Goal: Task Accomplishment & Management: Use online tool/utility

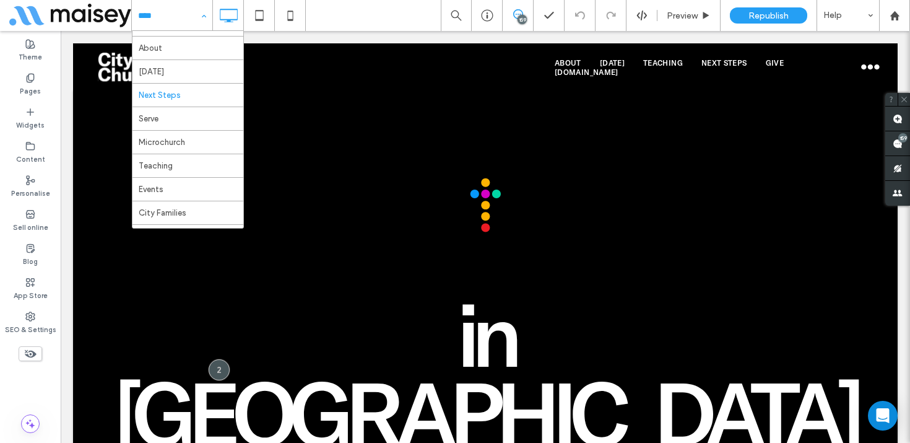
scroll to position [24, 0]
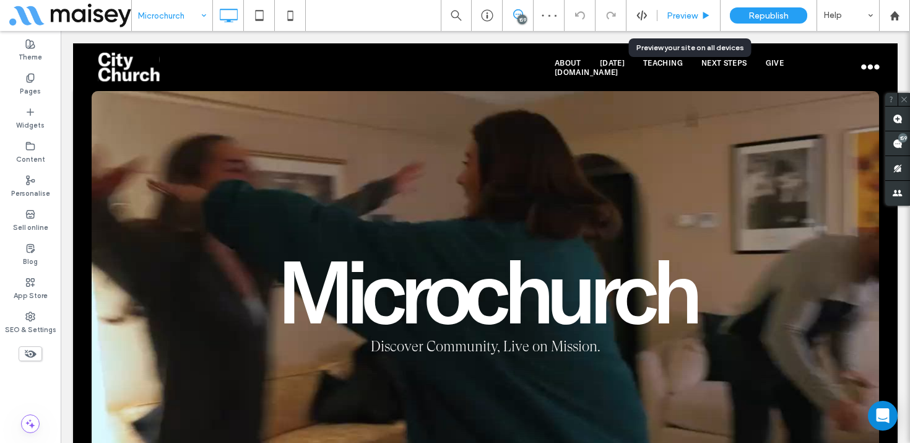
drag, startPoint x: 697, startPoint y: 17, endPoint x: 534, endPoint y: 221, distance: 260.8
click at [697, 17] on span "Preview" at bounding box center [682, 16] width 31 height 11
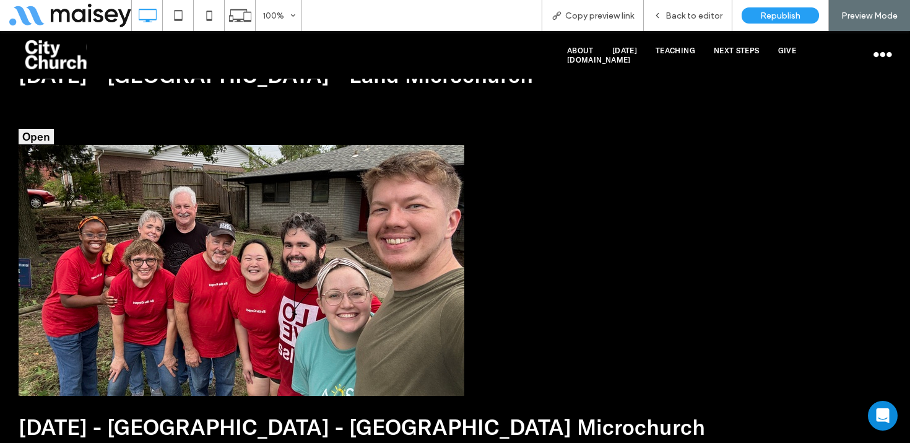
scroll to position [1578, 0]
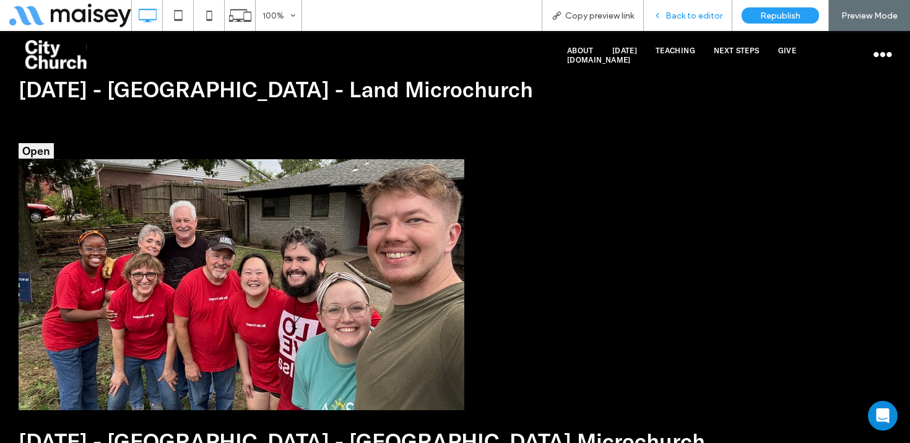
click at [695, 11] on span "Back to editor" at bounding box center [694, 16] width 57 height 11
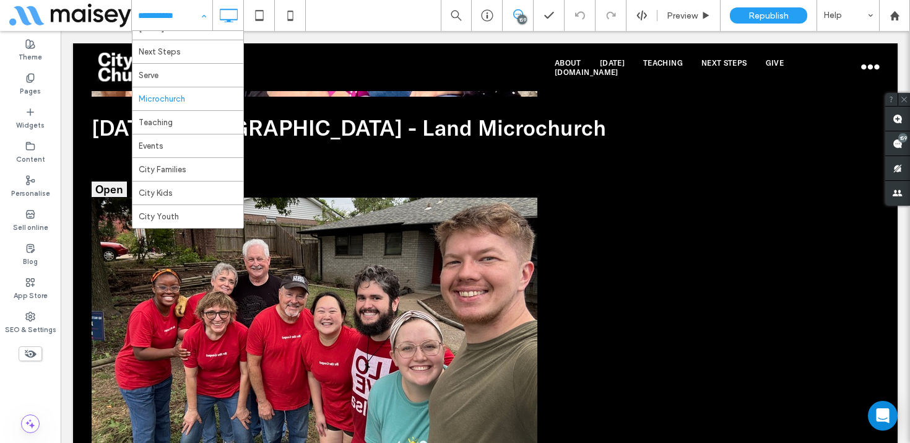
scroll to position [58, 0]
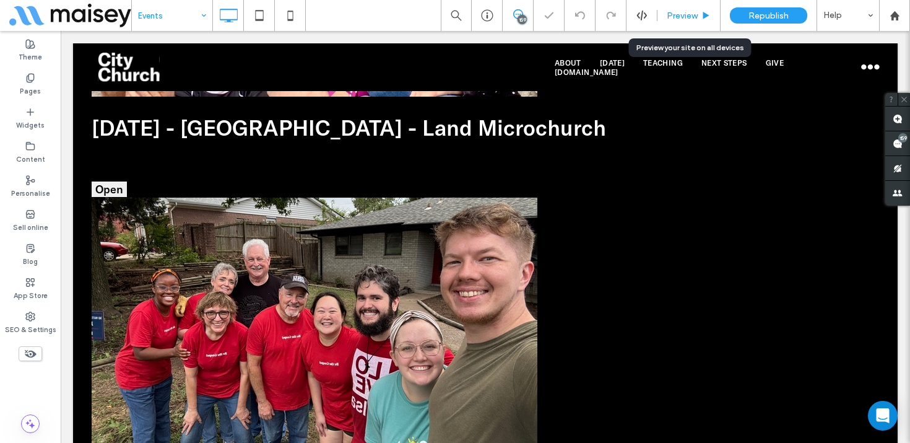
click at [689, 15] on span "Preview" at bounding box center [682, 16] width 31 height 11
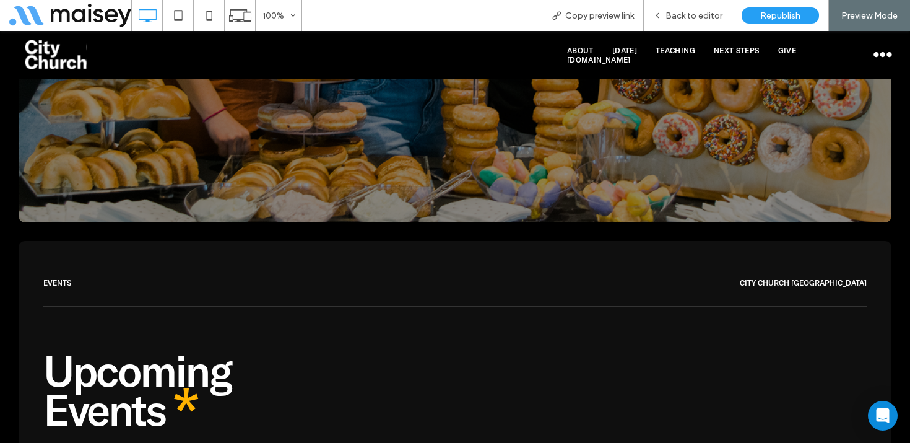
scroll to position [337, 0]
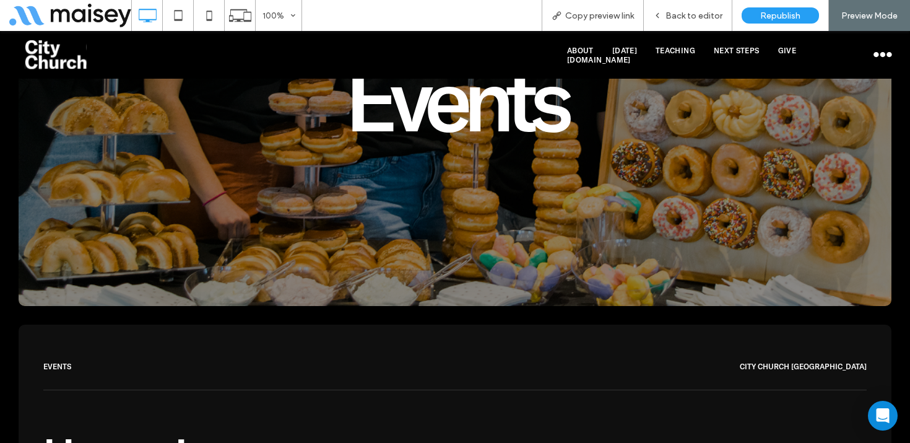
click at [70, 64] on img at bounding box center [56, 54] width 62 height 29
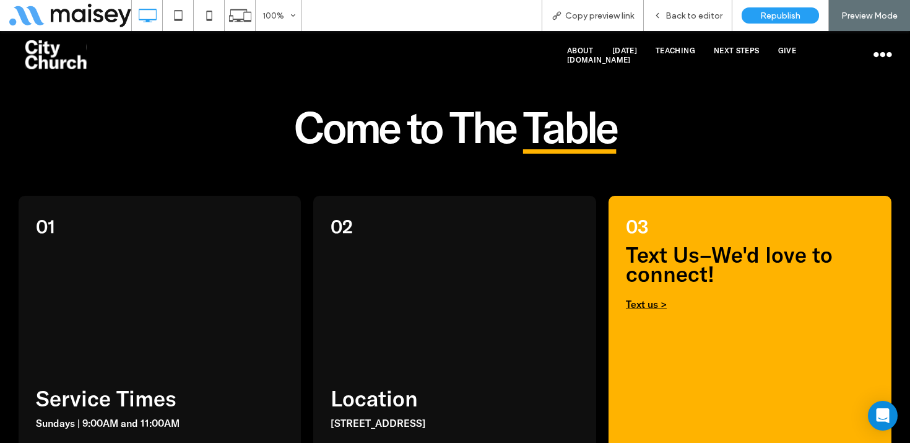
scroll to position [820, 0]
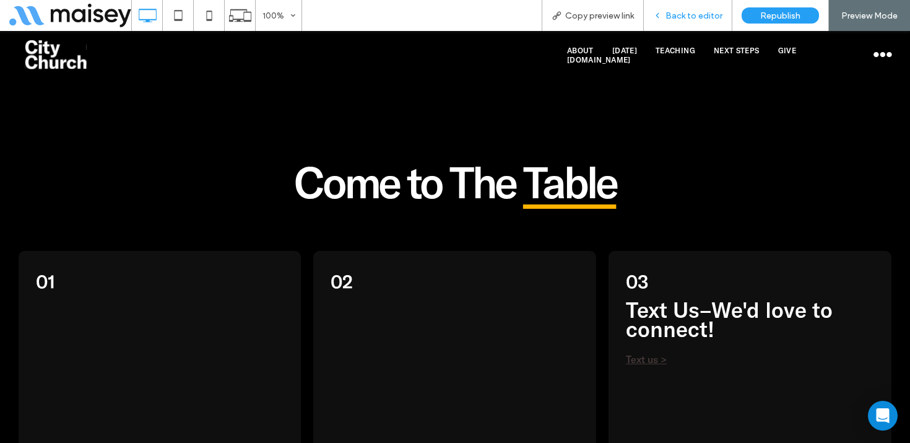
click at [685, 18] on span "Back to editor" at bounding box center [694, 16] width 57 height 11
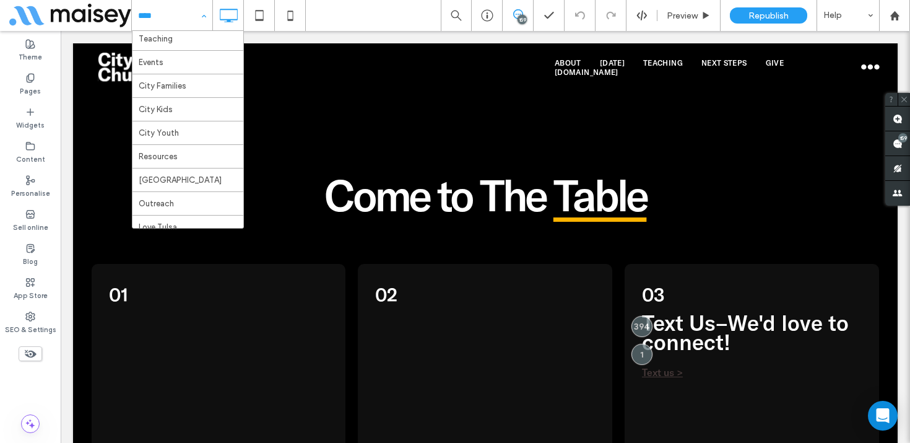
scroll to position [155, 0]
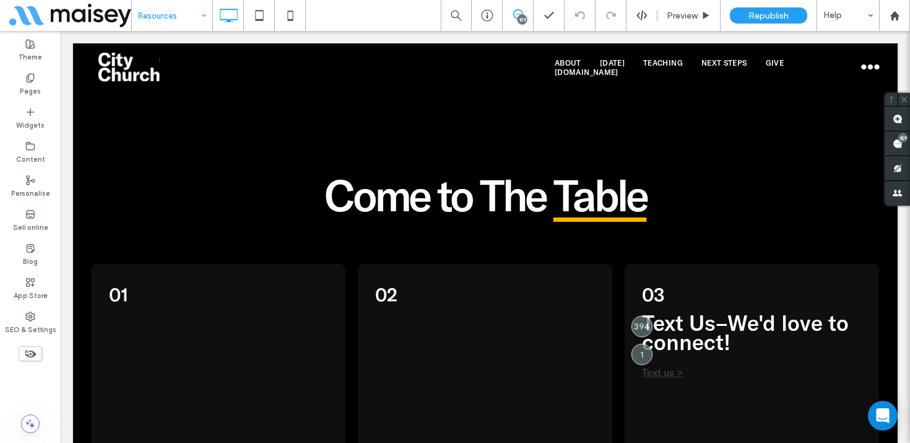
click at [694, 15] on div "Resources 159 Preview Republish Help Site Comments Site Comments Automate new c…" at bounding box center [455, 221] width 910 height 443
click at [694, 17] on span "Preview" at bounding box center [682, 16] width 31 height 11
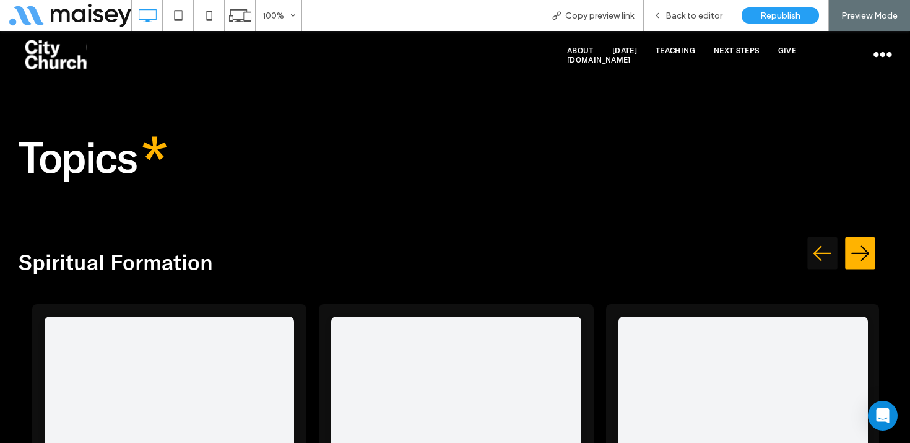
scroll to position [2514, 0]
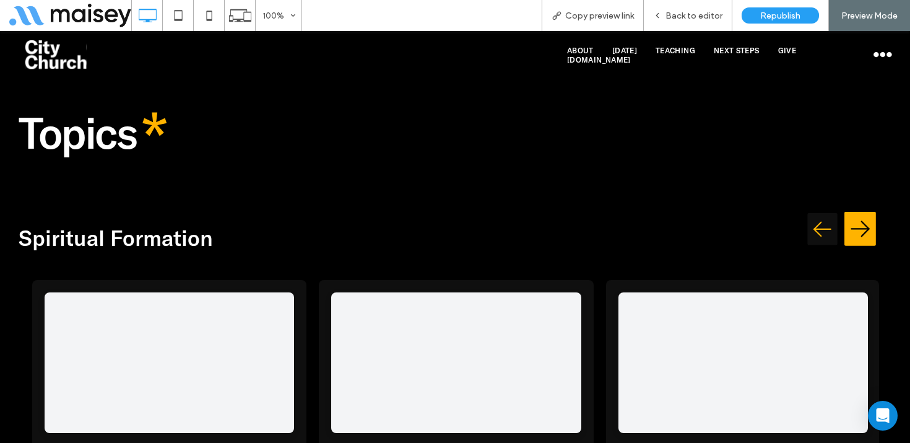
click at [863, 209] on img "Next testimonial" at bounding box center [861, 229] width 32 height 40
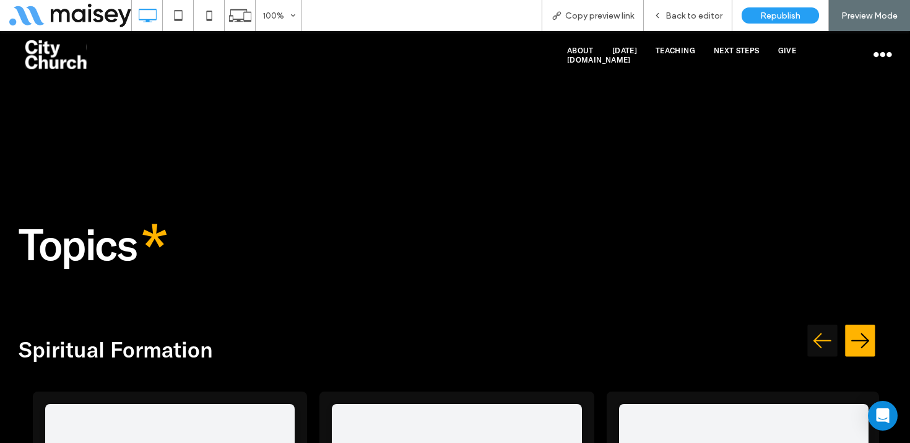
scroll to position [2387, 0]
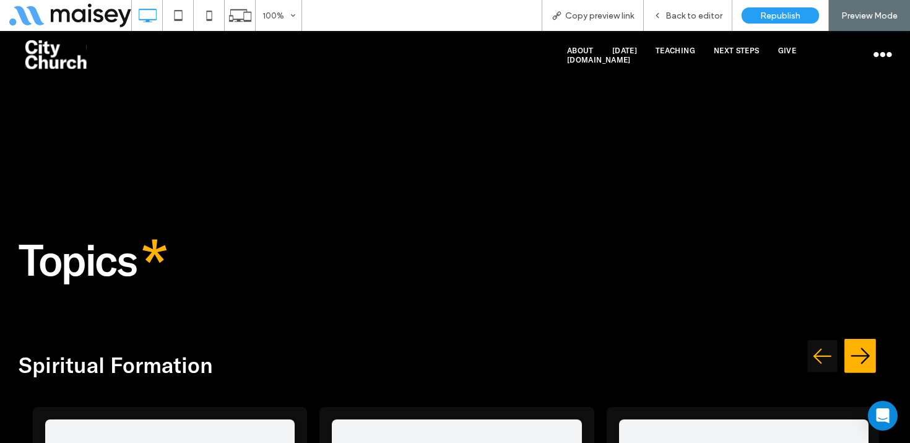
click at [858, 336] on img "Next testimonial" at bounding box center [861, 356] width 32 height 40
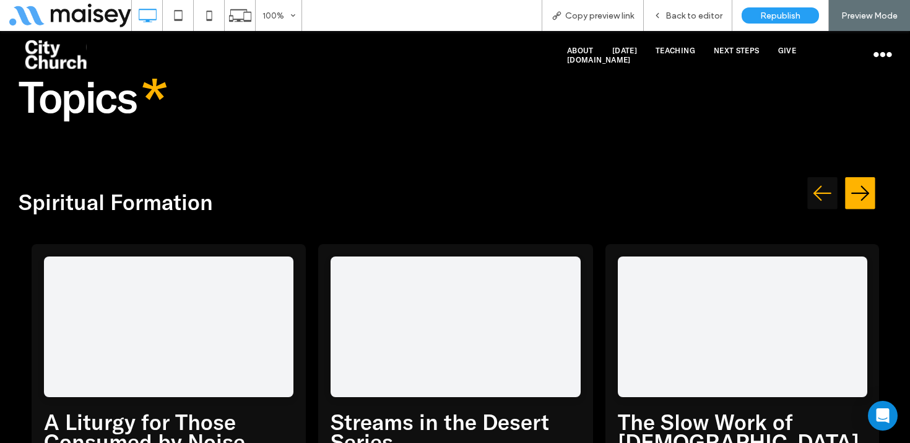
scroll to position [2535, 0]
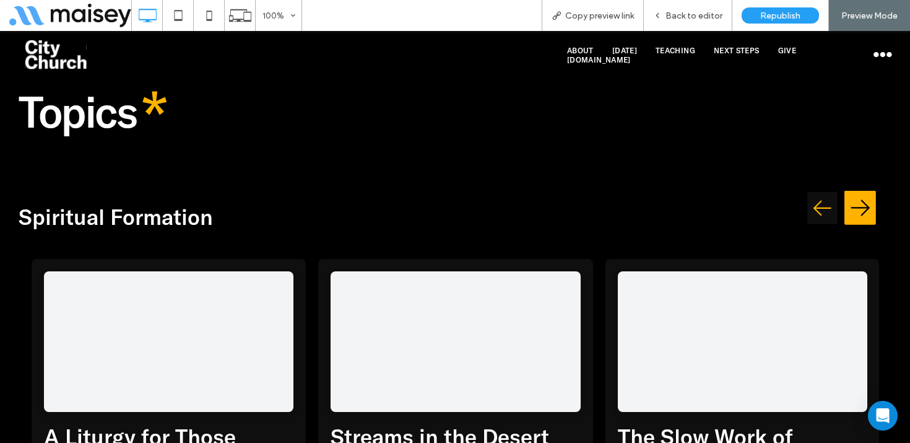
click at [863, 188] on img "Next testimonial" at bounding box center [861, 208] width 32 height 40
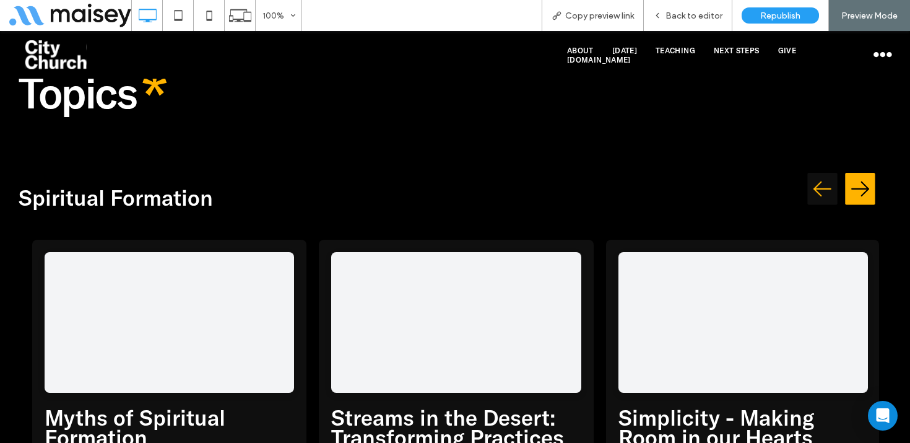
scroll to position [2555, 0]
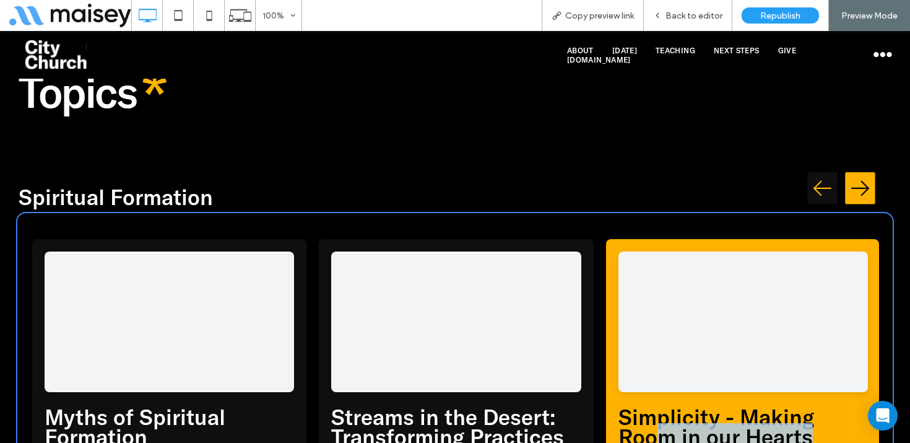
drag, startPoint x: 844, startPoint y: 320, endPoint x: 662, endPoint y: 318, distance: 182.1
click at [662, 407] on h3 "Simplicity - Making Room in our Hearts" at bounding box center [744, 426] width 250 height 39
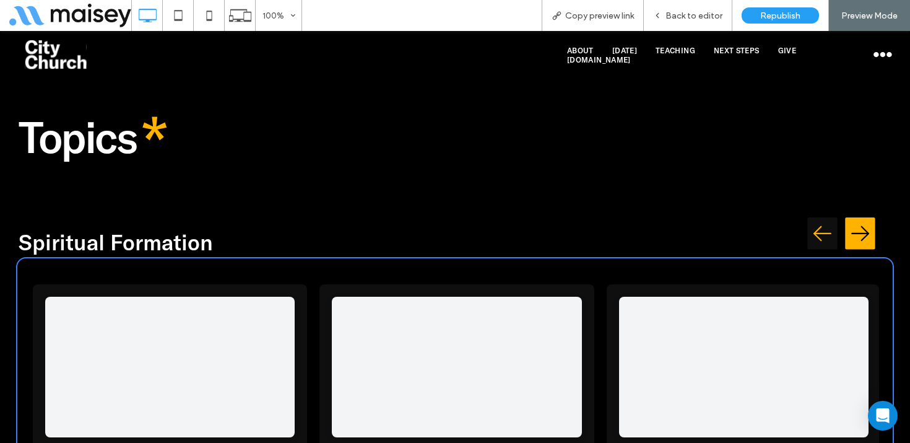
scroll to position [2507, 0]
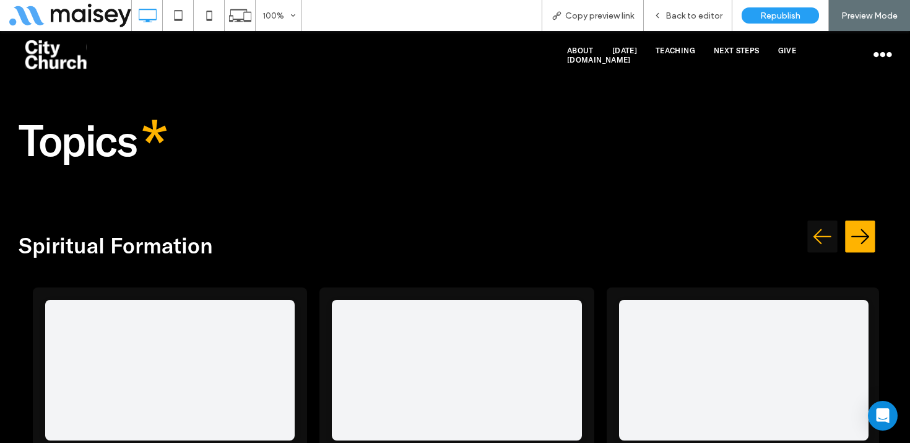
click at [702, 236] on h3 "Spiritual Formation" at bounding box center [455, 246] width 873 height 20
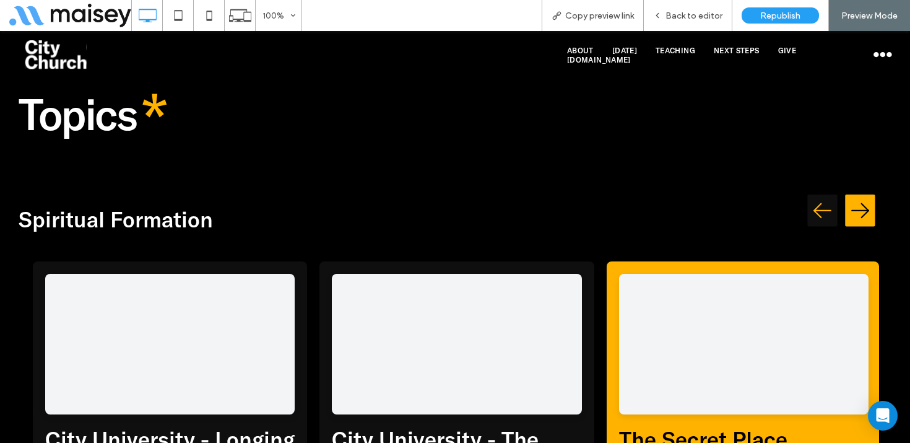
scroll to position [2538, 0]
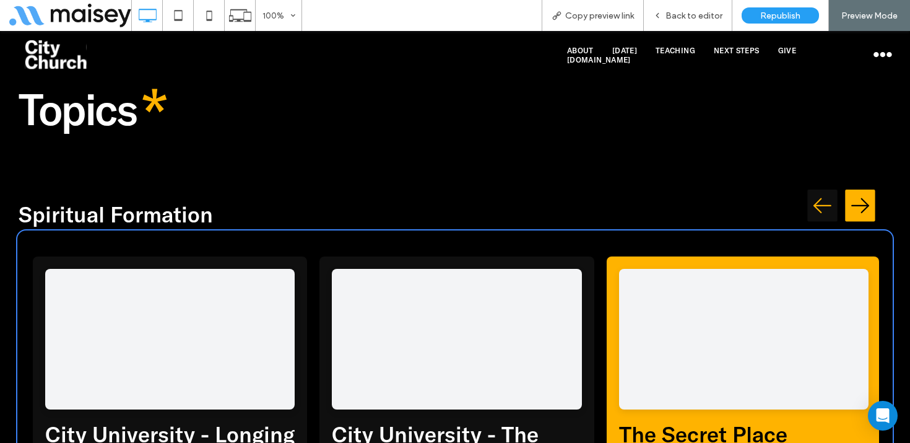
drag, startPoint x: 862, startPoint y: 406, endPoint x: 616, endPoint y: 342, distance: 254.6
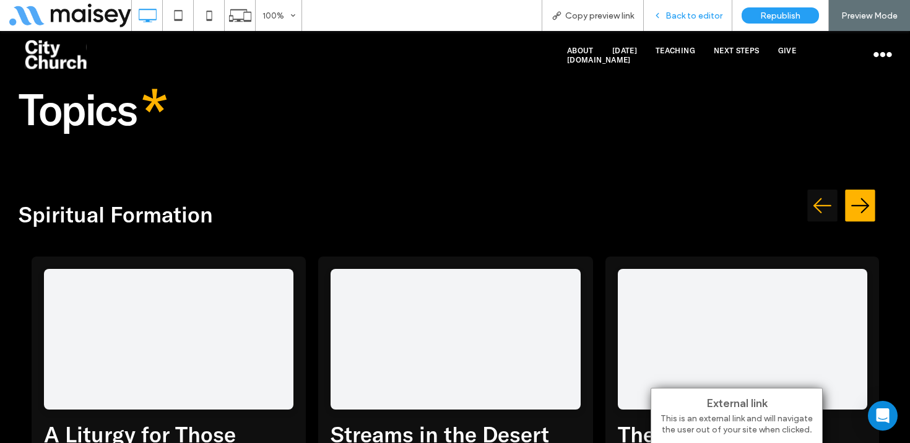
click at [685, 9] on div "Back to editor" at bounding box center [688, 15] width 89 height 31
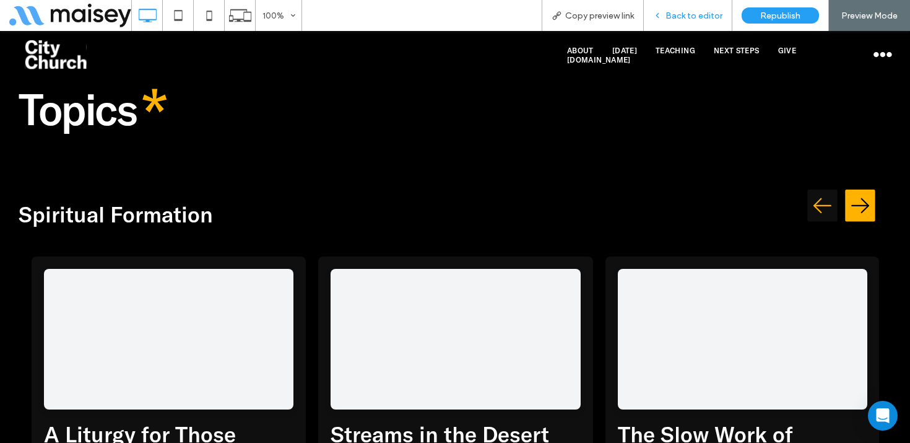
click at [698, 12] on span "Back to editor" at bounding box center [694, 16] width 57 height 11
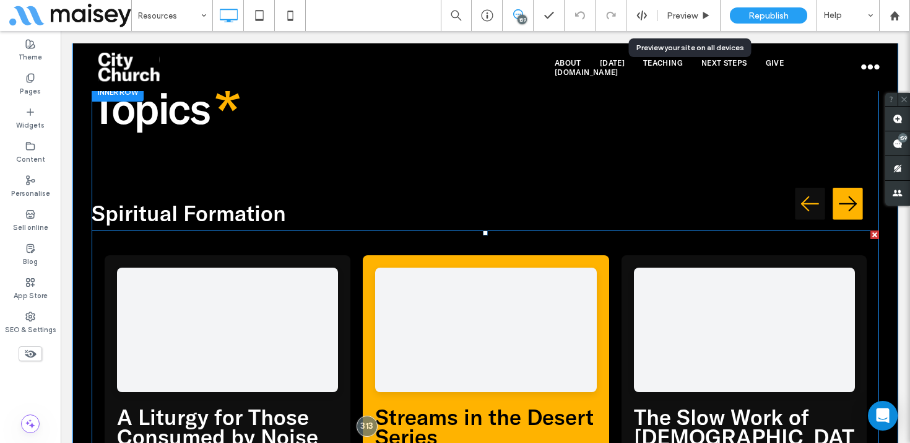
scroll to position [2536, 0]
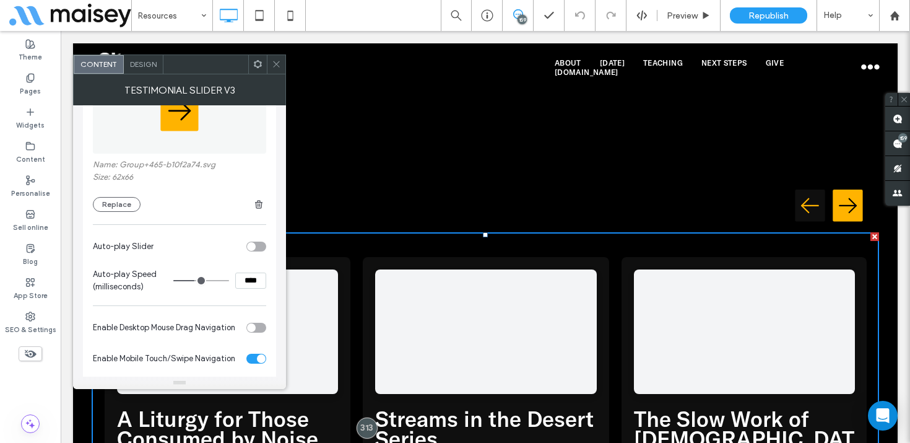
scroll to position [1074, 0]
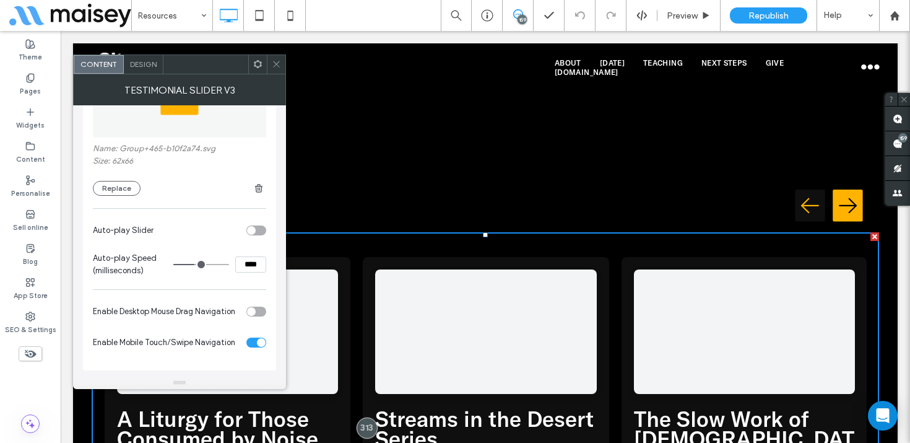
click at [176, 325] on section "Enable Desktop Mouse Drag Navigation" at bounding box center [179, 311] width 173 height 31
drag, startPoint x: 100, startPoint y: 229, endPoint x: 139, endPoint y: 227, distance: 39.1
click at [139, 227] on span "Auto-play Slider" at bounding box center [123, 229] width 61 height 9
click at [261, 229] on div "toggle" at bounding box center [256, 230] width 20 height 10
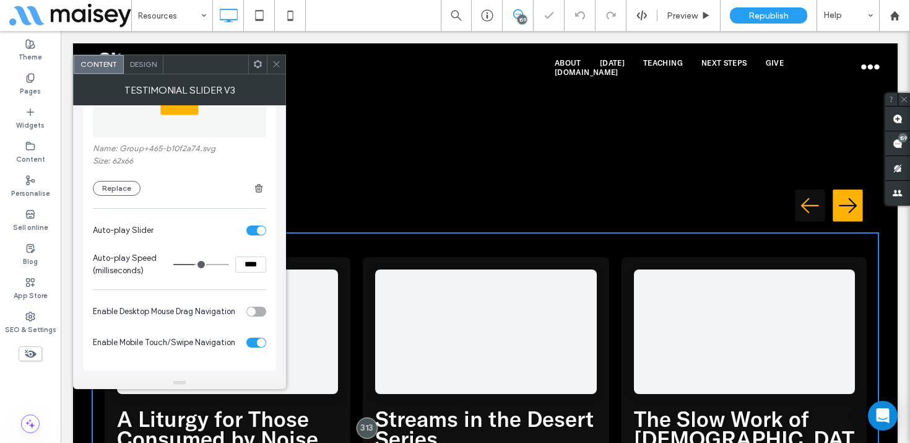
click at [275, 69] on span at bounding box center [276, 64] width 9 height 19
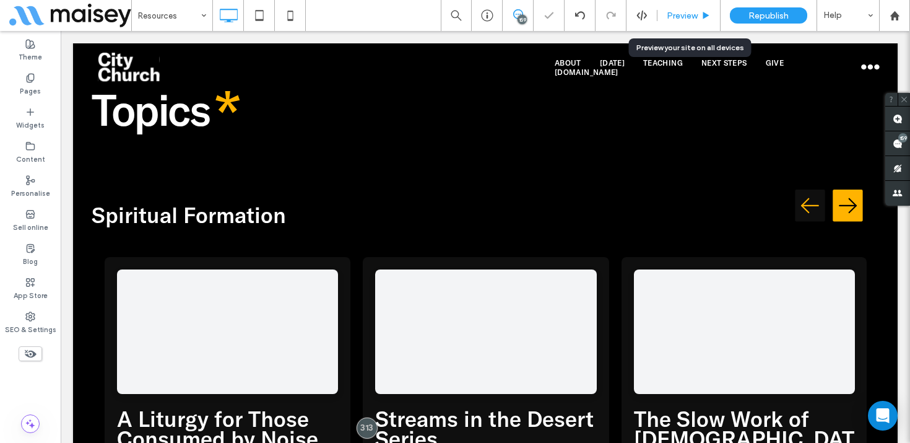
click at [697, 16] on span "Preview" at bounding box center [682, 16] width 31 height 11
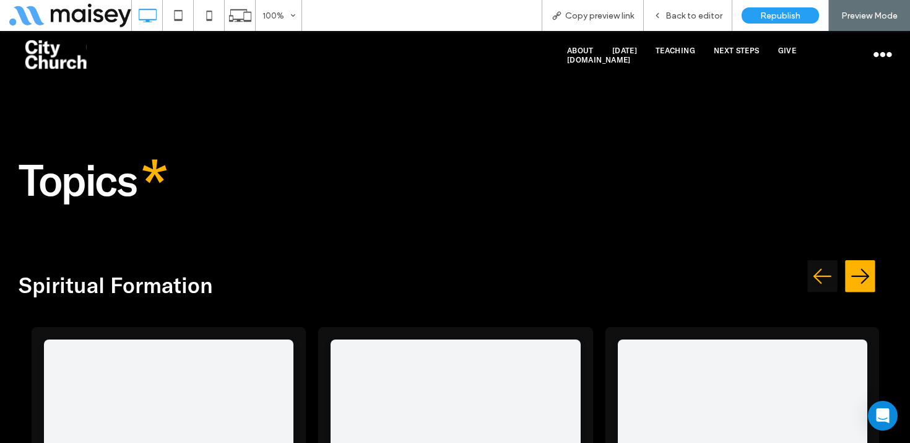
scroll to position [2468, 0]
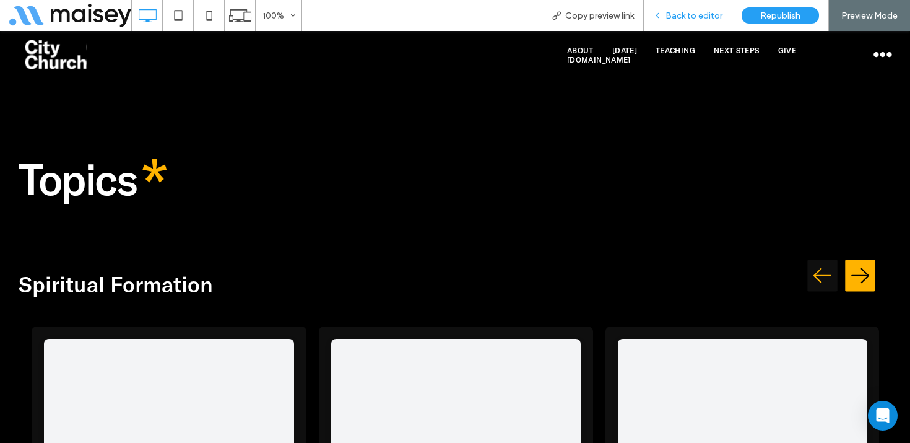
click at [692, 2] on div "Back to editor" at bounding box center [688, 15] width 89 height 31
click at [689, 11] on span "Back to editor" at bounding box center [694, 16] width 57 height 11
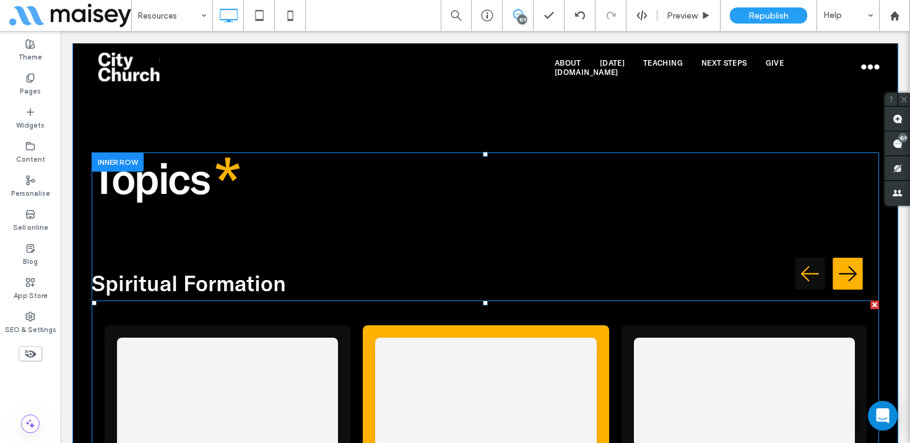
scroll to position [2466, 0]
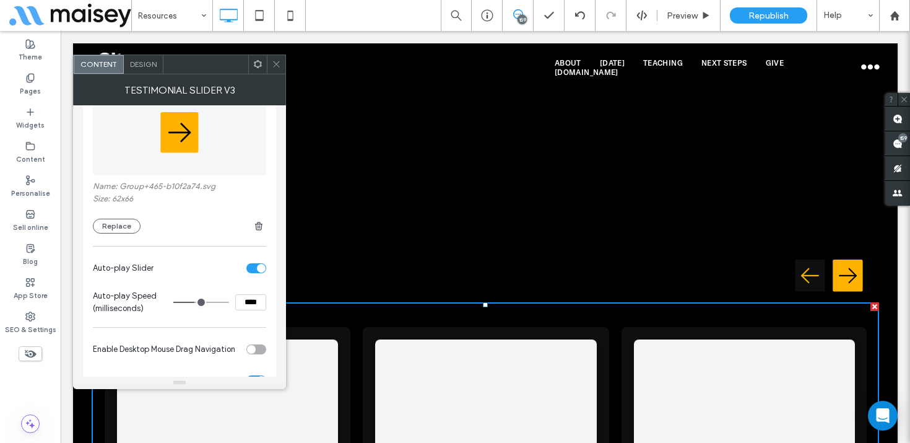
scroll to position [1035, 0]
click at [252, 267] on div "toggle" at bounding box center [256, 267] width 20 height 10
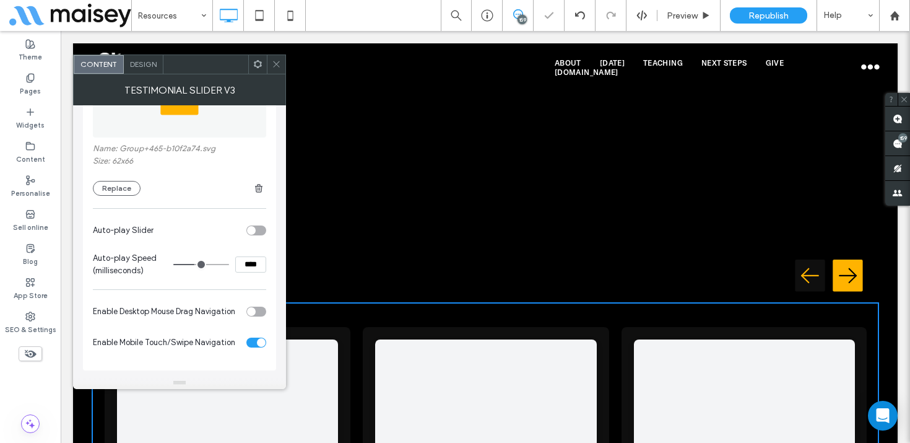
click at [261, 307] on div "toggle" at bounding box center [256, 312] width 20 height 10
click at [276, 59] on icon at bounding box center [276, 63] width 9 height 9
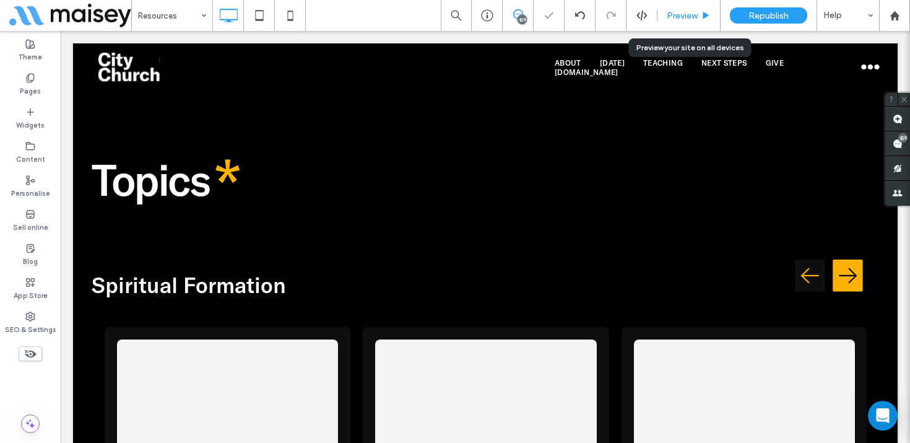
click at [692, 13] on span "Preview" at bounding box center [682, 16] width 31 height 11
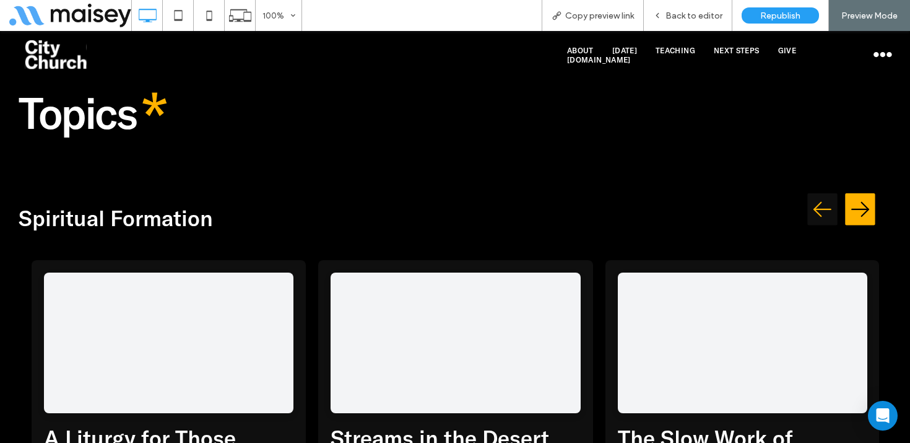
scroll to position [2530, 0]
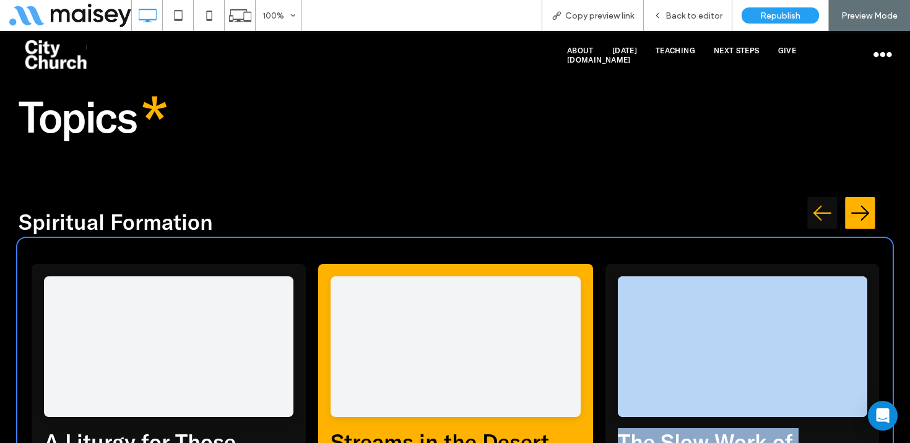
drag, startPoint x: 676, startPoint y: 357, endPoint x: 334, endPoint y: 355, distance: 341.2
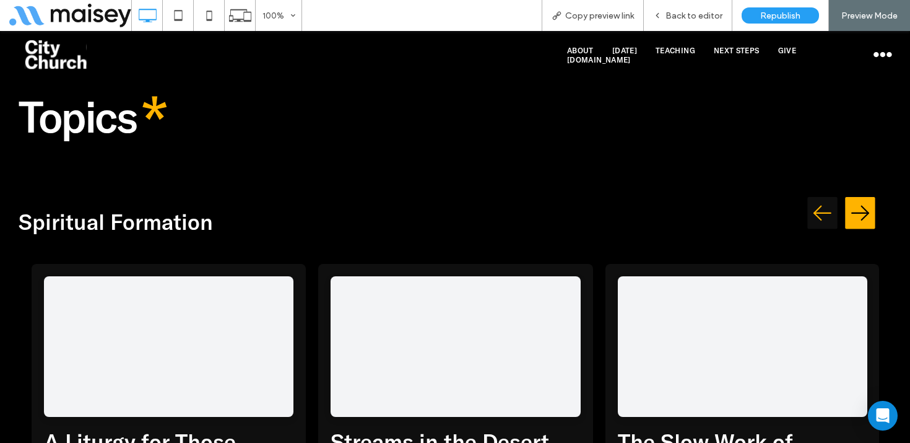
click at [723, 91] on div "Topics Spiritual Formation The Secret Place In a culture obsessed with the publ…" at bounding box center [455, 391] width 873 height 601
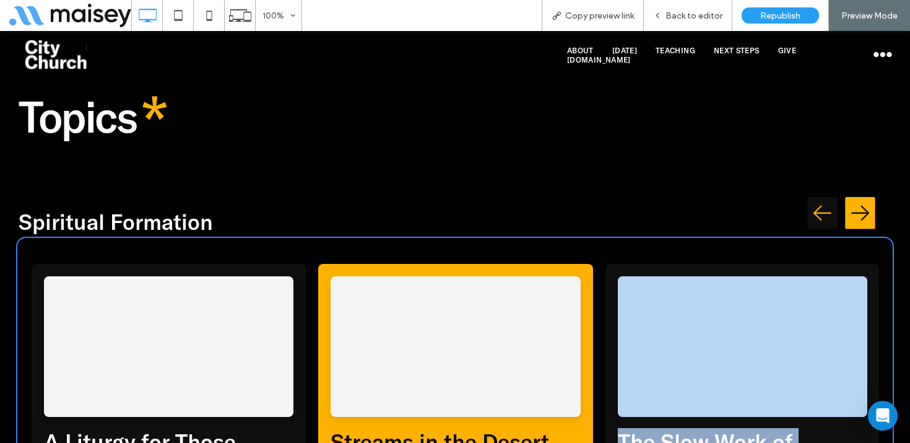
drag, startPoint x: 745, startPoint y: 355, endPoint x: 332, endPoint y: 342, distance: 413.3
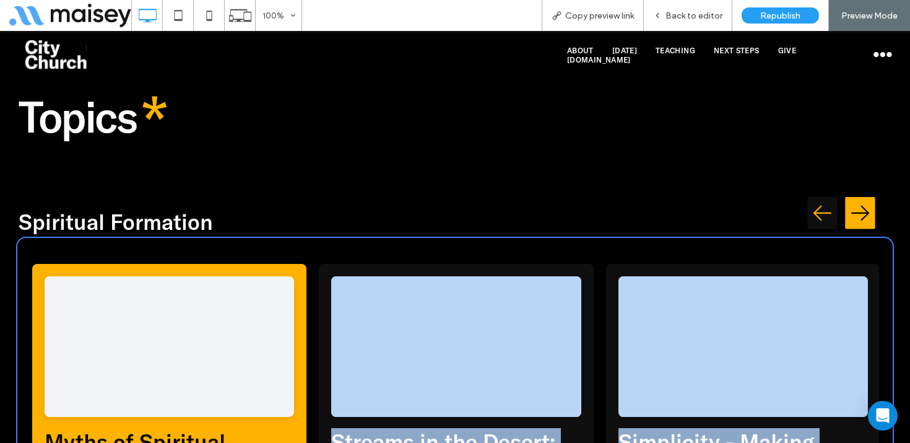
drag, startPoint x: 706, startPoint y: 352, endPoint x: 269, endPoint y: 368, distance: 437.5
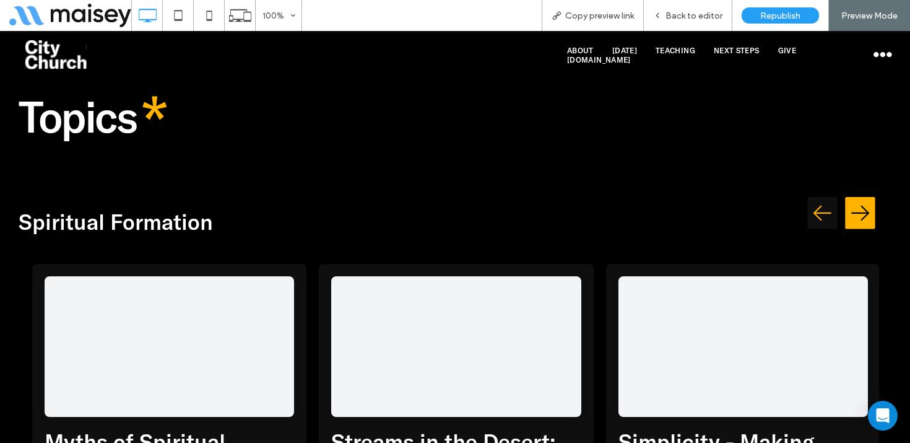
click at [656, 211] on div "Spiritual Formation" at bounding box center [455, 222] width 873 height 22
click at [695, 12] on span "Back to editor" at bounding box center [694, 16] width 57 height 11
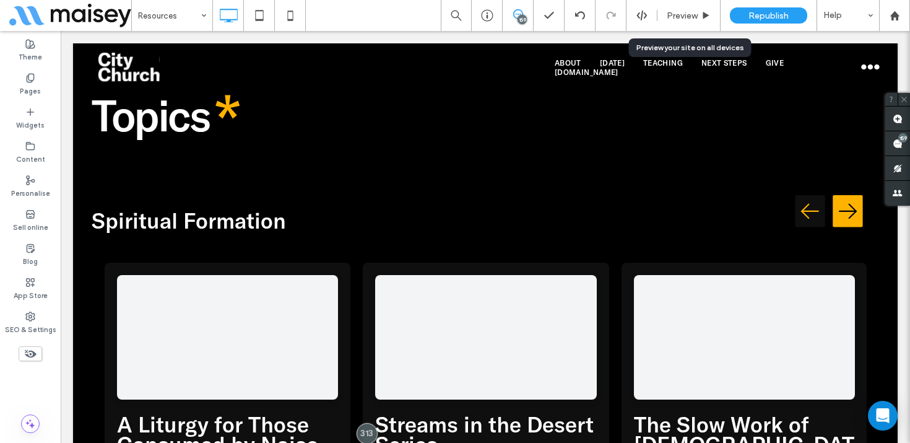
scroll to position [2529, 0]
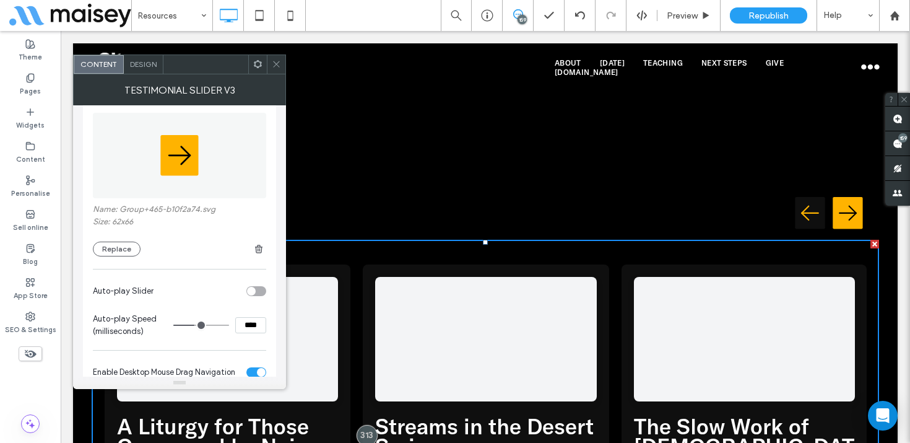
scroll to position [1074, 0]
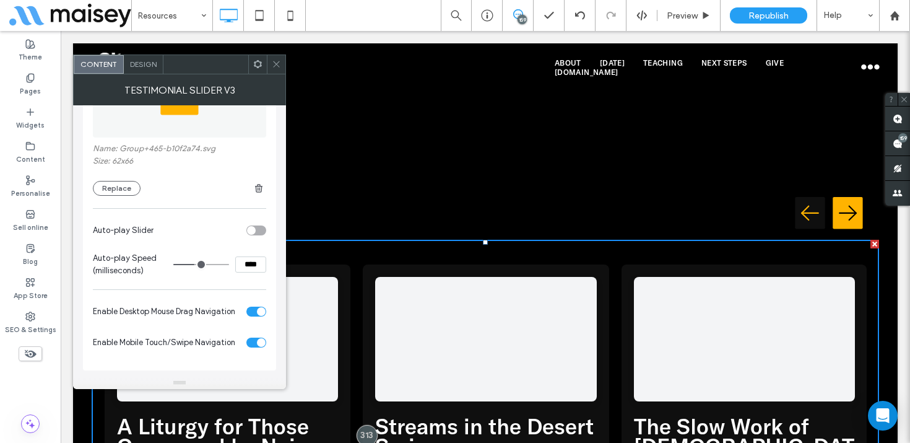
click at [251, 309] on div "toggle" at bounding box center [256, 312] width 20 height 10
click at [274, 63] on icon at bounding box center [276, 63] width 9 height 9
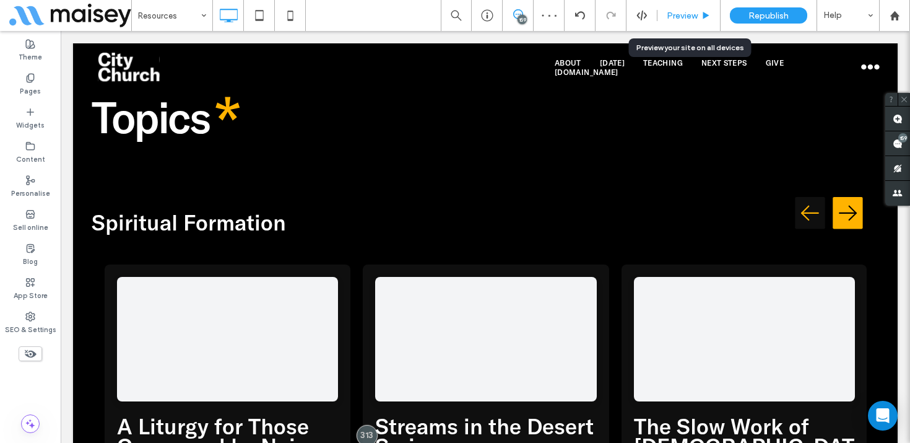
click at [692, 17] on span "Preview" at bounding box center [682, 16] width 31 height 11
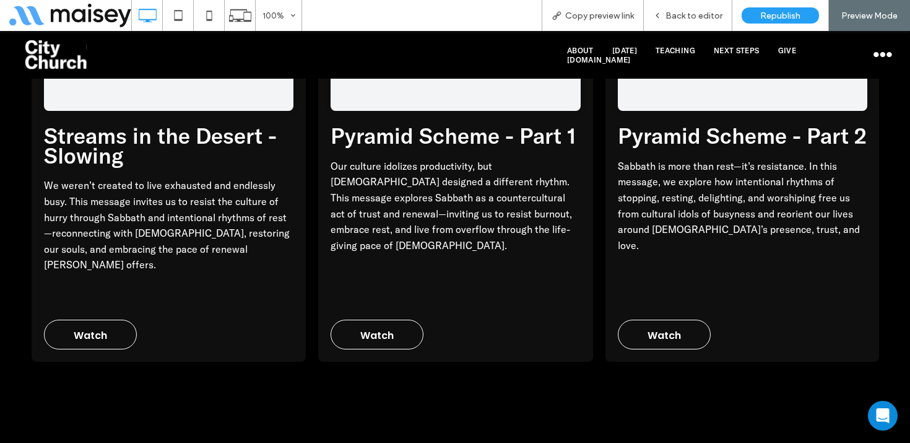
scroll to position [4737, 0]
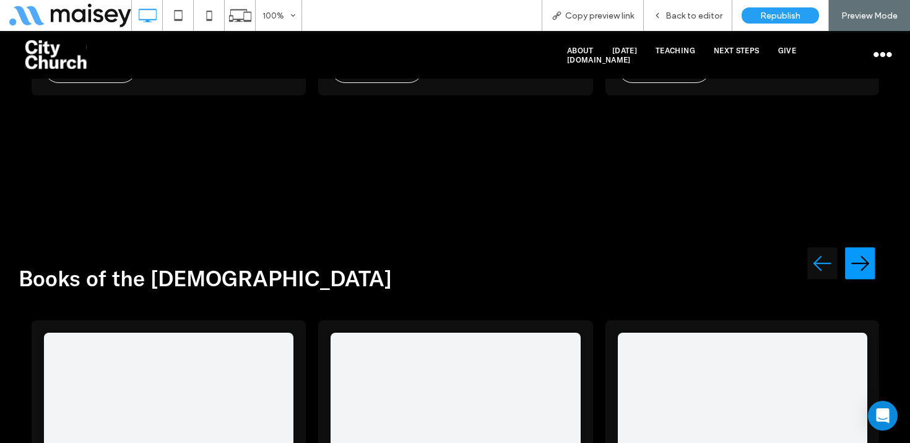
scroll to position [4956, 0]
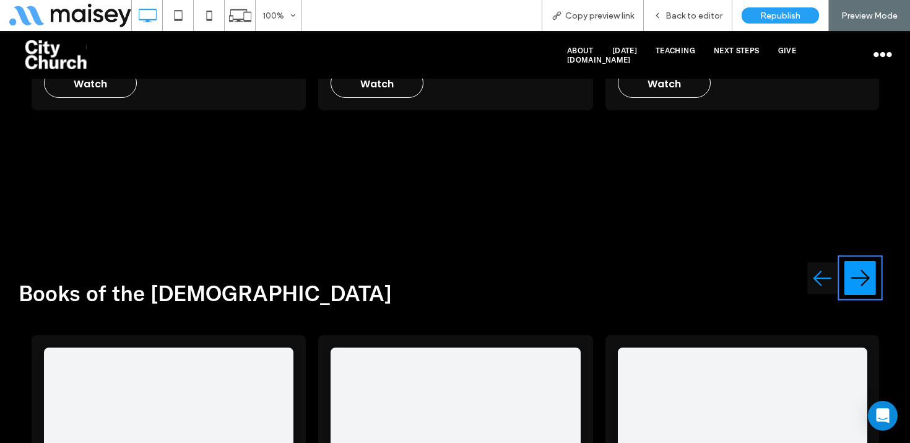
click at [853, 258] on img "Next testimonial" at bounding box center [861, 278] width 32 height 40
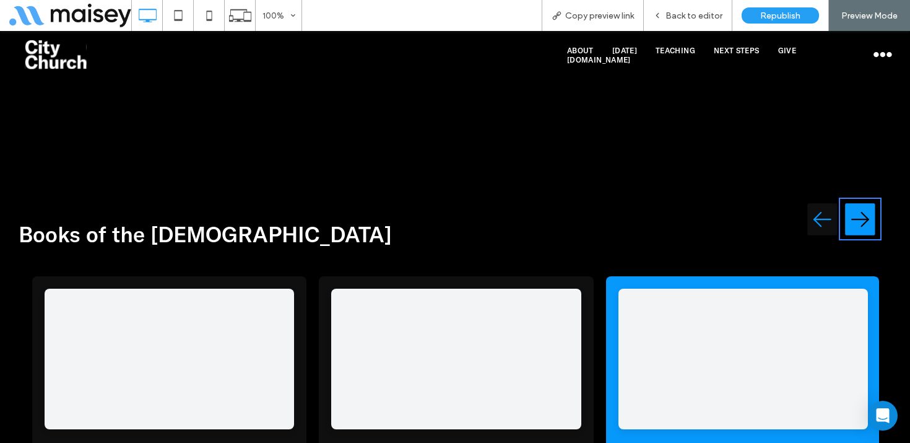
scroll to position [4962, 0]
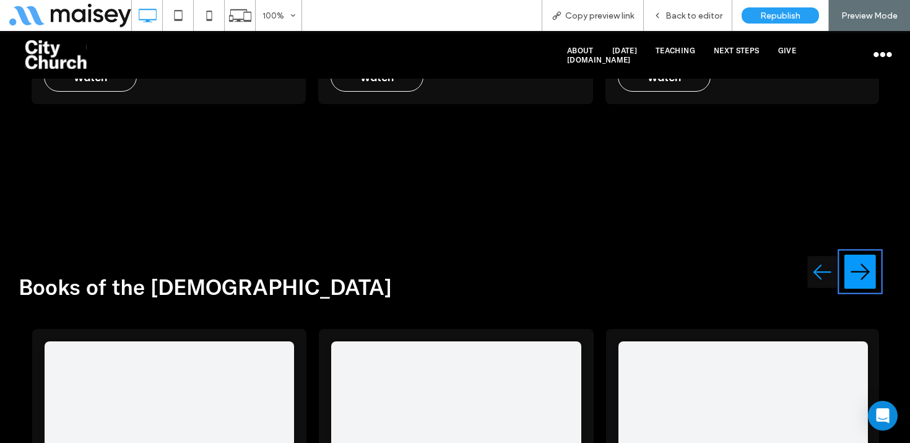
click at [866, 252] on img "Next testimonial" at bounding box center [861, 272] width 32 height 40
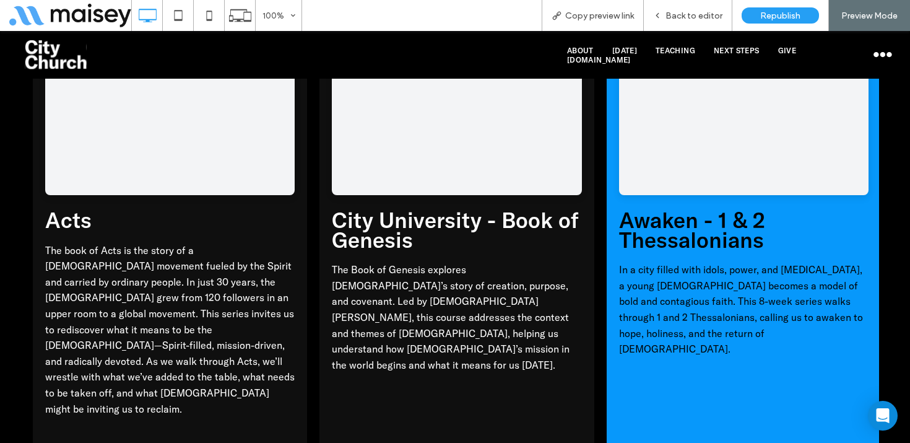
scroll to position [4963, 0]
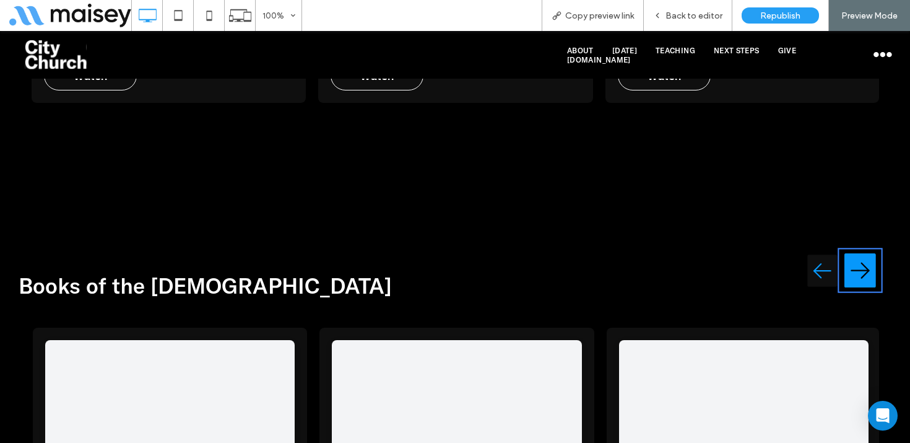
click at [860, 251] on img "Next testimonial" at bounding box center [861, 271] width 32 height 40
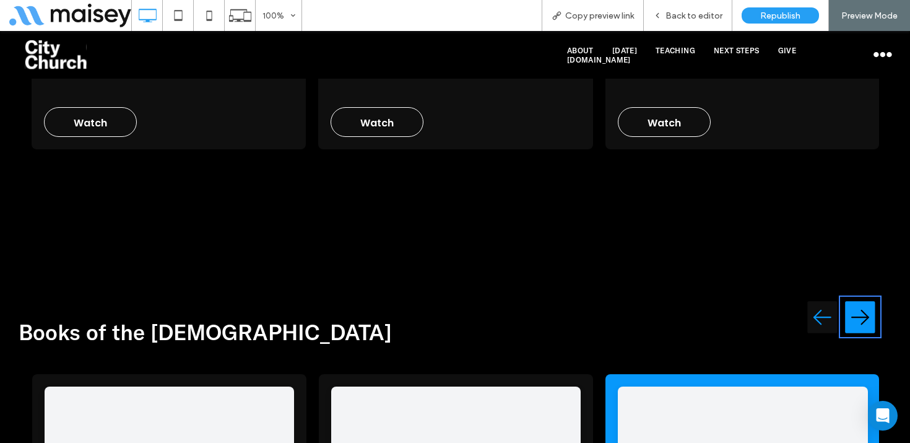
scroll to position [4895, 0]
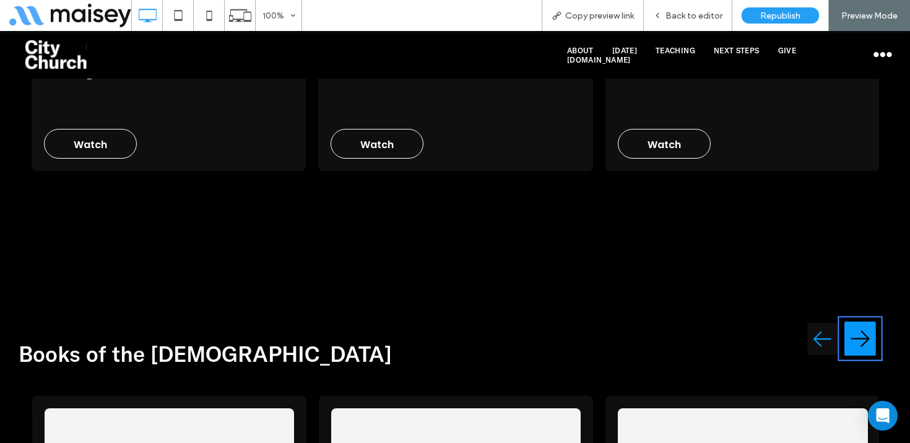
click at [859, 319] on img "Next testimonial" at bounding box center [861, 339] width 32 height 40
click at [816, 319] on img "Previous testimonial" at bounding box center [823, 339] width 32 height 40
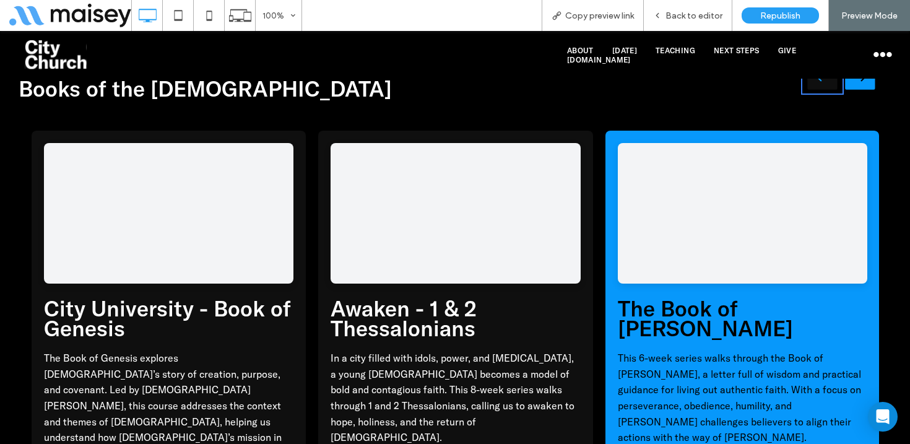
scroll to position [5164, 0]
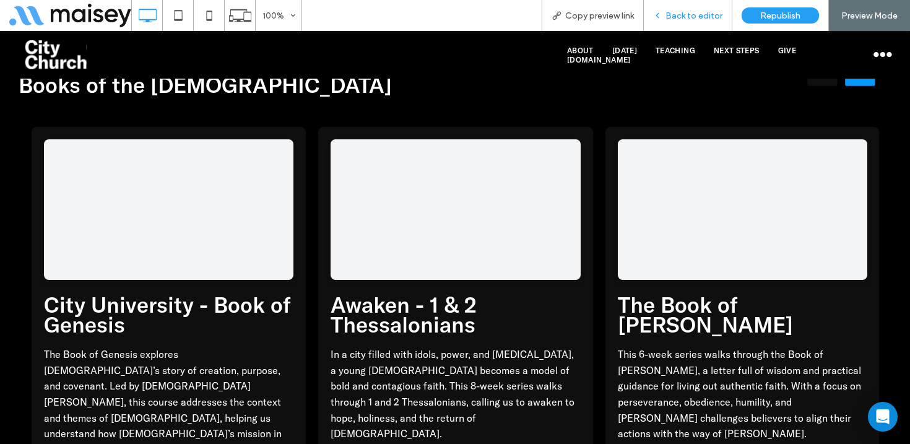
click at [700, 12] on span "Back to editor" at bounding box center [694, 16] width 57 height 11
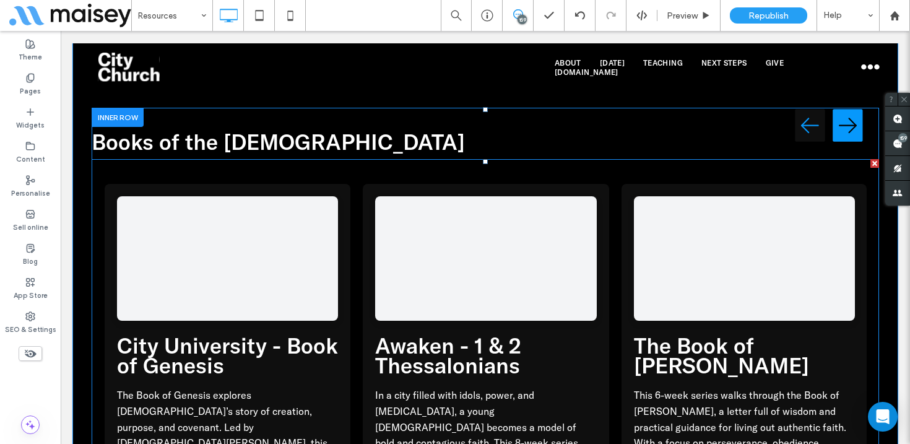
scroll to position [5109, 0]
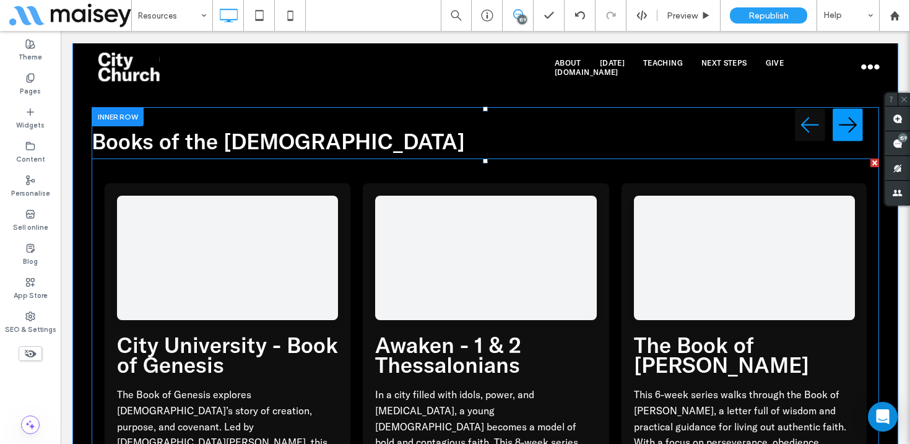
click at [312, 231] on span at bounding box center [486, 423] width 788 height 528
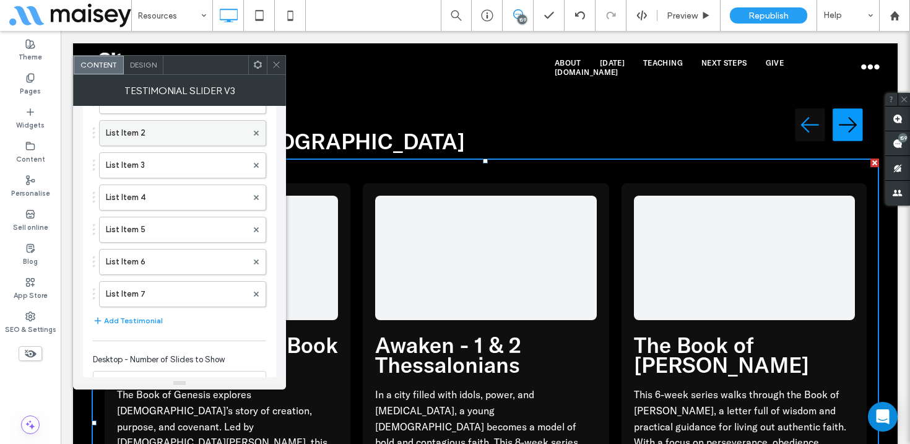
scroll to position [0, 0]
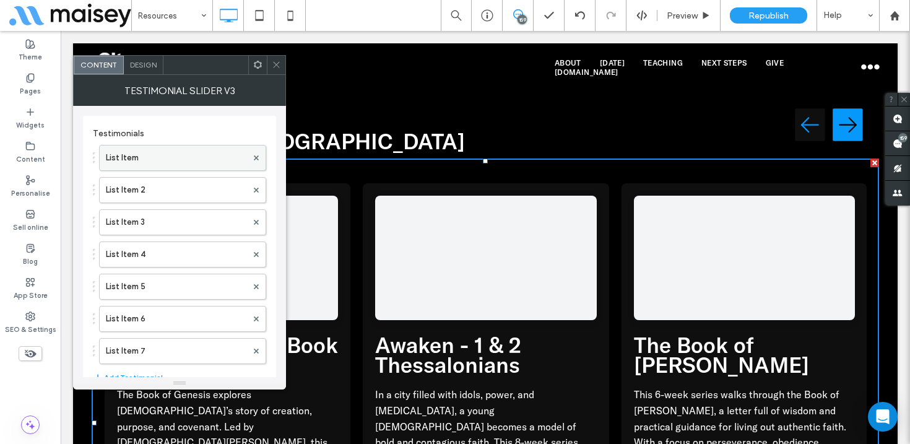
click at [174, 162] on label "List Item" at bounding box center [176, 158] width 141 height 25
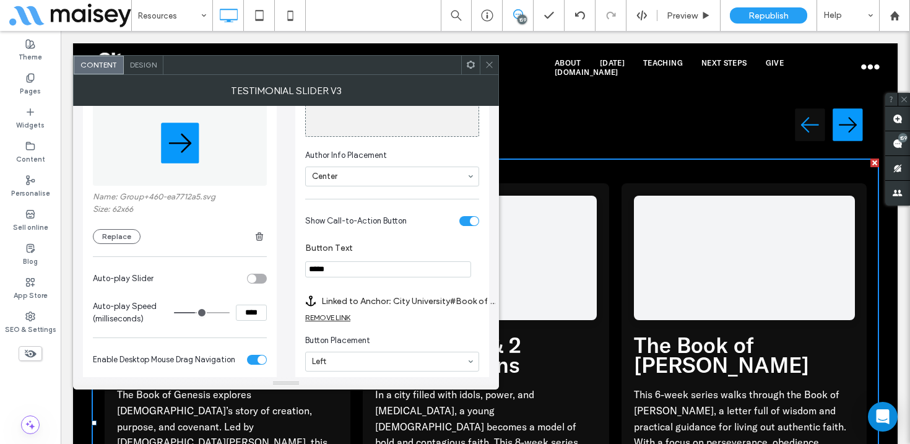
scroll to position [999, 0]
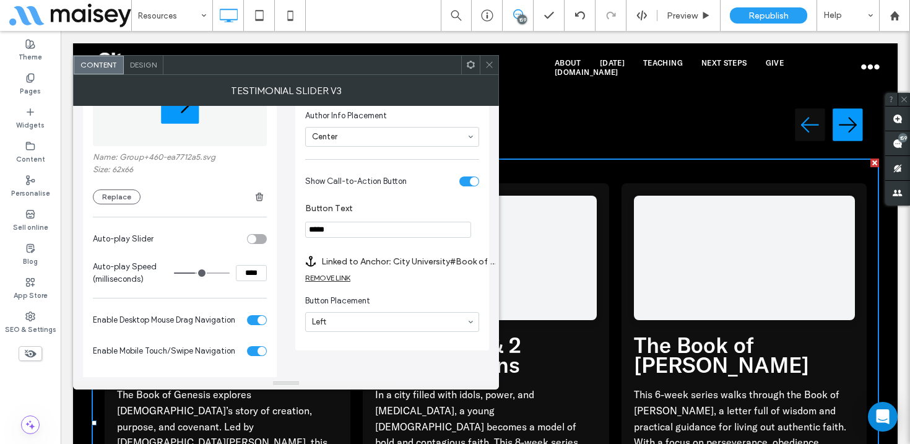
drag, startPoint x: 308, startPoint y: 255, endPoint x: 336, endPoint y: 255, distance: 28.5
click at [336, 238] on input "*****" at bounding box center [388, 230] width 166 height 16
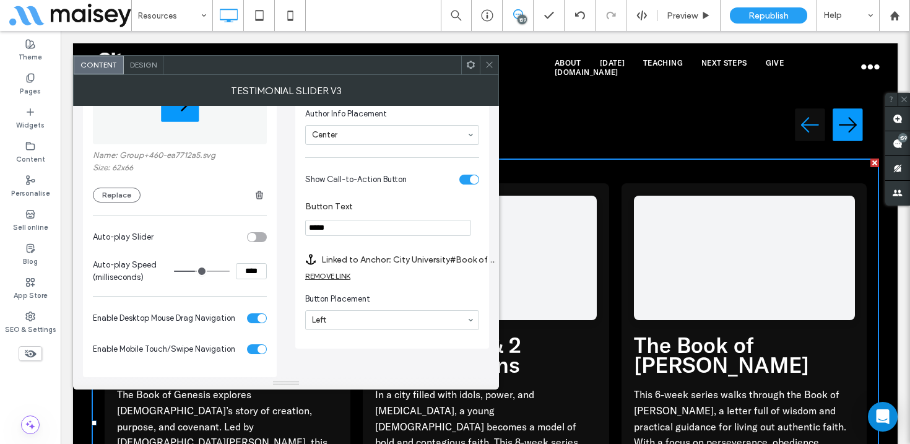
click at [489, 62] on icon at bounding box center [489, 64] width 9 height 9
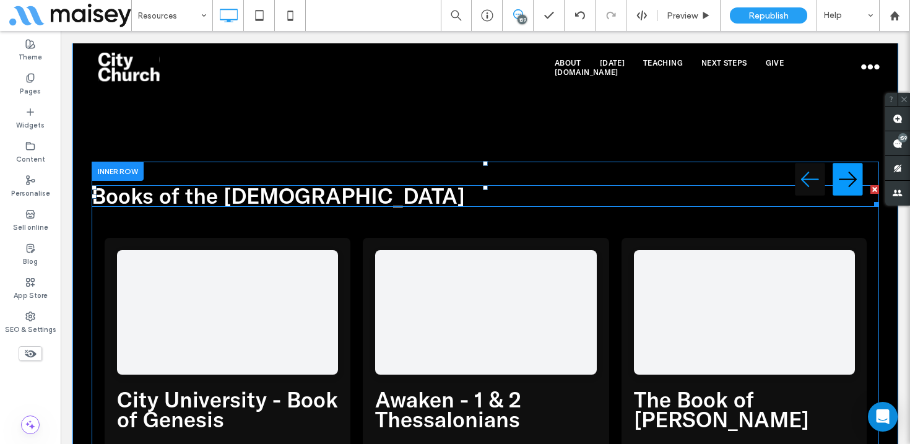
scroll to position [5086, 0]
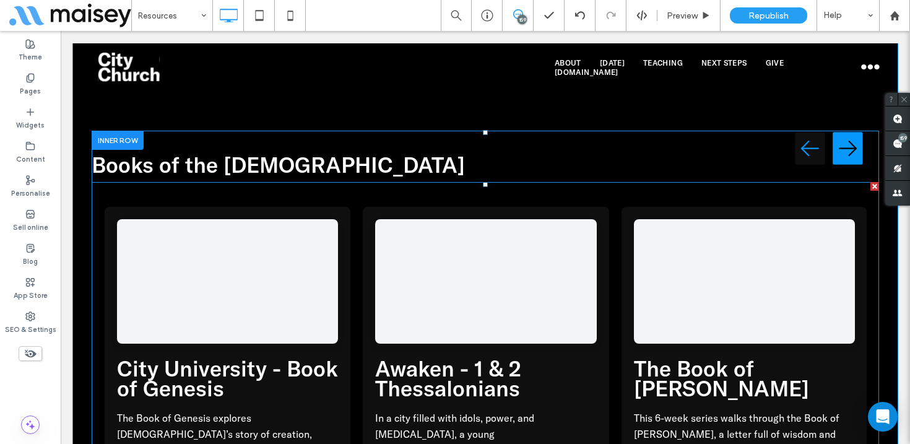
click at [584, 182] on span at bounding box center [486, 446] width 788 height 528
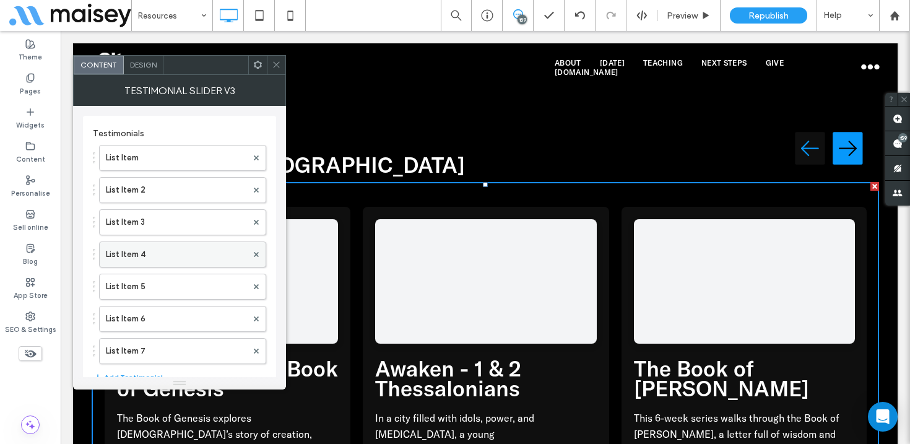
click at [182, 256] on label "List Item 4" at bounding box center [176, 254] width 141 height 25
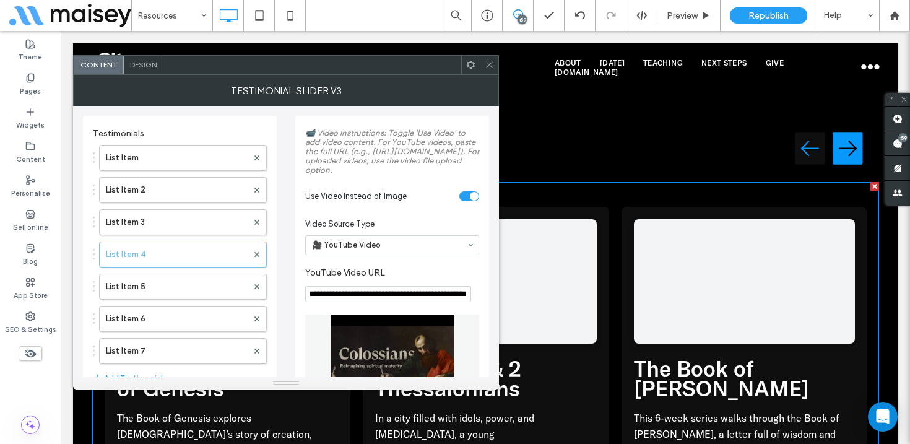
scroll to position [6, 0]
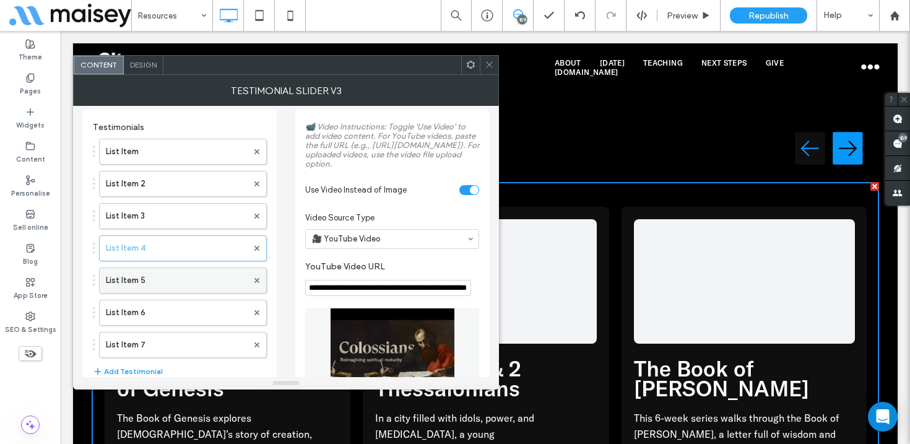
click at [183, 282] on label "List Item 5" at bounding box center [177, 280] width 142 height 25
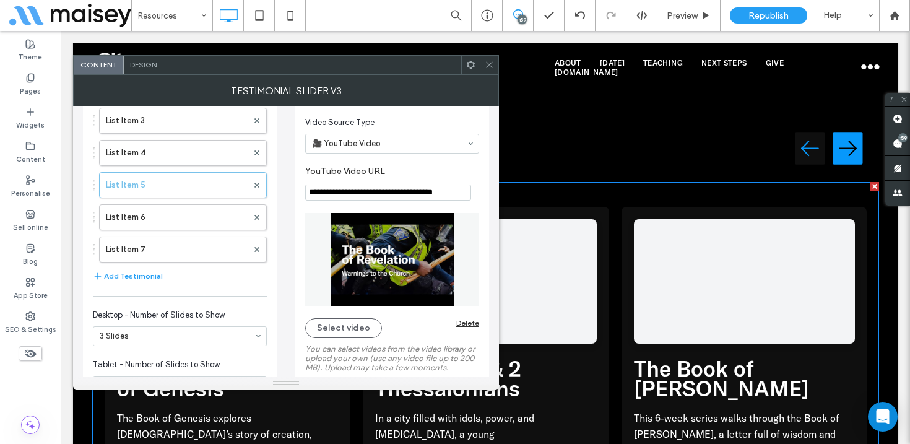
scroll to position [91, 0]
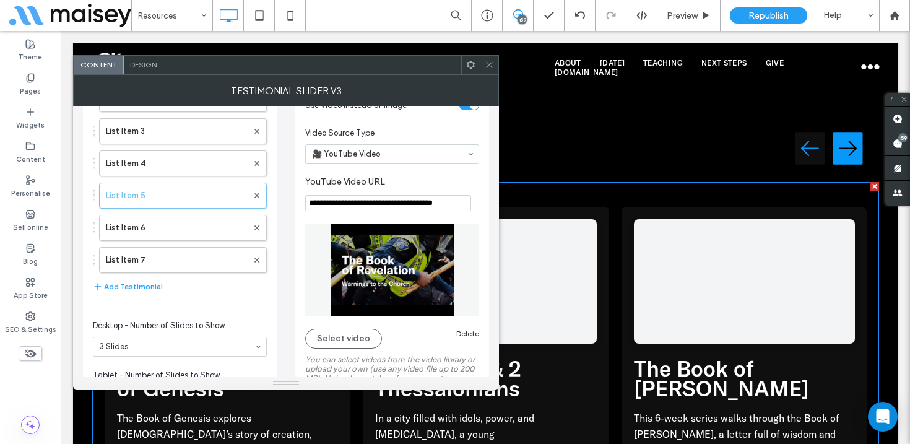
click at [372, 211] on input "**********" at bounding box center [388, 203] width 166 height 16
paste input "**********"
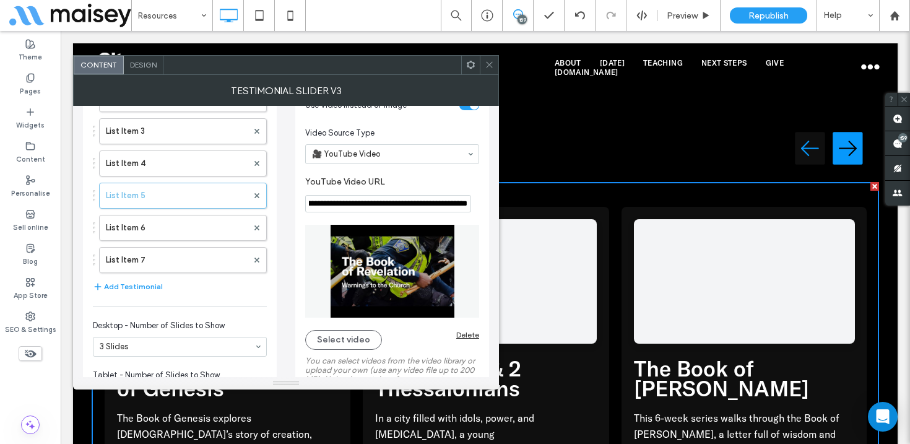
type input "**********"
click at [432, 190] on label "YouTube Video URL" at bounding box center [389, 183] width 169 height 14
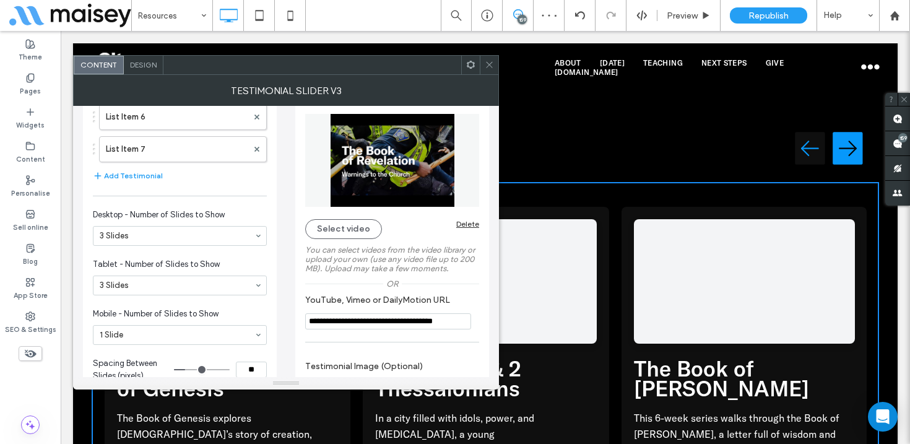
scroll to position [235, 0]
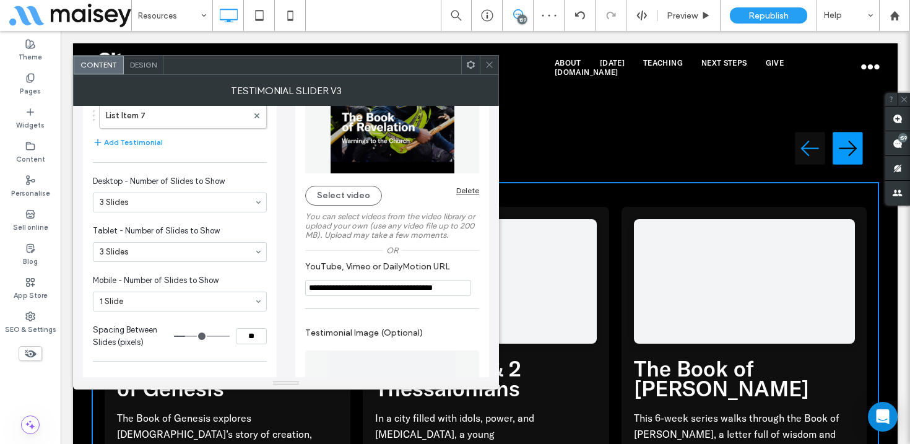
click at [368, 296] on input "**********" at bounding box center [388, 288] width 166 height 16
paste input "**********"
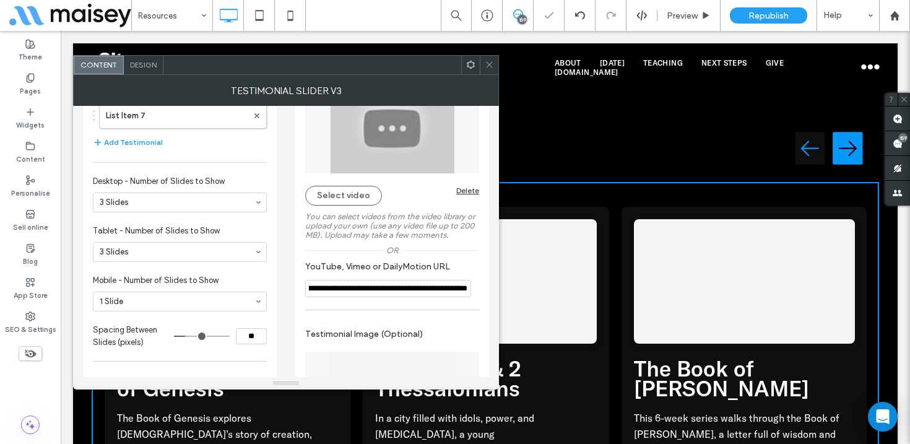
type input "**********"
click at [472, 272] on section "**********" at bounding box center [392, 279] width 174 height 48
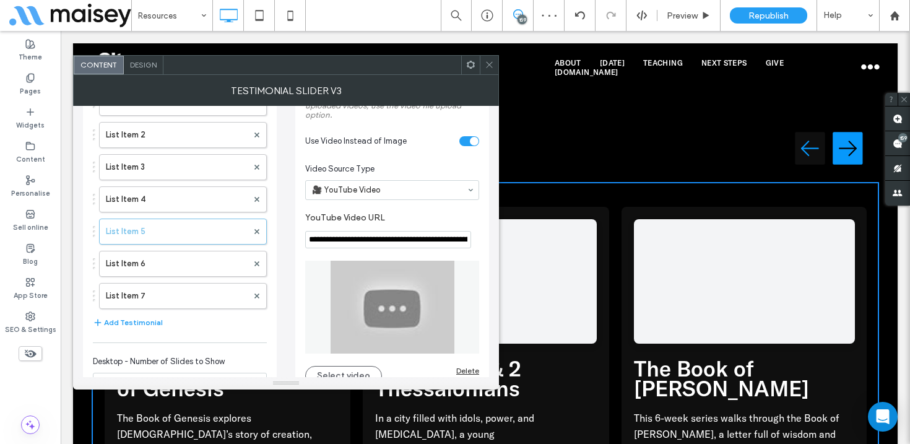
scroll to position [54, 0]
click at [488, 67] on icon at bounding box center [489, 64] width 9 height 9
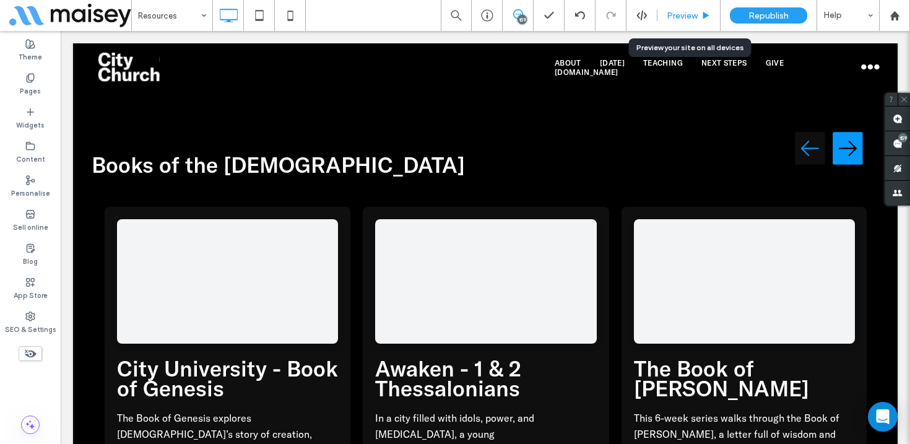
click at [692, 15] on span "Preview" at bounding box center [682, 16] width 31 height 11
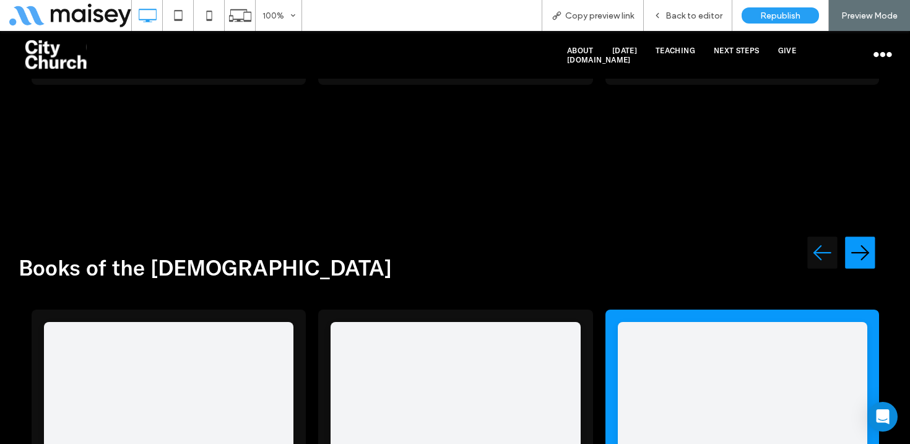
scroll to position [4987, 0]
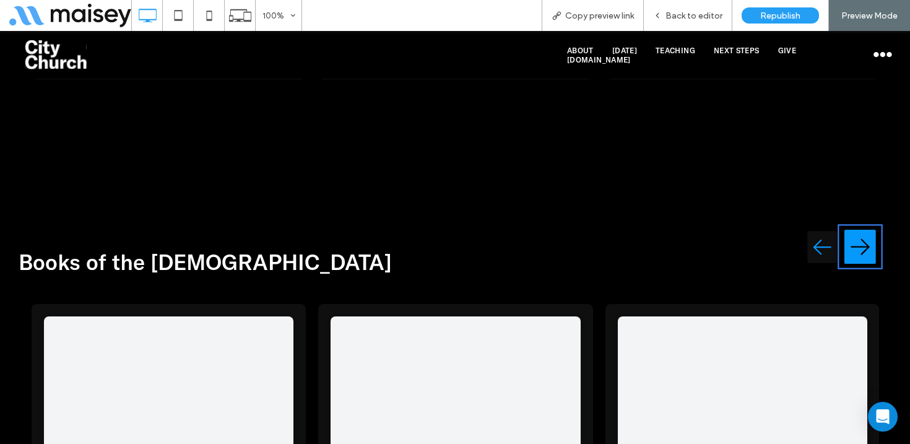
click at [861, 227] on img "Next testimonial" at bounding box center [861, 247] width 32 height 40
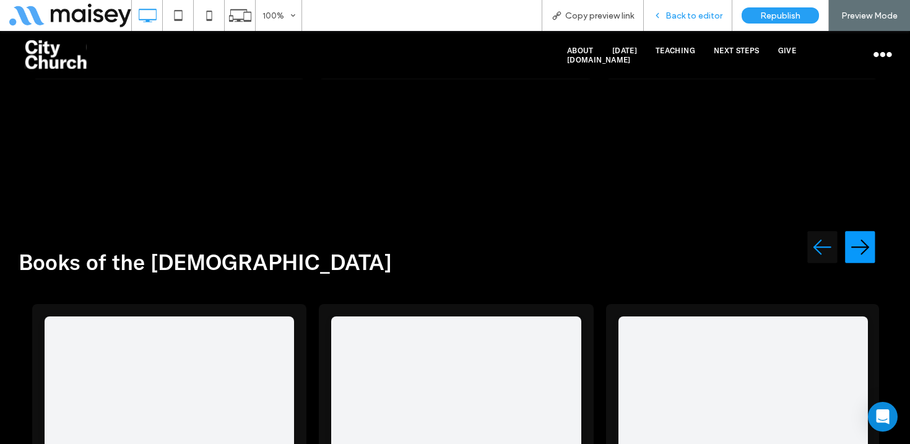
drag, startPoint x: 698, startPoint y: 14, endPoint x: 525, endPoint y: 162, distance: 227.5
click at [698, 14] on span "Back to editor" at bounding box center [694, 16] width 57 height 11
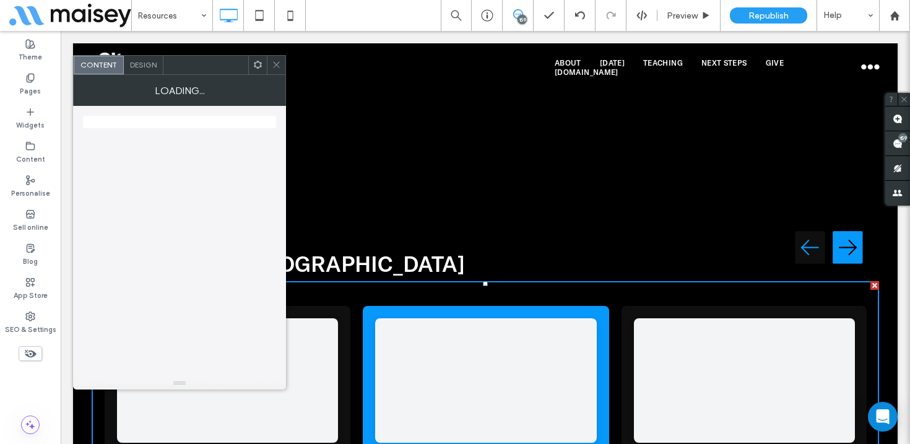
scroll to position [4988, 0]
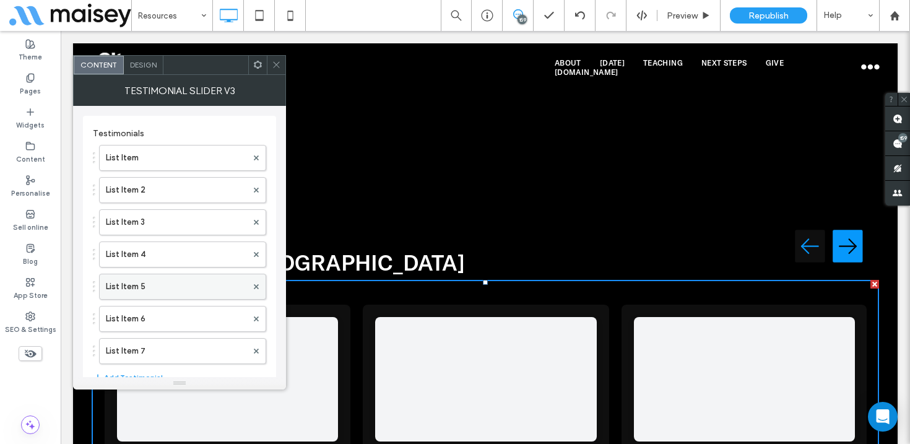
click at [144, 282] on label "List Item 5" at bounding box center [176, 286] width 141 height 25
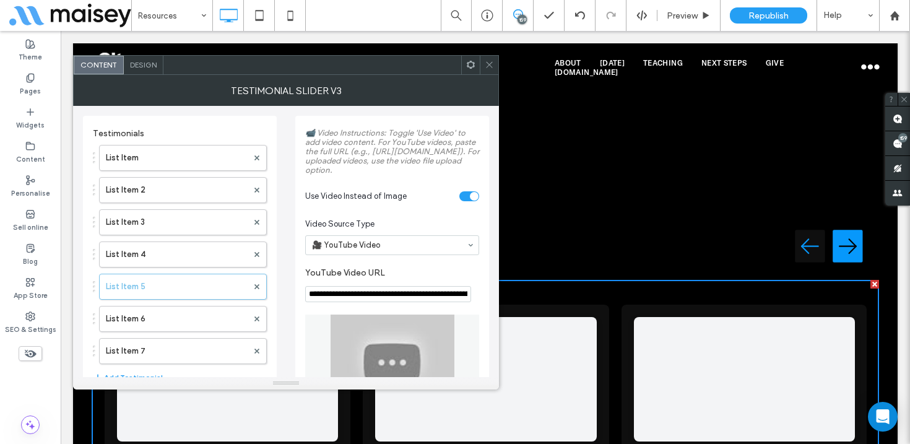
click at [358, 302] on input "**********" at bounding box center [388, 294] width 166 height 16
paste input "YouTube Video URL"
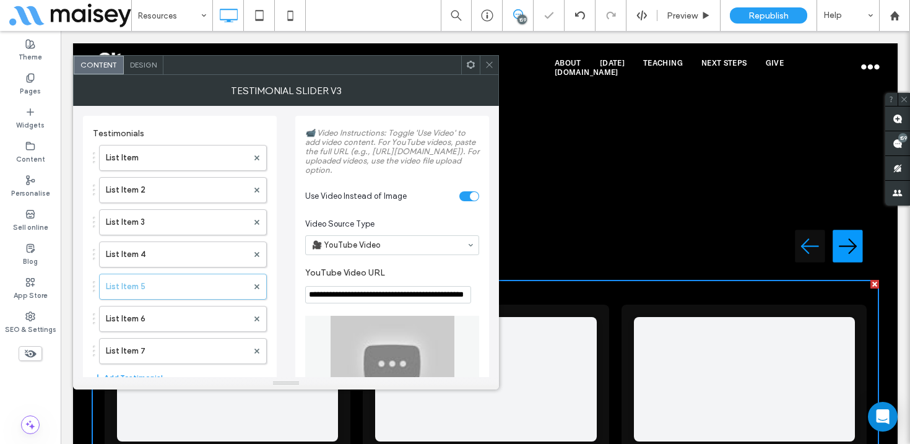
type input "**********"
click at [417, 280] on section "**********" at bounding box center [392, 285] width 174 height 48
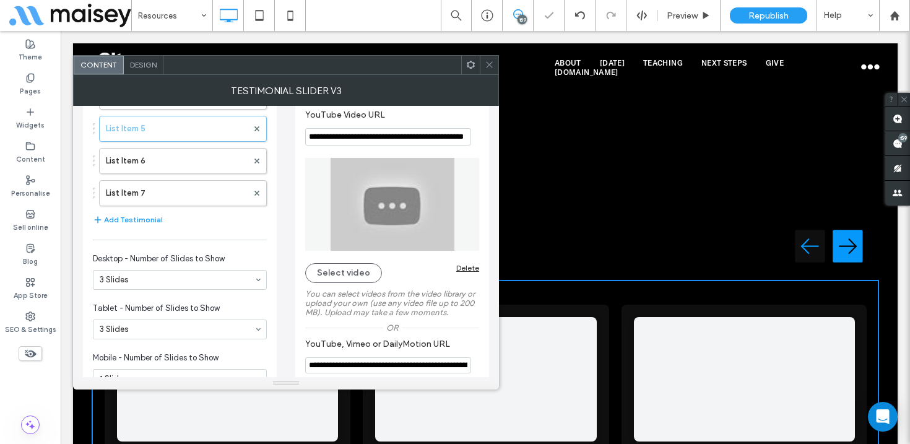
scroll to position [257, 0]
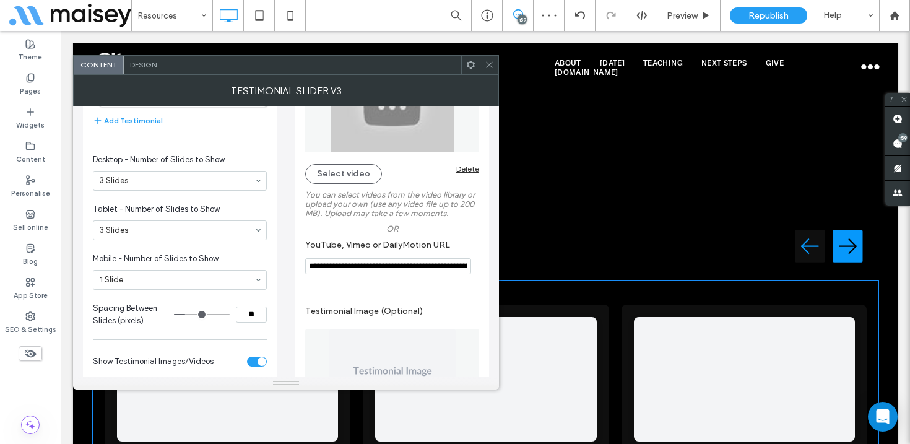
click at [381, 274] on input "**********" at bounding box center [388, 266] width 166 height 16
paste input "YouTube, Vimeo or DailyMotion URL"
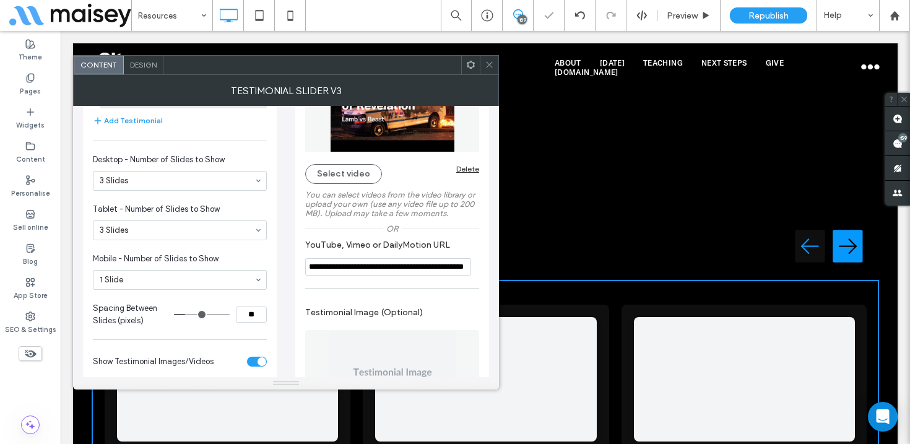
type input "**********"
click at [490, 63] on use at bounding box center [489, 65] width 6 height 6
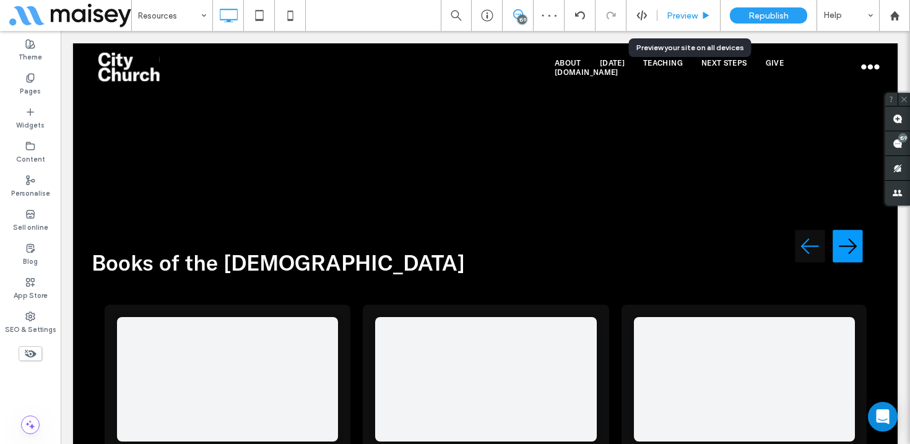
click at [686, 13] on span "Preview" at bounding box center [682, 16] width 31 height 11
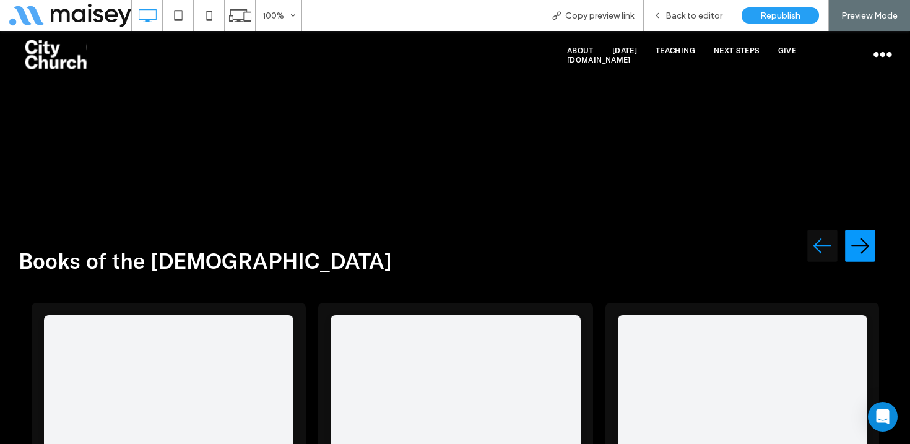
scroll to position [4986, 0]
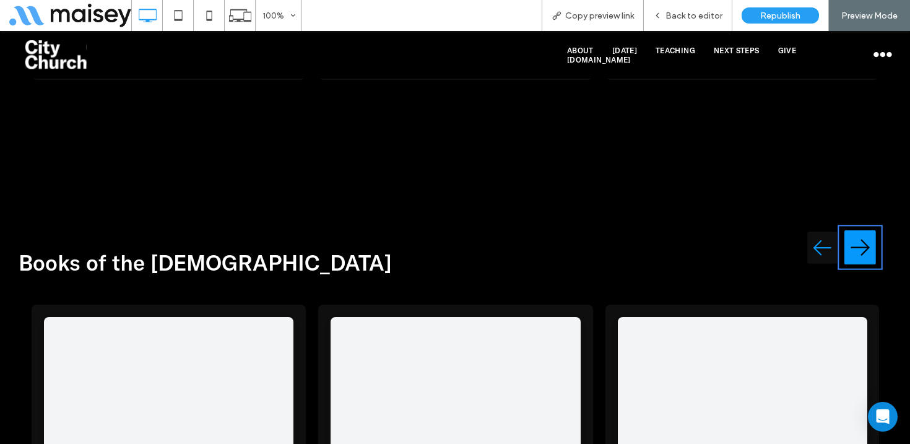
click at [855, 228] on img "Next testimonial" at bounding box center [861, 248] width 32 height 40
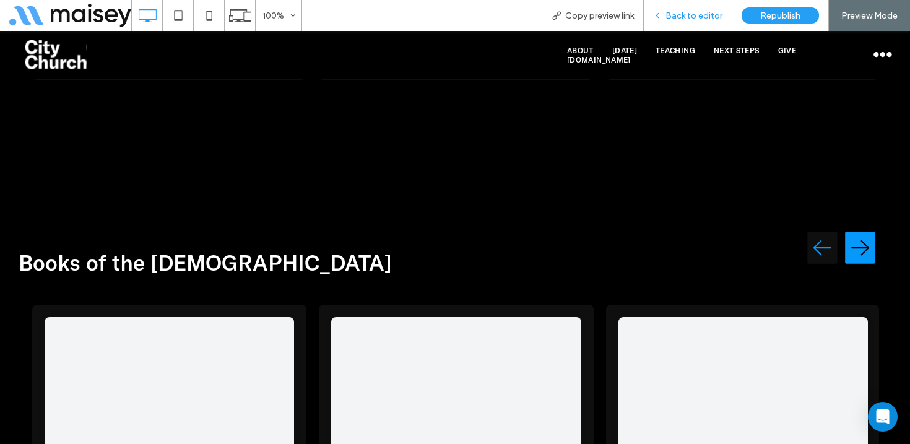
click at [699, 11] on span "Back to editor" at bounding box center [694, 16] width 57 height 11
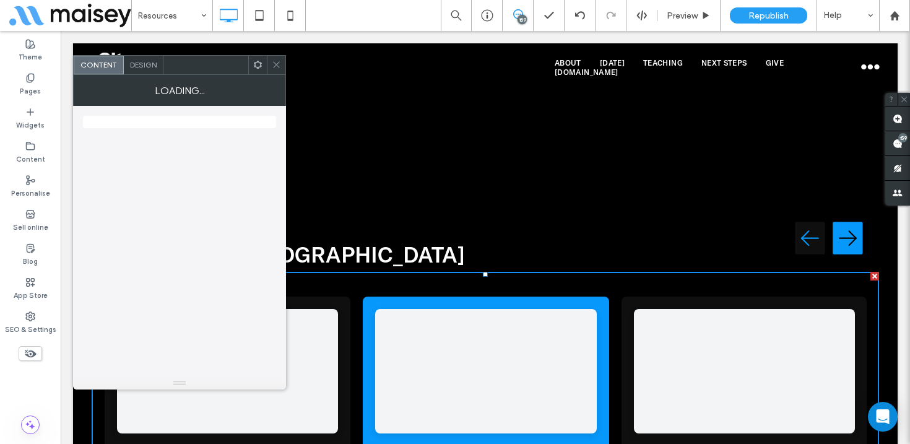
scroll to position [4987, 0]
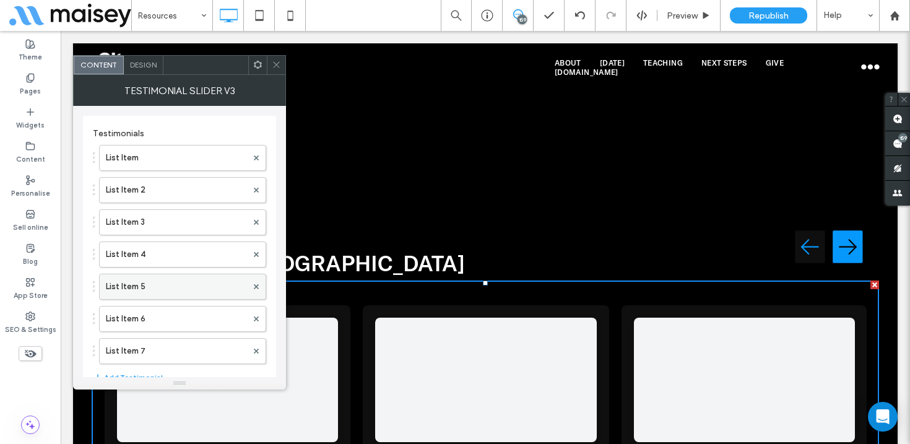
click at [165, 286] on label "List Item 5" at bounding box center [176, 286] width 141 height 25
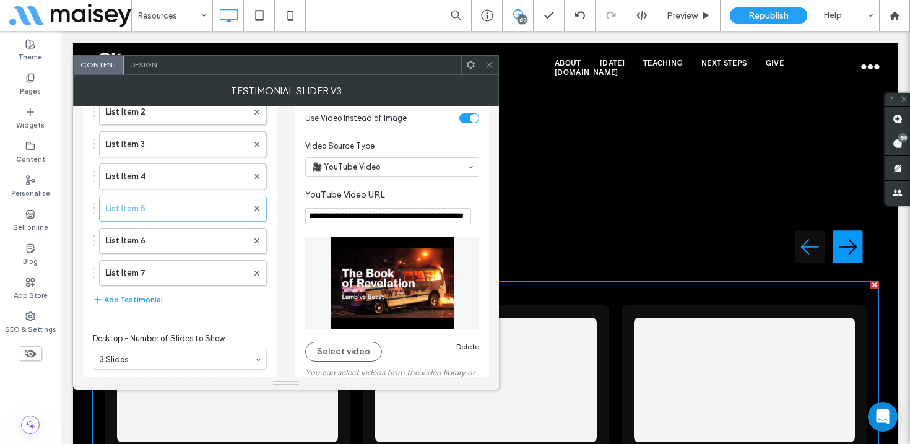
scroll to position [97, 0]
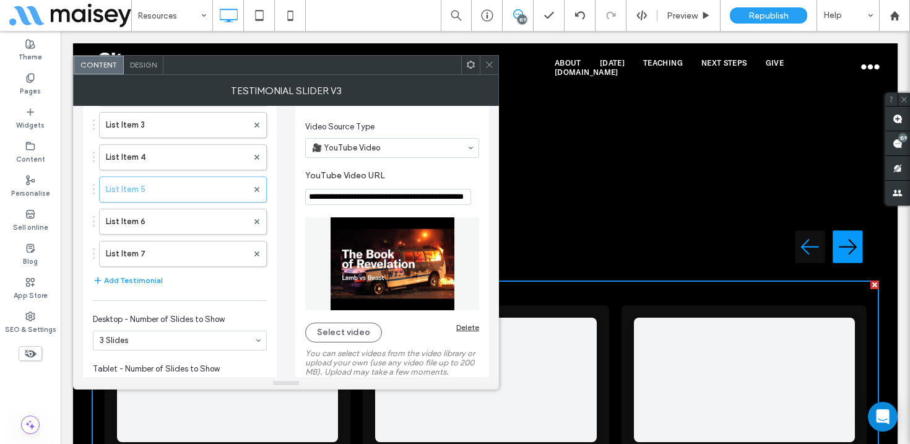
click at [489, 62] on icon at bounding box center [489, 64] width 9 height 9
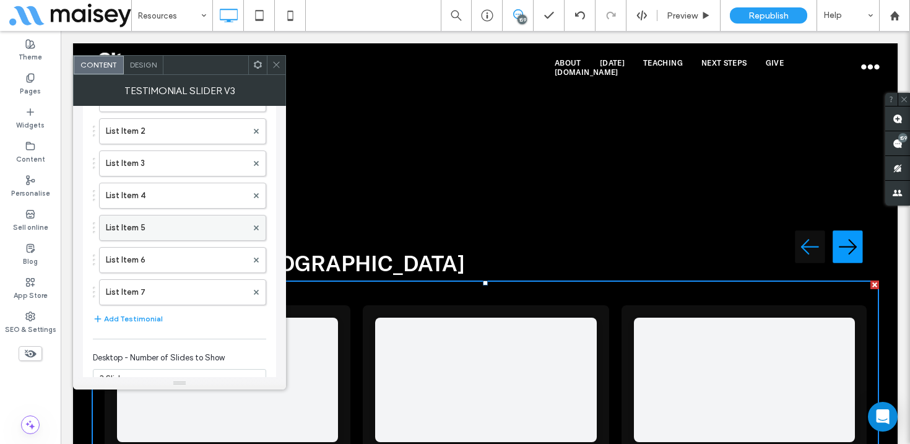
scroll to position [59, 0]
click at [190, 230] on label "List Item 5" at bounding box center [176, 227] width 141 height 25
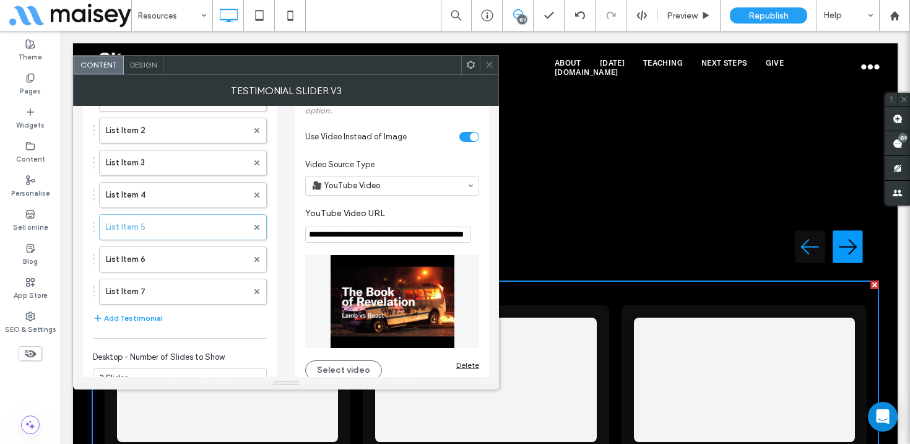
click at [493, 64] on icon at bounding box center [489, 64] width 9 height 9
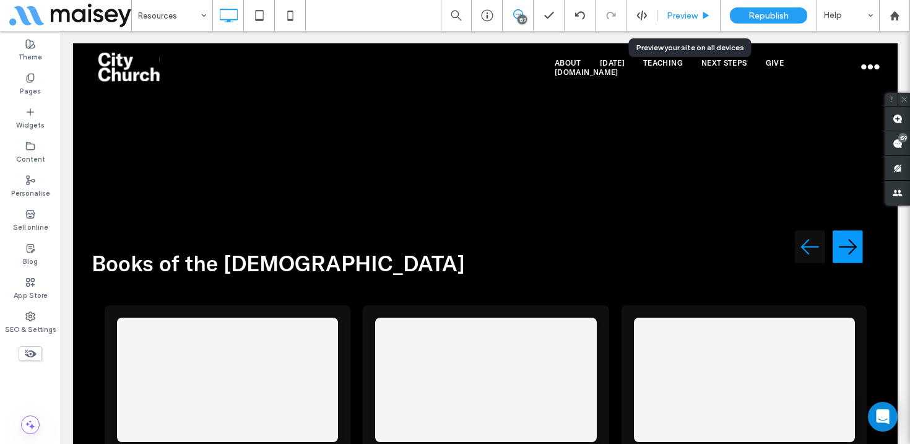
click at [694, 15] on span "Preview" at bounding box center [682, 16] width 31 height 11
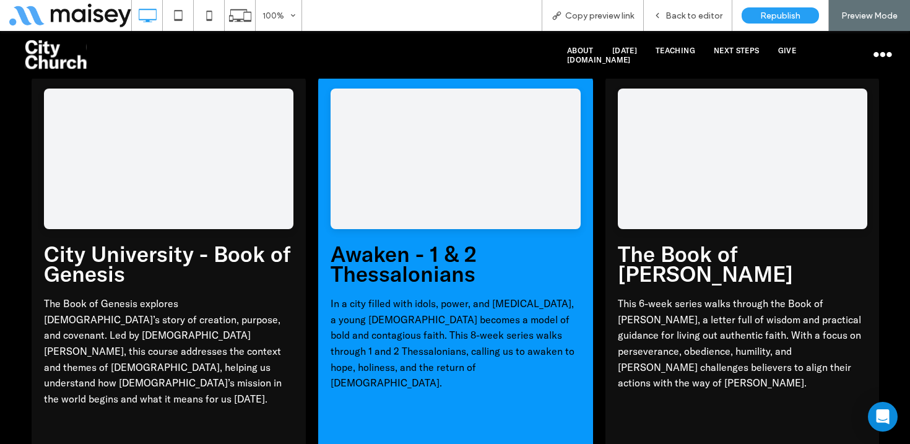
scroll to position [5206, 0]
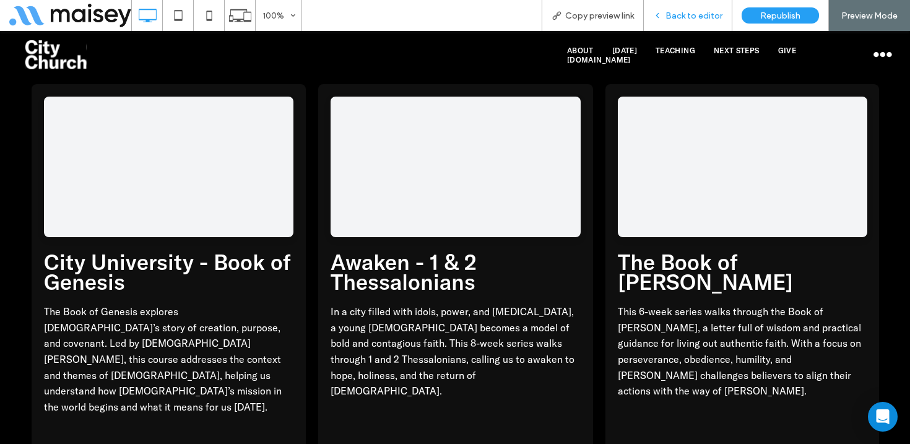
click at [693, 19] on span "Back to editor" at bounding box center [694, 16] width 57 height 11
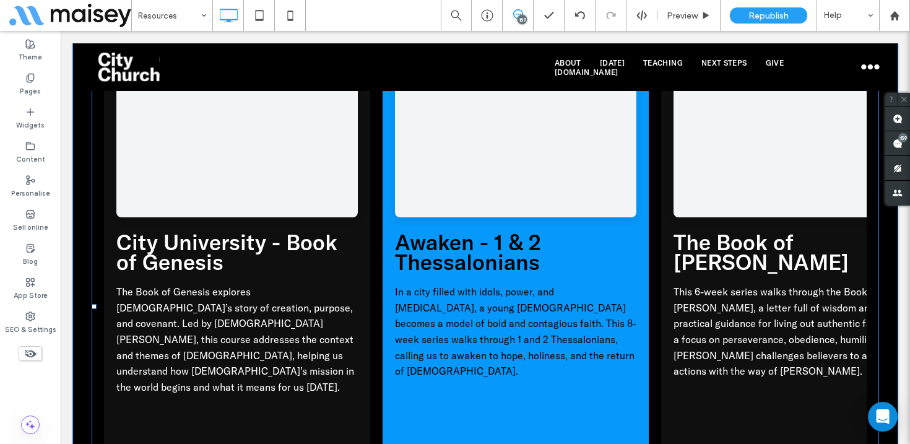
scroll to position [5208, 0]
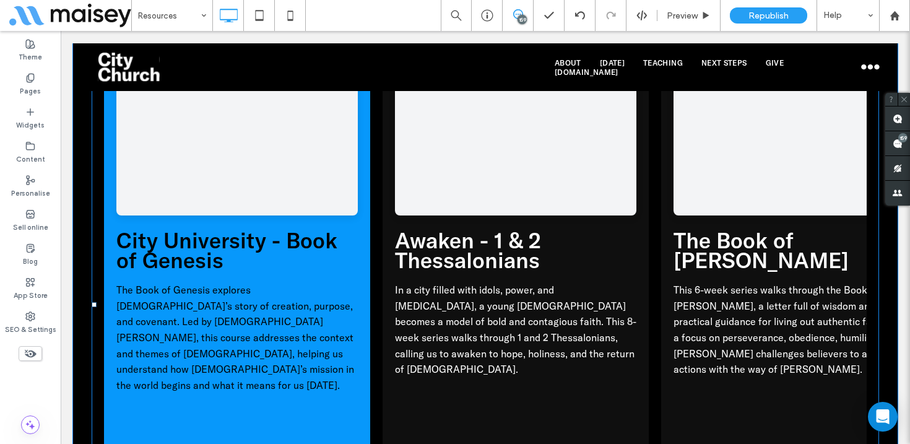
click at [477, 187] on span at bounding box center [486, 305] width 788 height 524
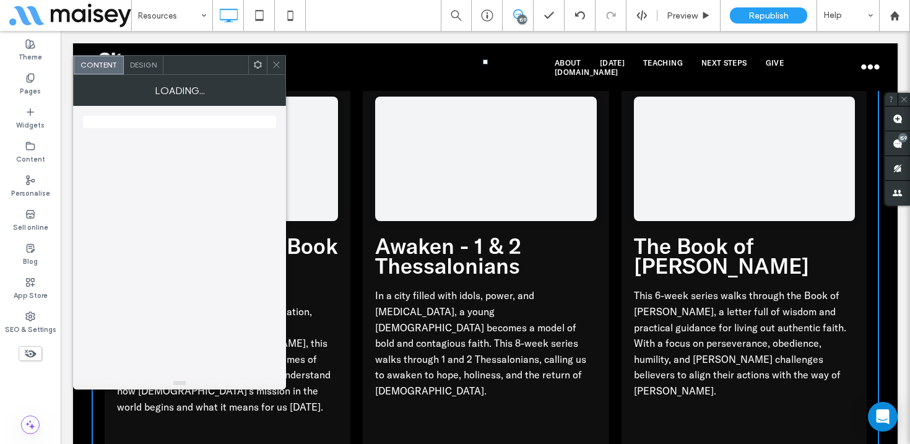
scroll to position [5212, 0]
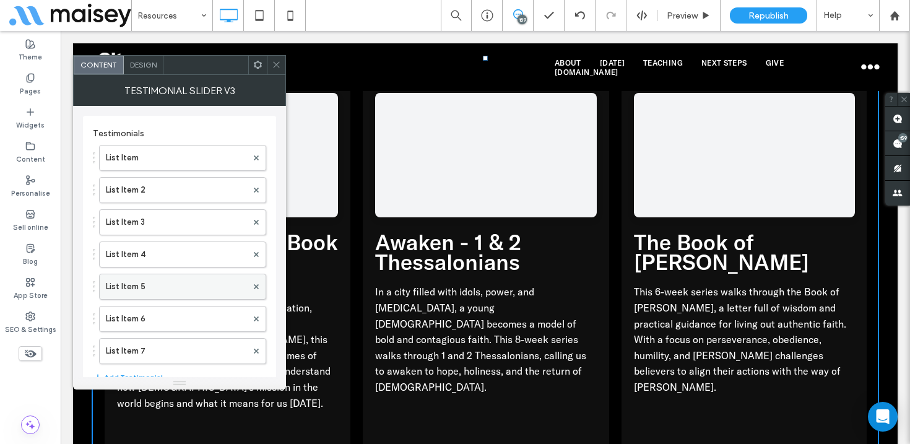
click at [160, 287] on label "List Item 5" at bounding box center [176, 286] width 141 height 25
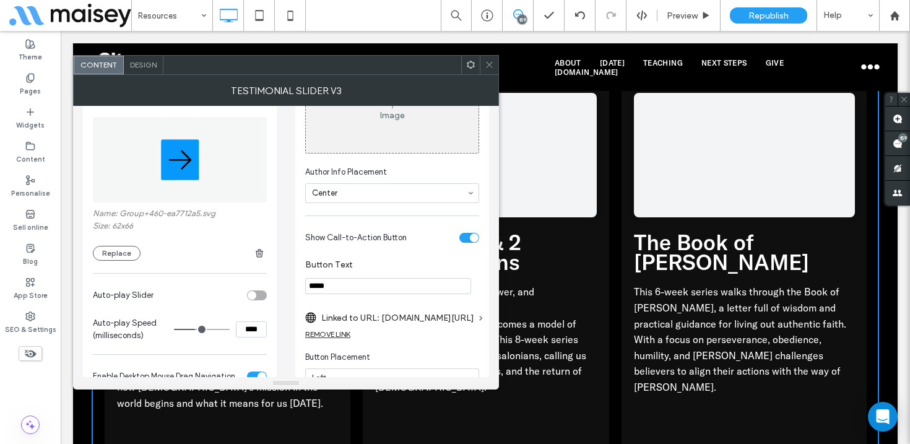
scroll to position [1003, 0]
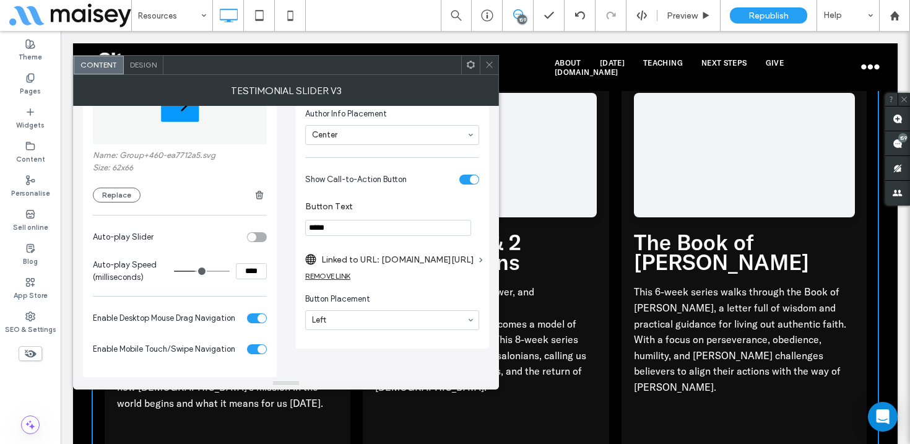
click at [342, 236] on input "*****" at bounding box center [388, 228] width 166 height 16
type input "**********"
click at [485, 64] on icon at bounding box center [489, 64] width 9 height 9
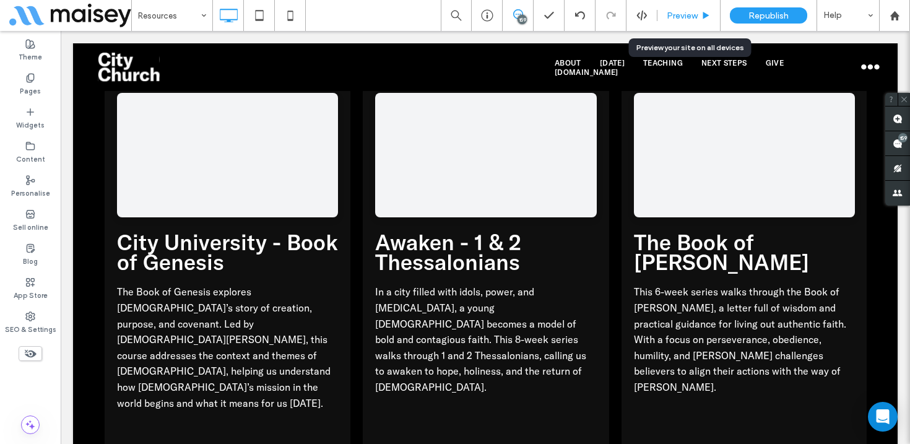
click at [692, 13] on span "Preview" at bounding box center [682, 16] width 31 height 11
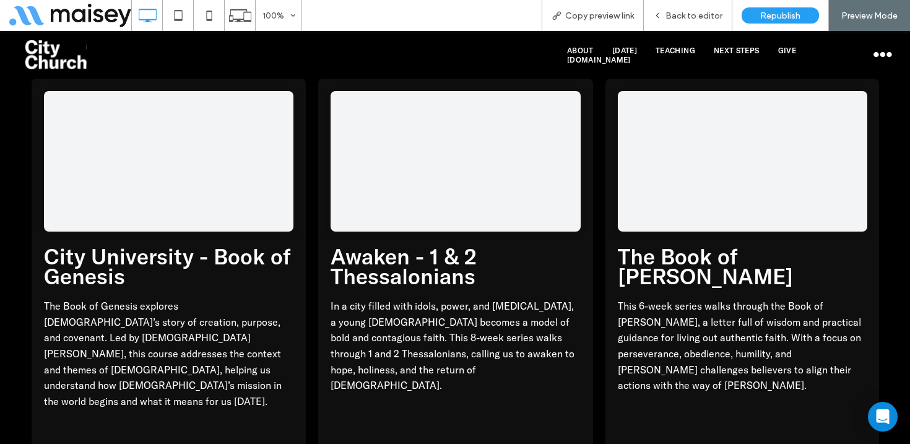
scroll to position [5208, 0]
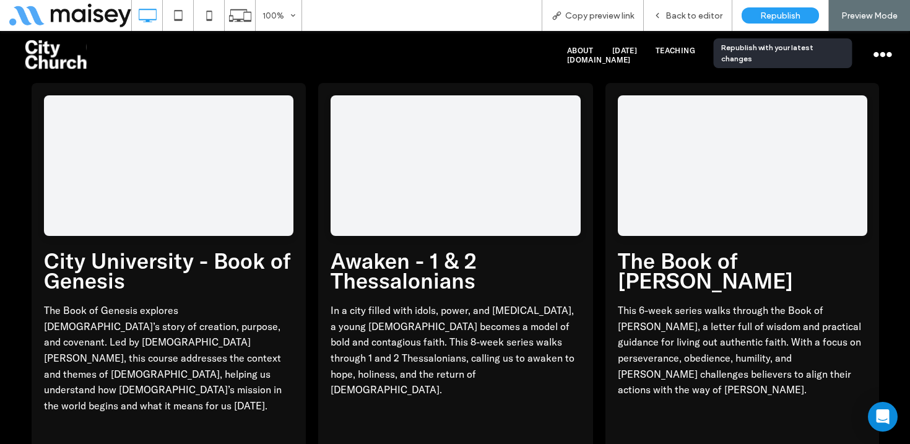
click at [787, 14] on span "Republish" at bounding box center [780, 16] width 40 height 11
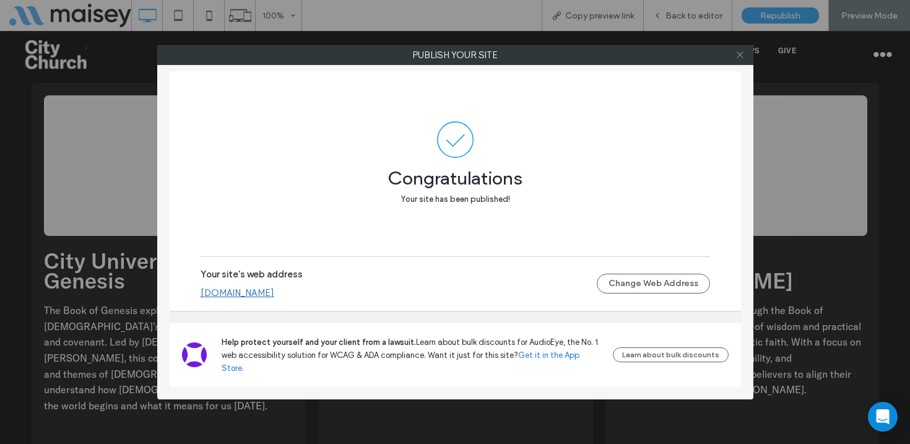
click at [739, 54] on use at bounding box center [740, 55] width 6 height 6
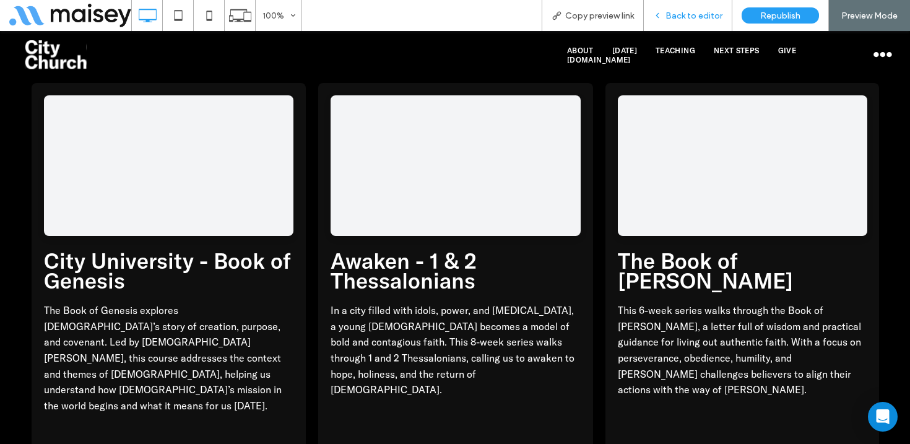
click at [705, 14] on span "Back to editor" at bounding box center [694, 16] width 57 height 11
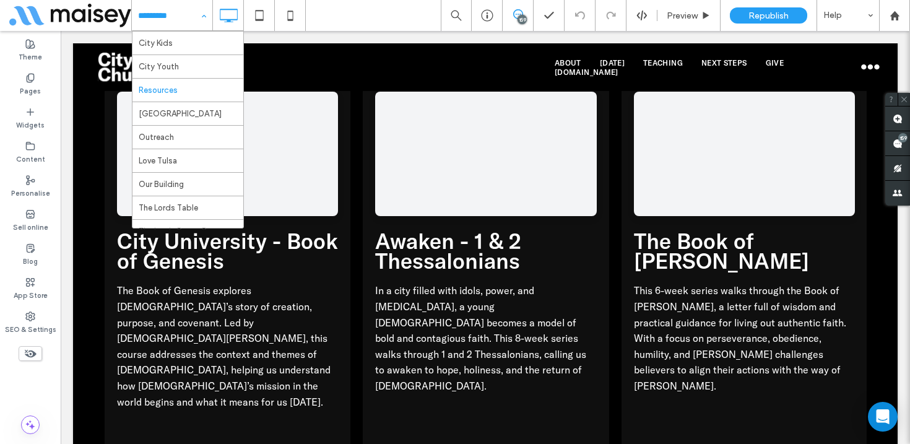
scroll to position [209, 0]
click at [291, 10] on icon at bounding box center [290, 15] width 25 height 25
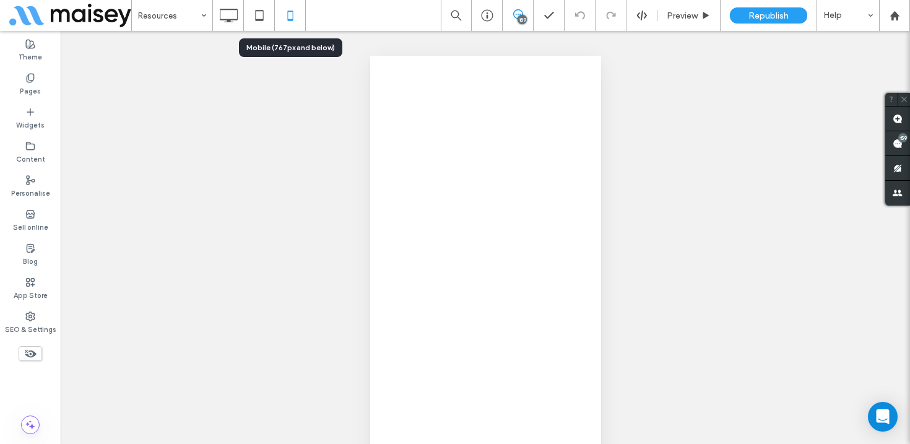
scroll to position [0, 0]
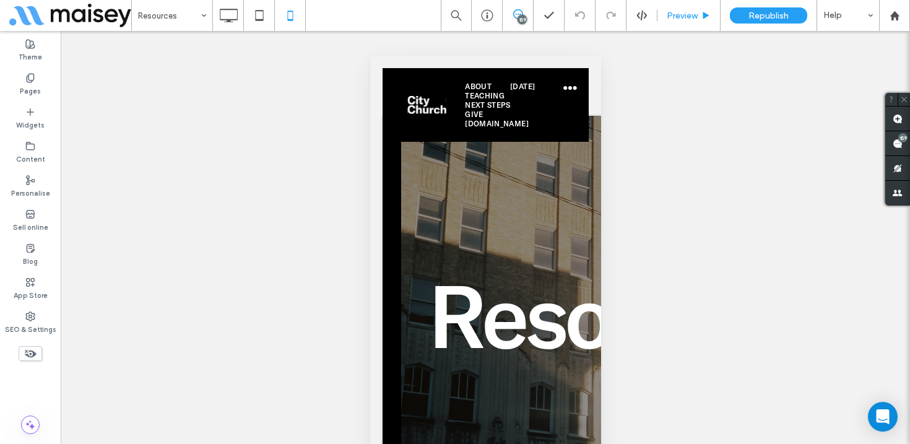
click at [681, 14] on span "Preview" at bounding box center [682, 16] width 31 height 11
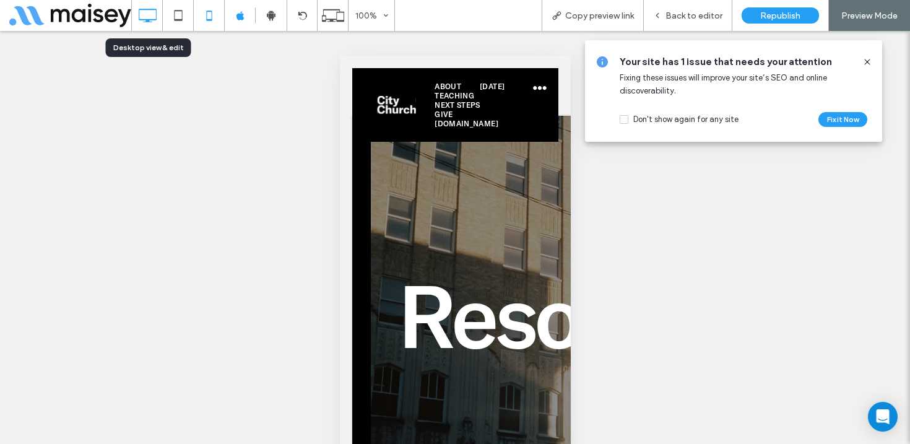
click at [147, 12] on icon at bounding box center [147, 15] width 25 height 25
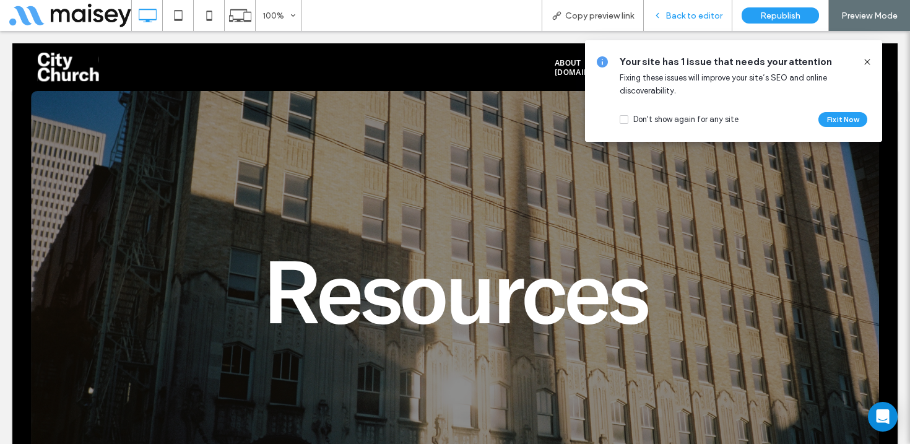
click at [695, 11] on span "Back to editor" at bounding box center [694, 16] width 57 height 11
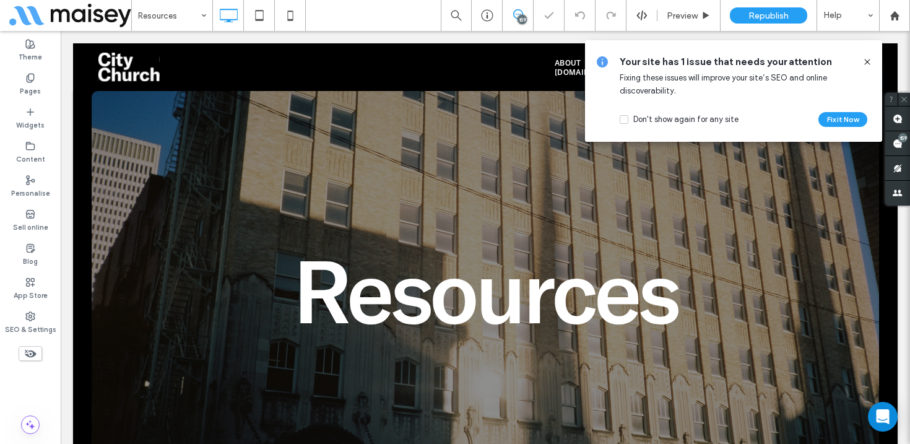
click at [686, 18] on span "Preview" at bounding box center [682, 16] width 31 height 11
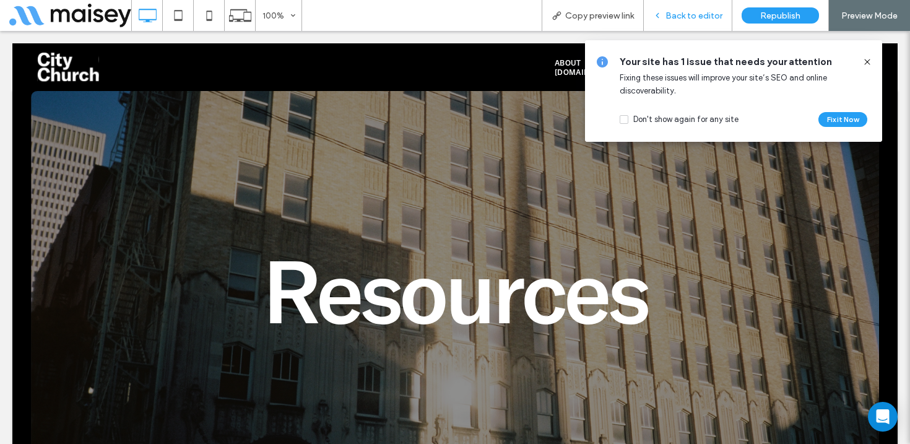
click at [689, 12] on span "Back to editor" at bounding box center [694, 16] width 57 height 11
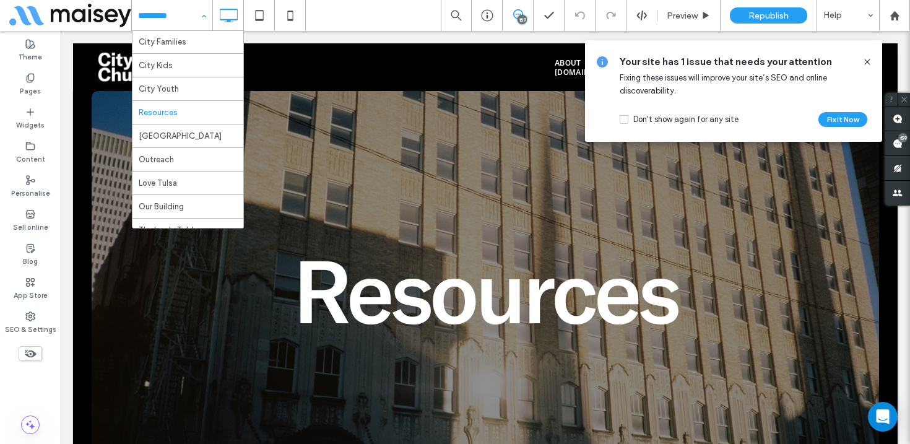
scroll to position [182, 0]
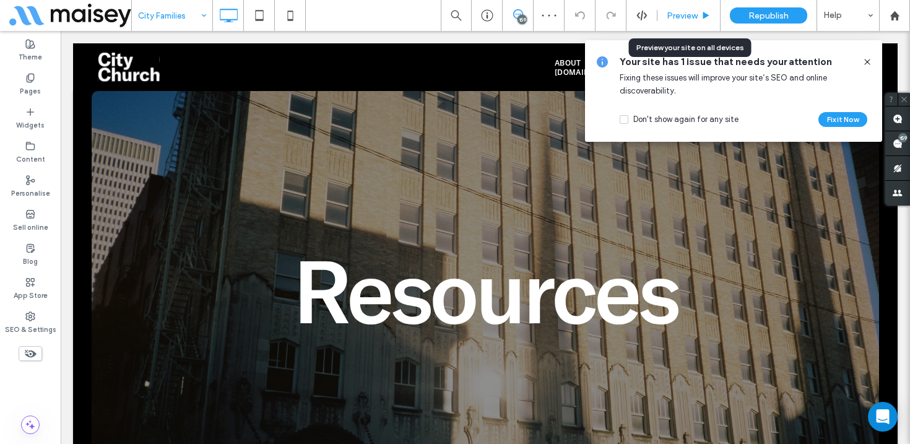
click at [688, 12] on span "Preview" at bounding box center [682, 16] width 31 height 11
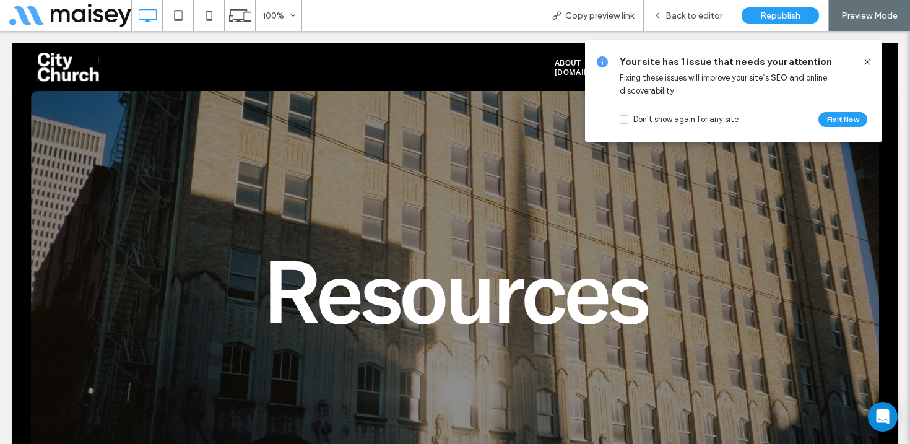
click at [869, 57] on icon at bounding box center [868, 62] width 10 height 10
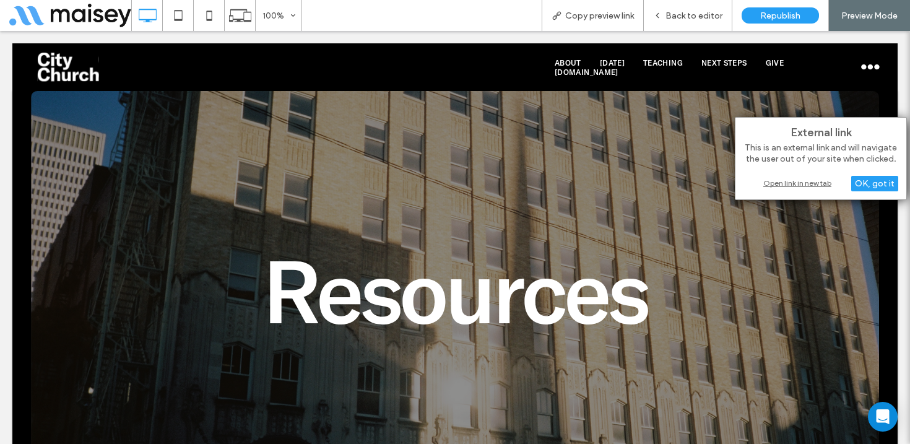
click at [814, 181] on div "Open link in new tab" at bounding box center [821, 182] width 155 height 13
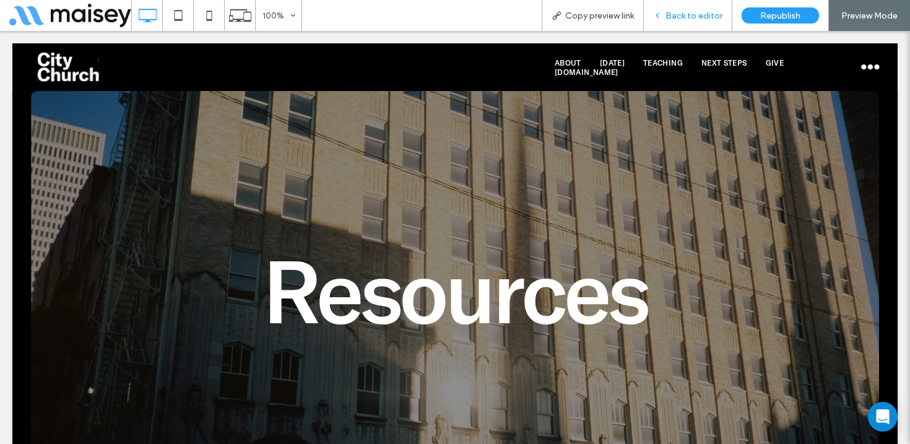
click at [702, 15] on span "Back to editor" at bounding box center [694, 16] width 57 height 11
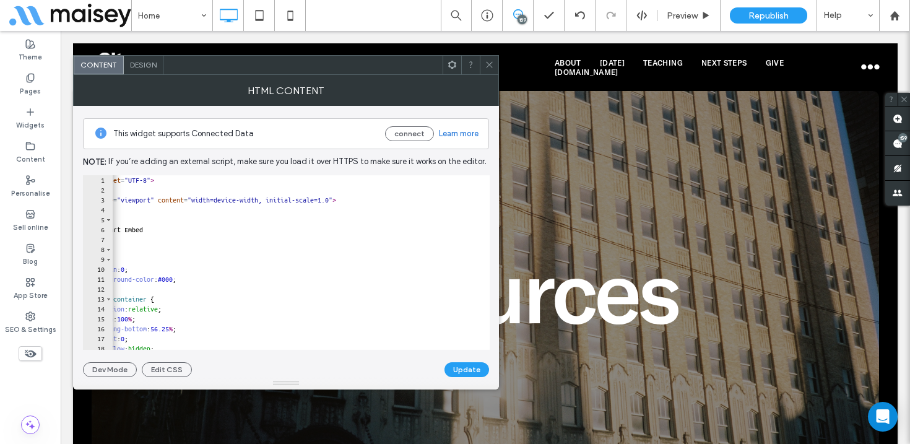
click at [489, 66] on icon at bounding box center [489, 64] width 9 height 9
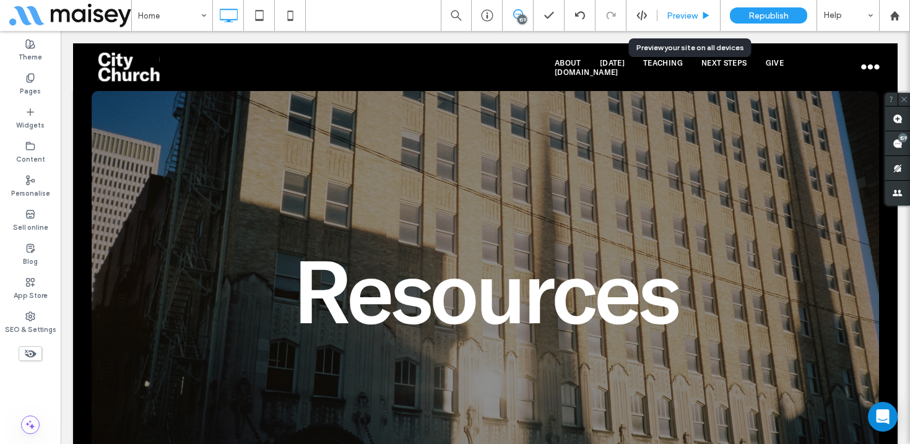
click at [679, 13] on span "Preview" at bounding box center [682, 16] width 31 height 11
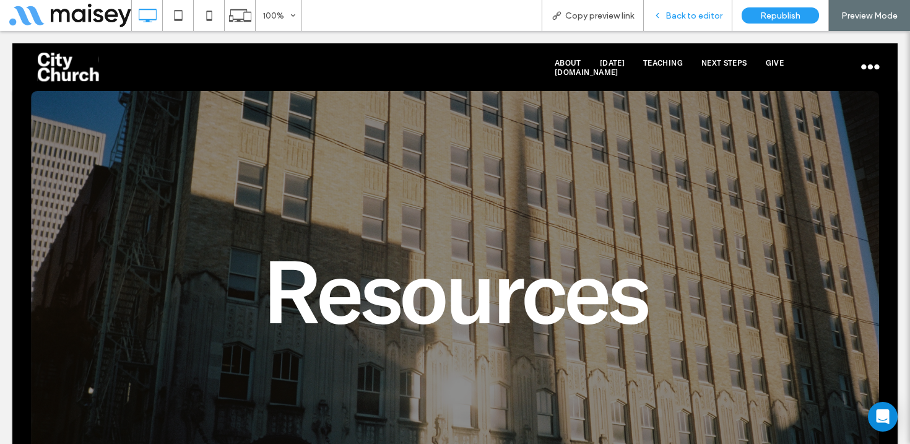
click at [698, 14] on span "Back to editor" at bounding box center [694, 16] width 57 height 11
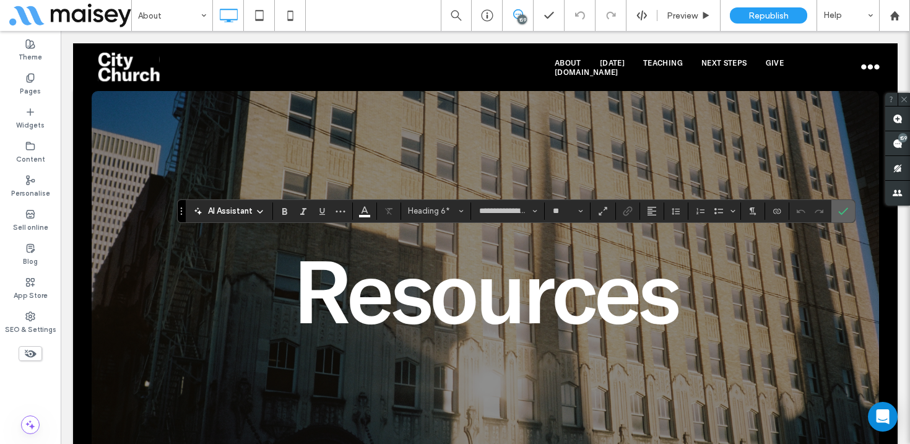
click at [848, 212] on label "Confirm" at bounding box center [843, 211] width 19 height 22
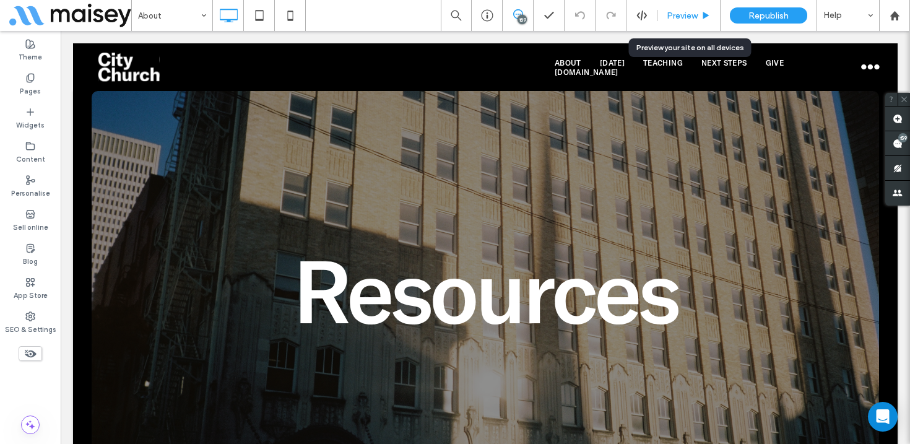
click at [697, 14] on span "Preview" at bounding box center [682, 16] width 31 height 11
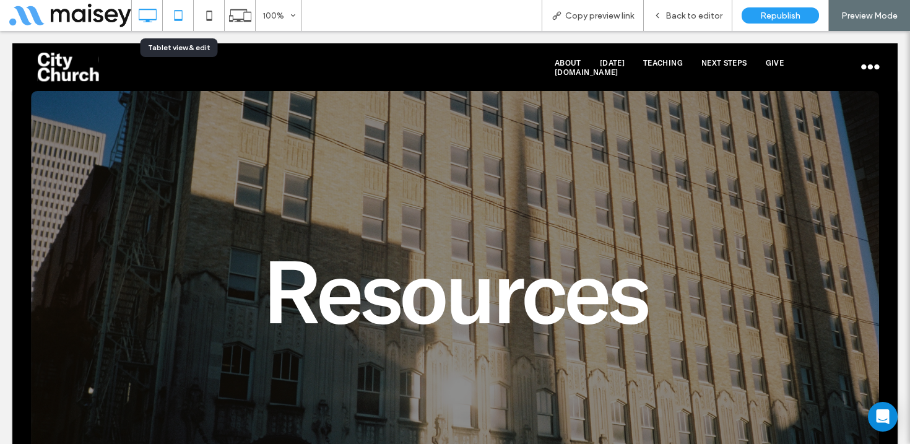
click at [175, 17] on icon at bounding box center [178, 15] width 25 height 25
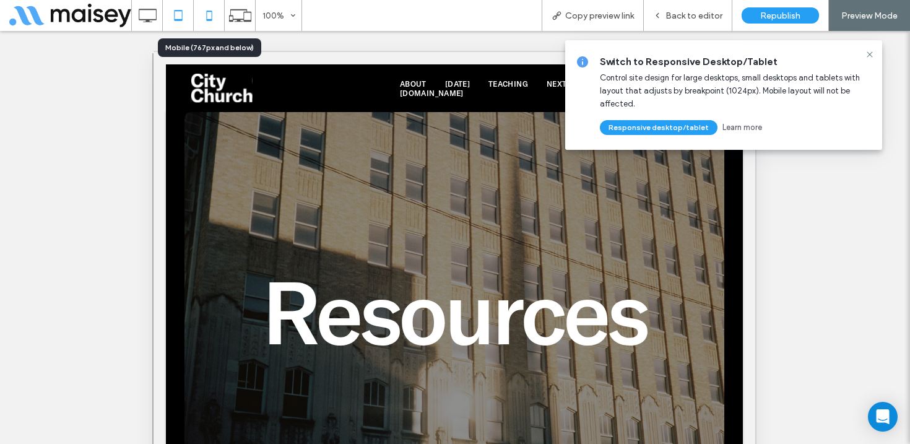
click at [204, 17] on icon at bounding box center [209, 15] width 25 height 25
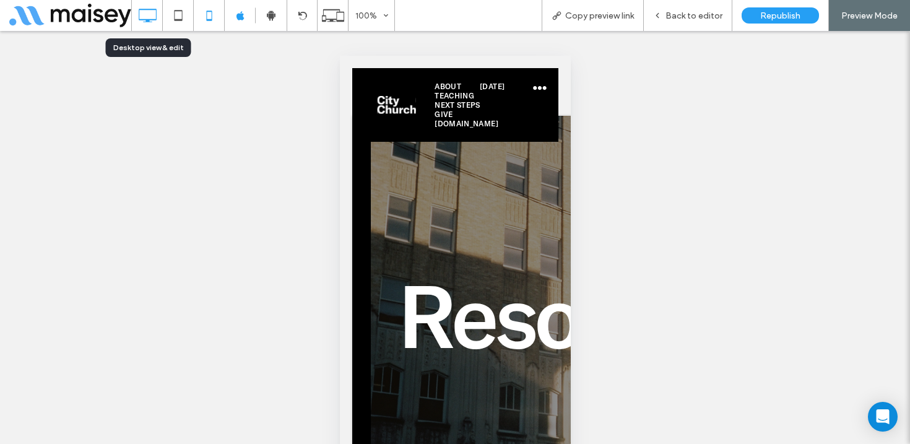
click at [146, 16] on icon at bounding box center [147, 15] width 25 height 25
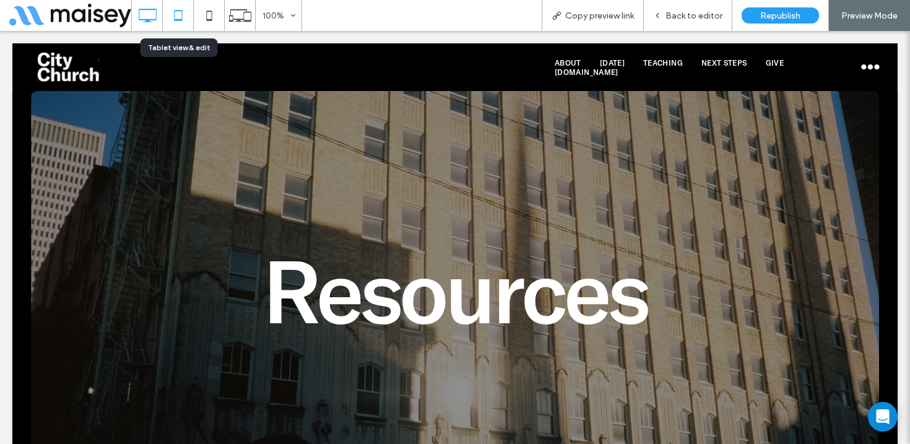
click at [176, 15] on icon at bounding box center [178, 15] width 25 height 25
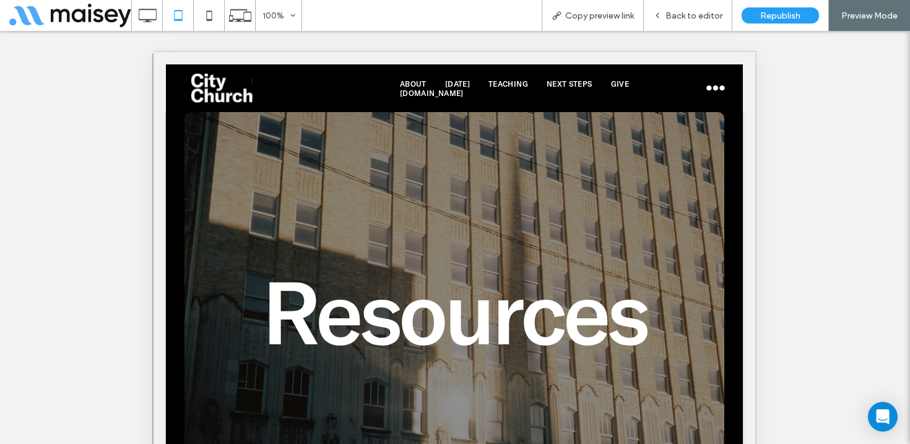
scroll to position [420, 0]
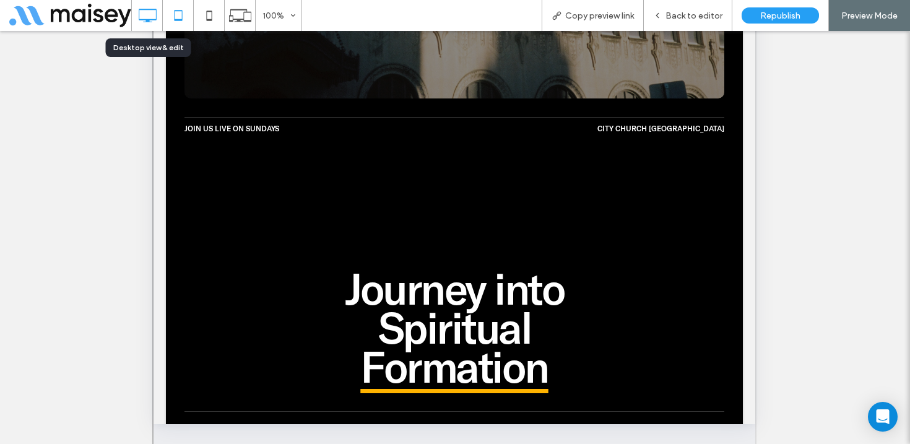
click at [151, 23] on icon at bounding box center [147, 15] width 25 height 25
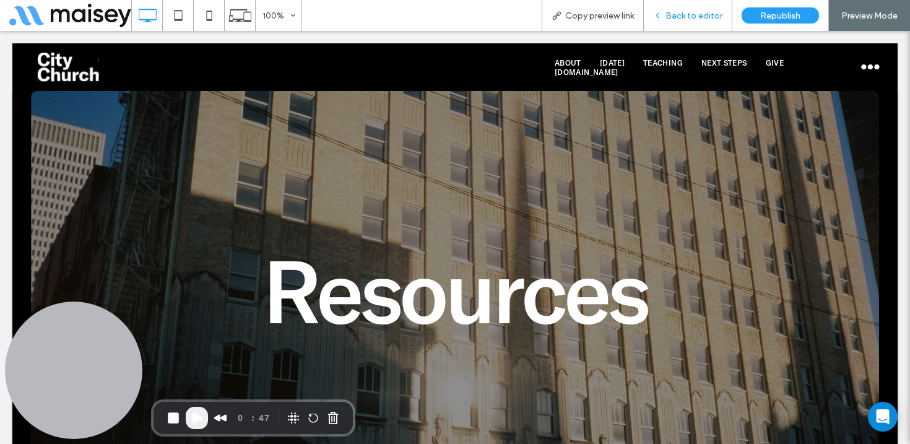
click at [686, 11] on span "Back to editor" at bounding box center [694, 16] width 57 height 11
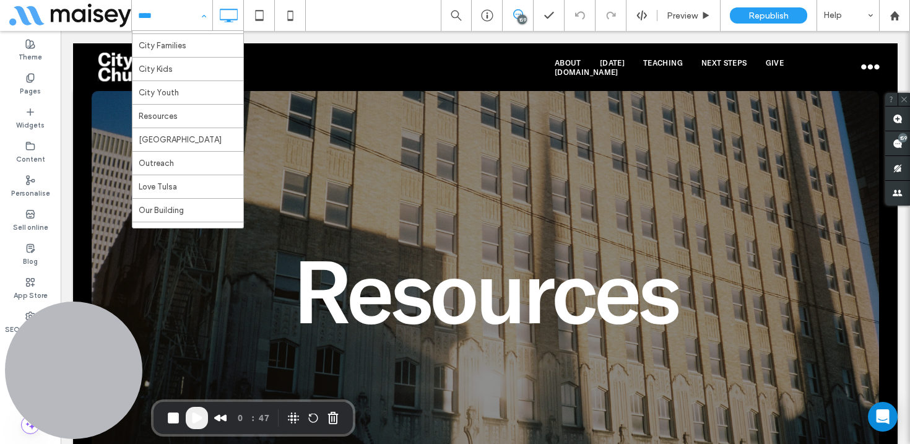
scroll to position [159, 0]
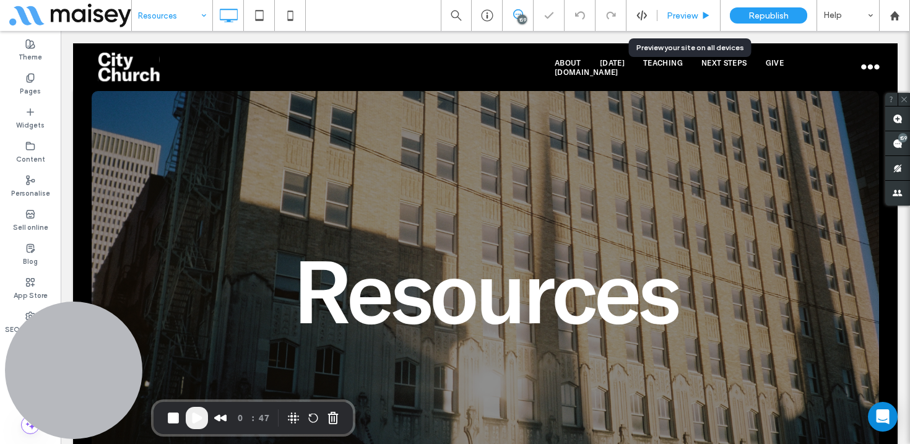
click at [693, 18] on span "Preview" at bounding box center [682, 16] width 31 height 11
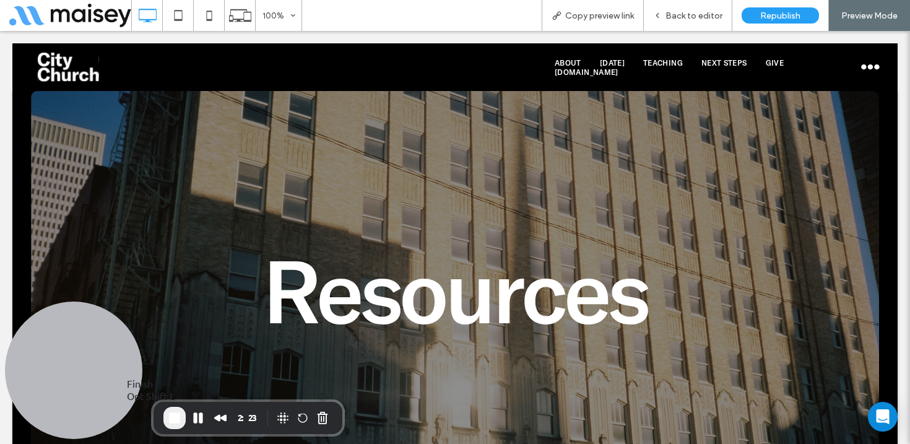
click at [176, 414] on span "End Recording" at bounding box center [174, 418] width 15 height 15
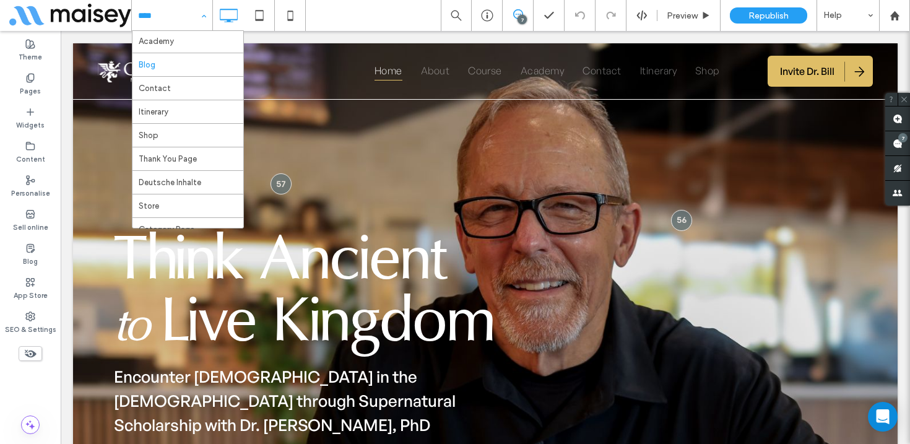
scroll to position [78, 0]
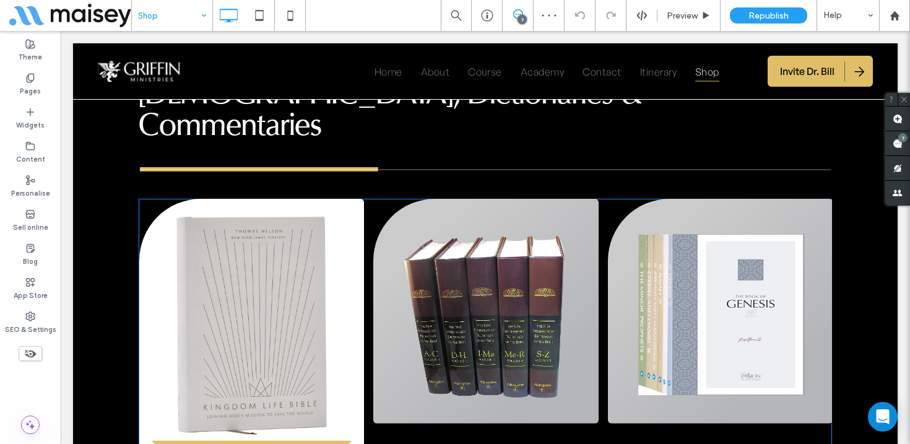
scroll to position [2190, 0]
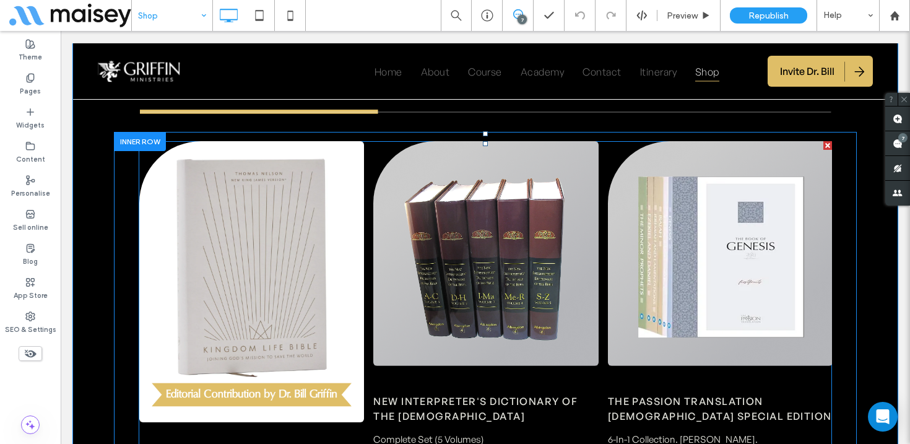
click at [502, 196] on span at bounding box center [486, 354] width 694 height 426
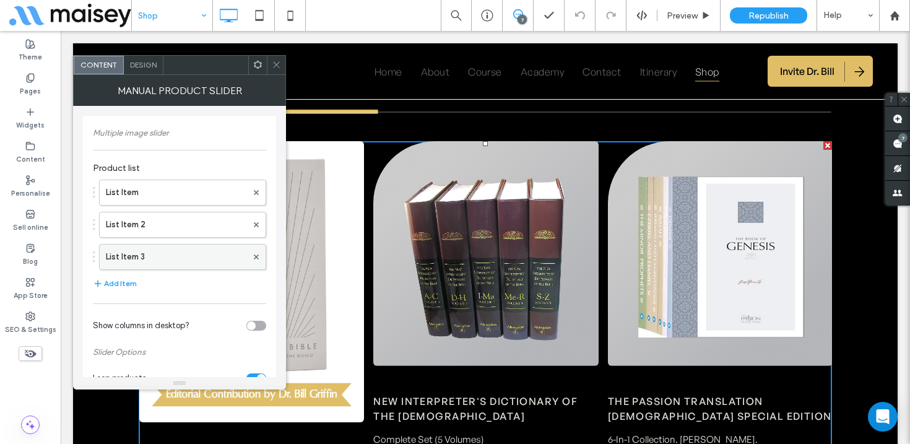
click at [259, 253] on div at bounding box center [256, 257] width 19 height 19
click at [258, 255] on use at bounding box center [256, 256] width 5 height 5
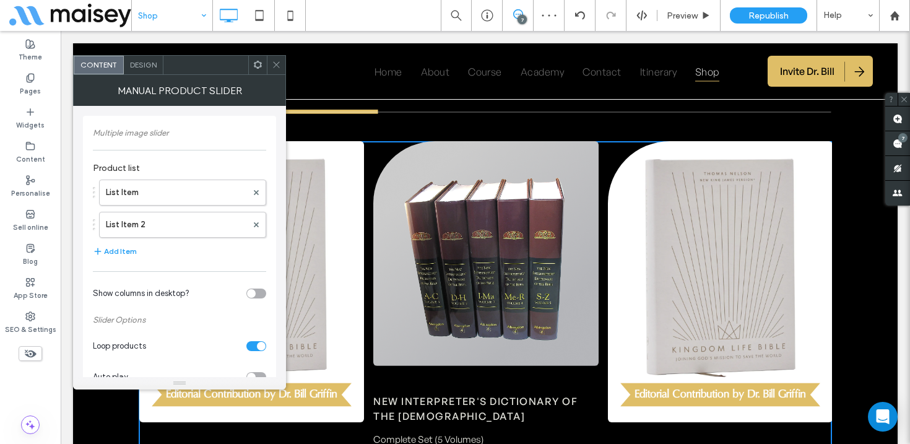
click at [250, 347] on div "toggle" at bounding box center [256, 346] width 20 height 10
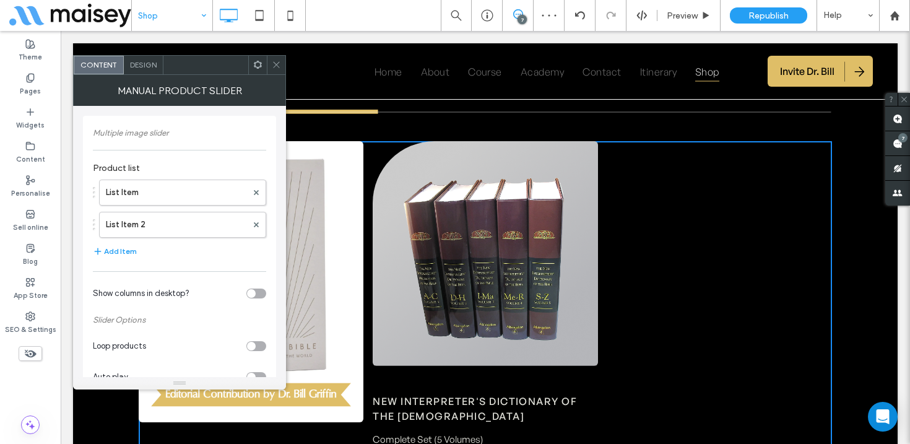
click at [273, 66] on icon at bounding box center [276, 64] width 9 height 9
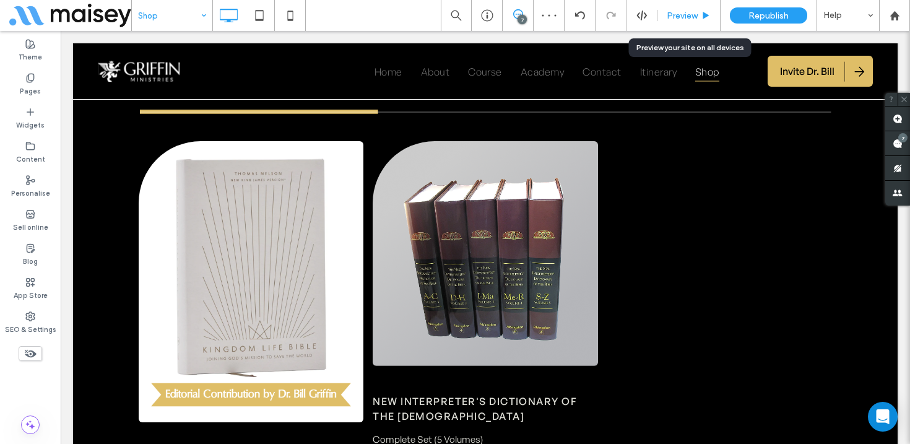
click at [695, 11] on span "Preview" at bounding box center [682, 16] width 31 height 11
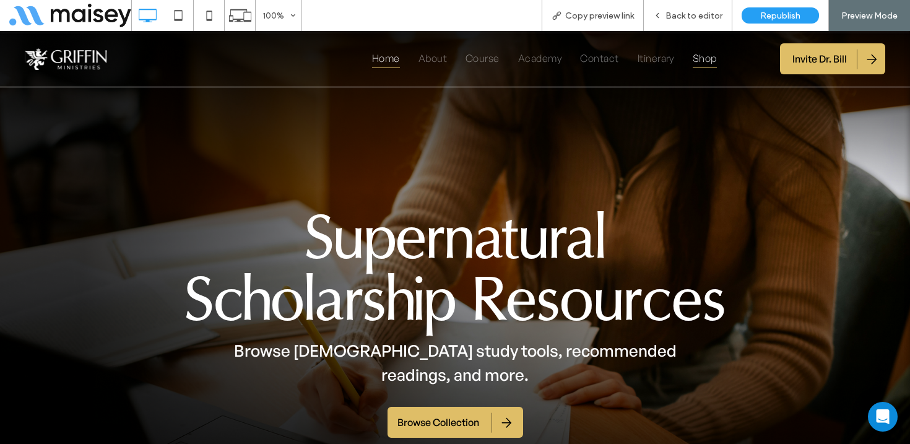
click at [375, 62] on span "Home" at bounding box center [386, 58] width 28 height 20
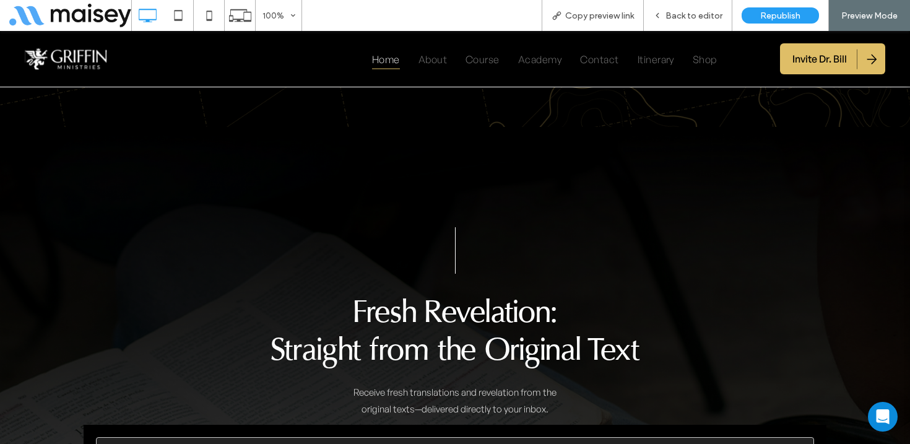
scroll to position [6063, 0]
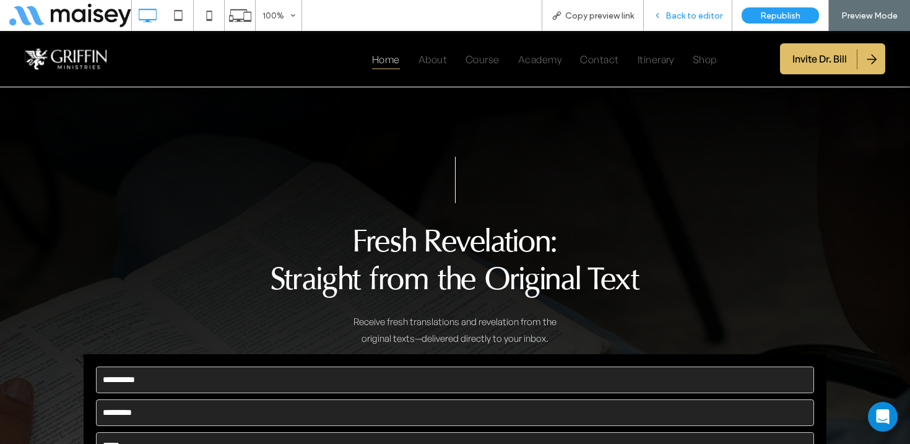
click at [690, 17] on span "Back to editor" at bounding box center [694, 16] width 57 height 11
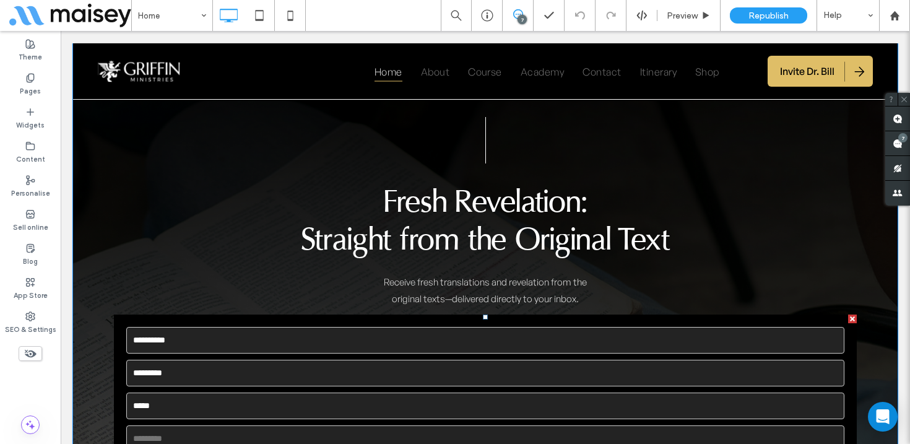
scroll to position [5995, 0]
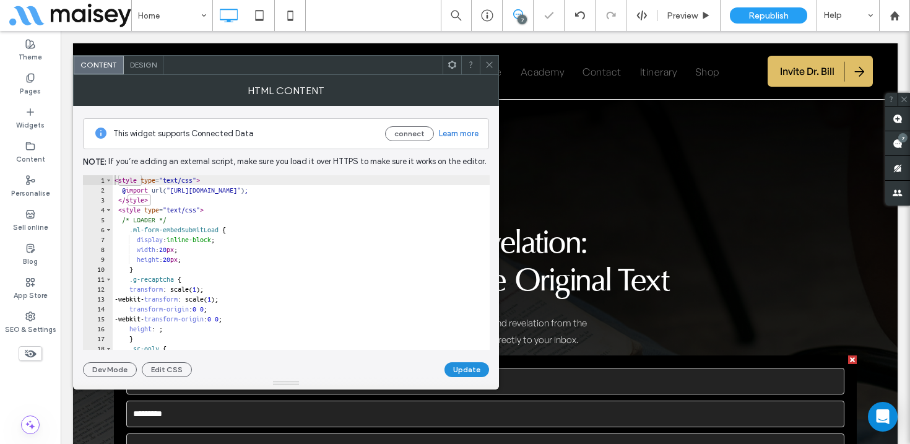
click at [470, 373] on button "Update" at bounding box center [467, 369] width 45 height 15
click at [485, 65] on icon at bounding box center [489, 64] width 9 height 9
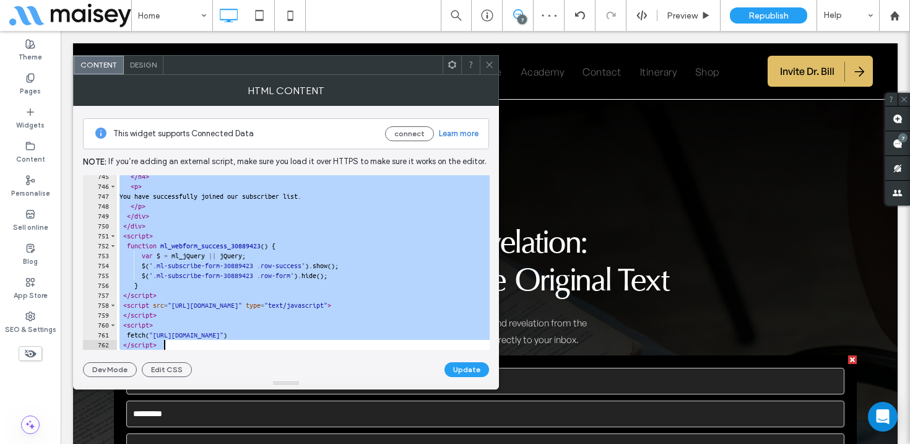
scroll to position [7376, 0]
drag, startPoint x: 115, startPoint y: 178, endPoint x: 261, endPoint y: 493, distance: 346.6
click at [261, 443] on html ".wqwq-1{fill:#231f20;} .cls-1q, .cls-2q { fill-rule: evenodd; } .cls-2q { fill:…" at bounding box center [455, 222] width 910 height 444
type textarea "**********"
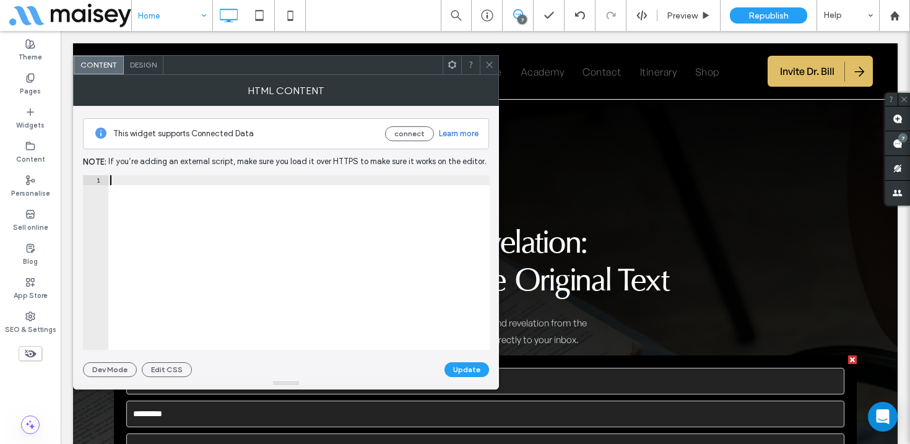
paste textarea "*********"
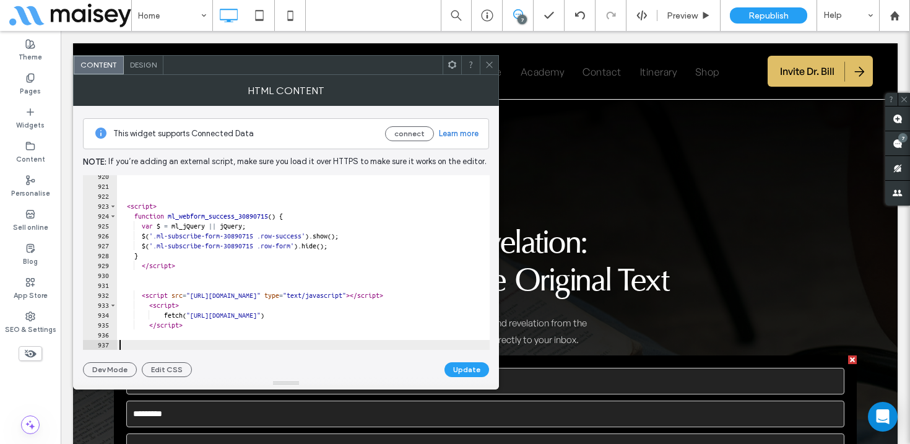
scroll to position [9110, 0]
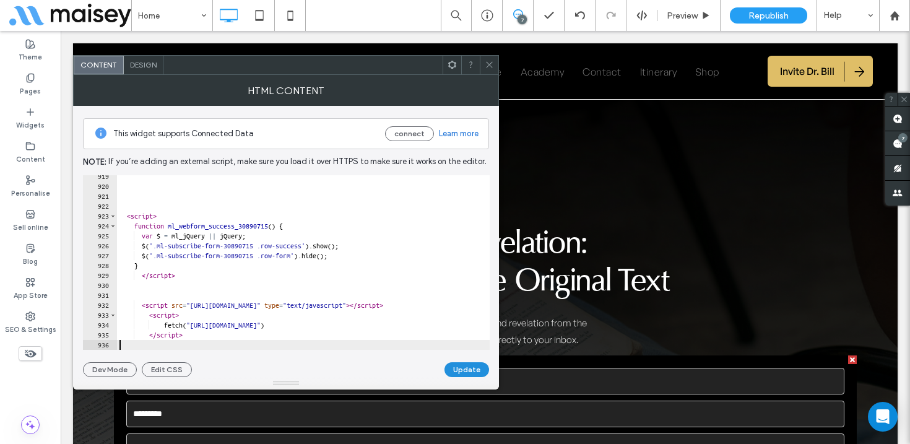
type textarea "*********"
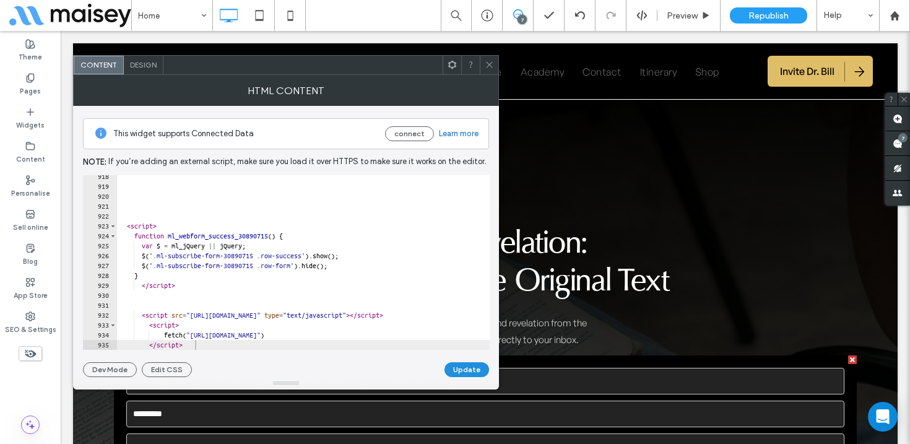
click at [471, 367] on button "Update" at bounding box center [467, 369] width 45 height 15
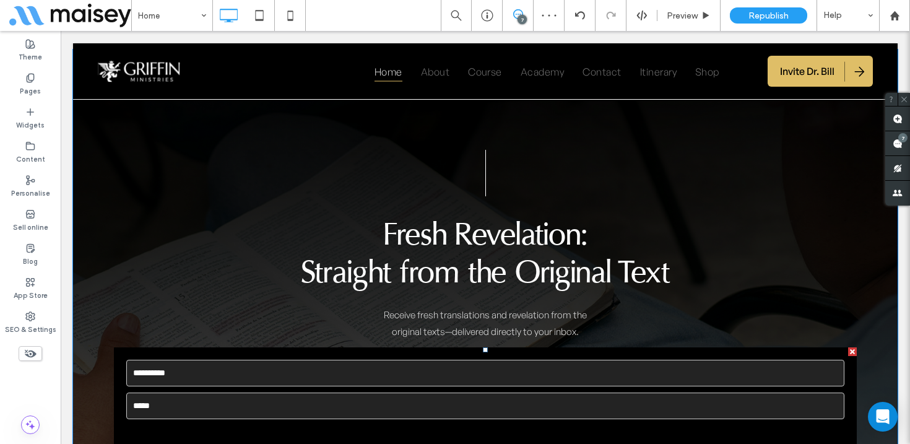
scroll to position [5988, 0]
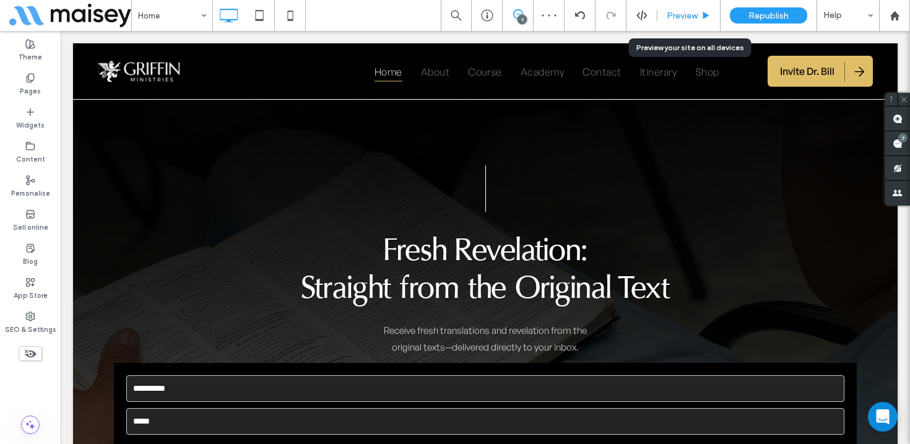
click at [690, 11] on span "Preview" at bounding box center [682, 16] width 31 height 11
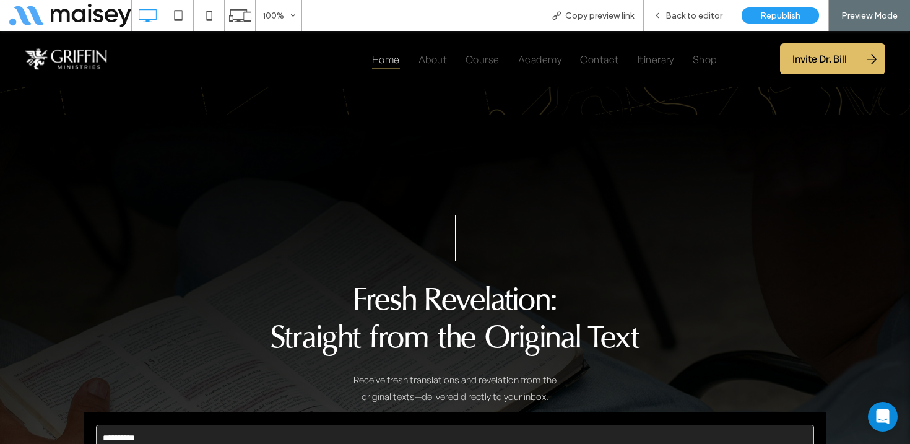
scroll to position [6015, 0]
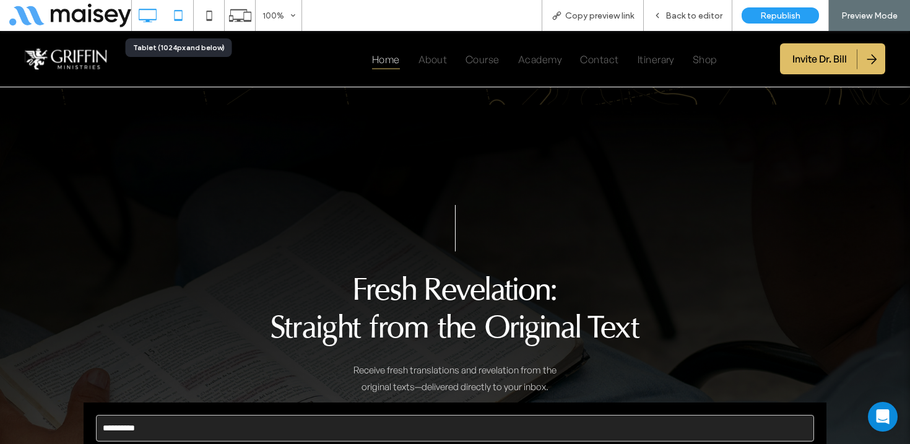
click at [176, 14] on icon at bounding box center [178, 15] width 25 height 25
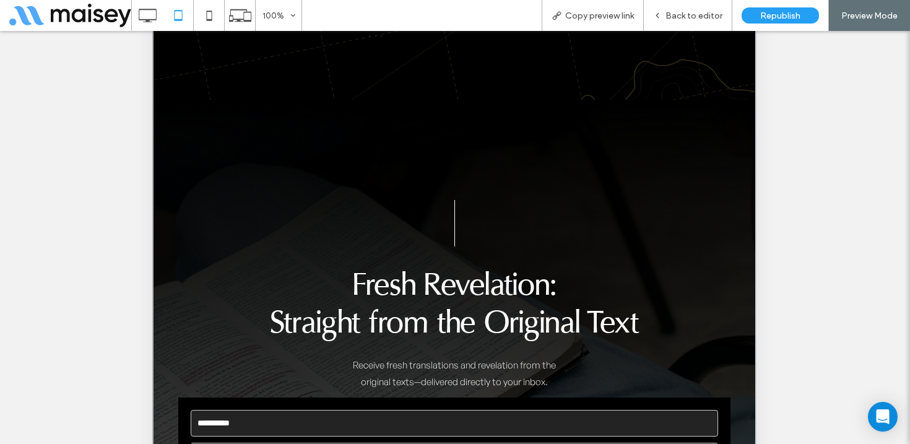
scroll to position [207, 0]
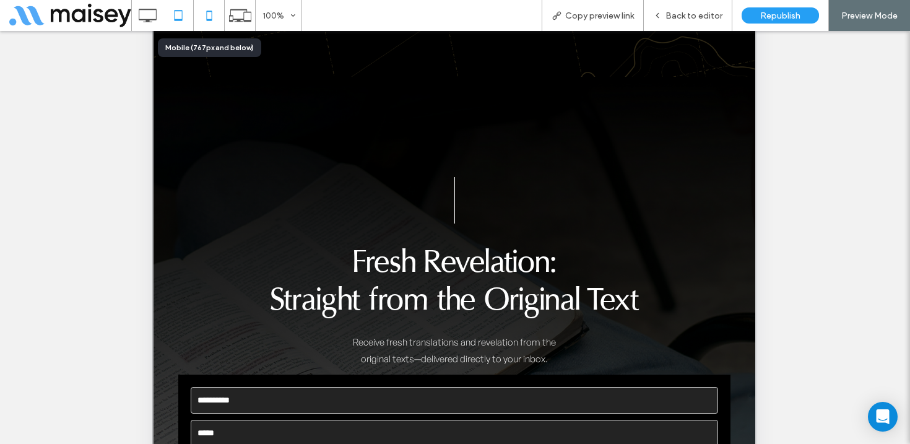
click at [211, 20] on use at bounding box center [209, 16] width 6 height 10
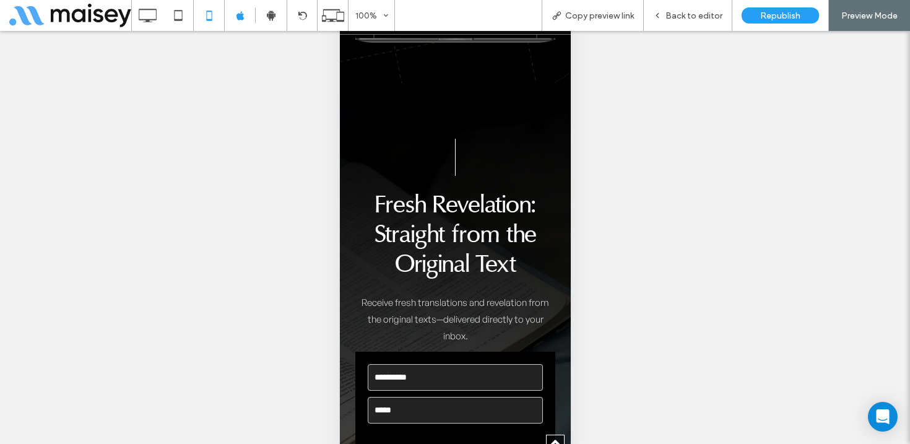
scroll to position [6059, 0]
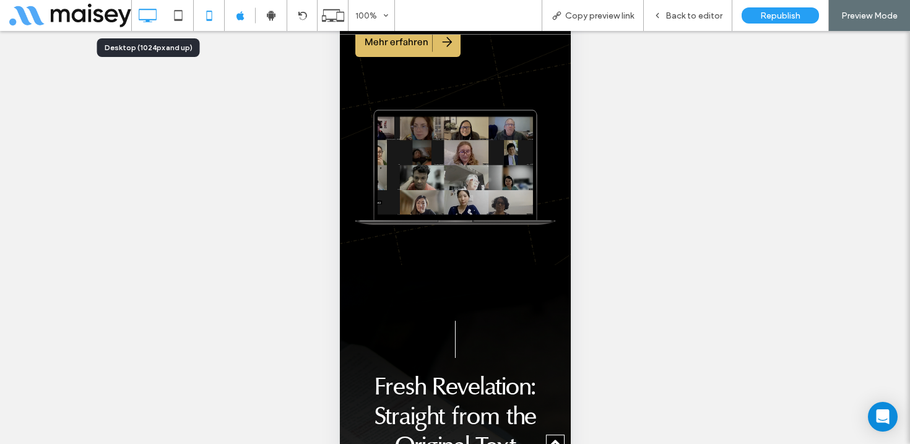
click at [160, 11] on div at bounding box center [147, 15] width 31 height 25
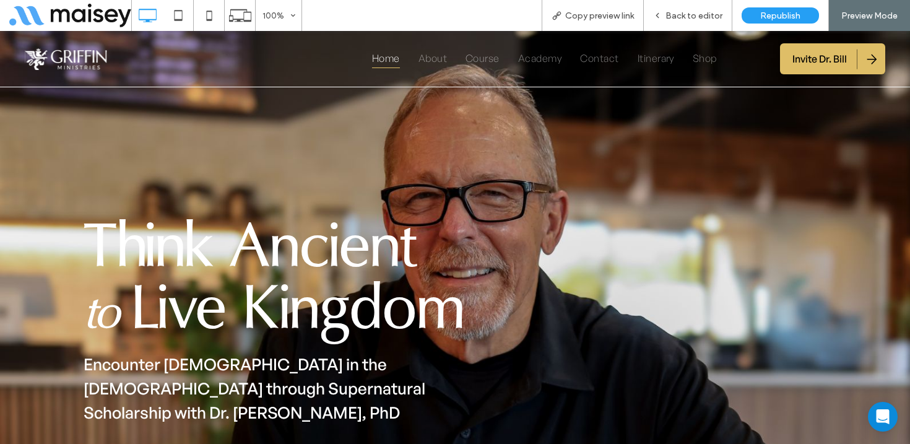
scroll to position [0, 0]
drag, startPoint x: 556, startPoint y: 52, endPoint x: 554, endPoint y: 86, distance: 34.1
click at [556, 52] on span "Academy" at bounding box center [539, 58] width 43 height 20
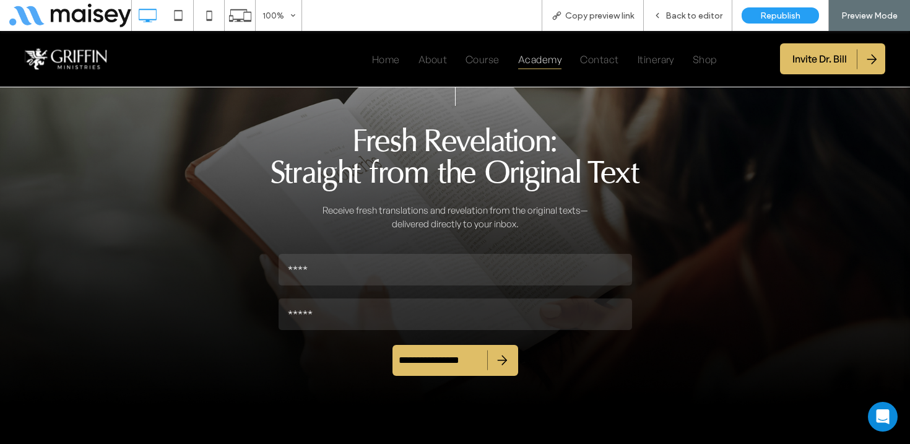
scroll to position [2320, 0]
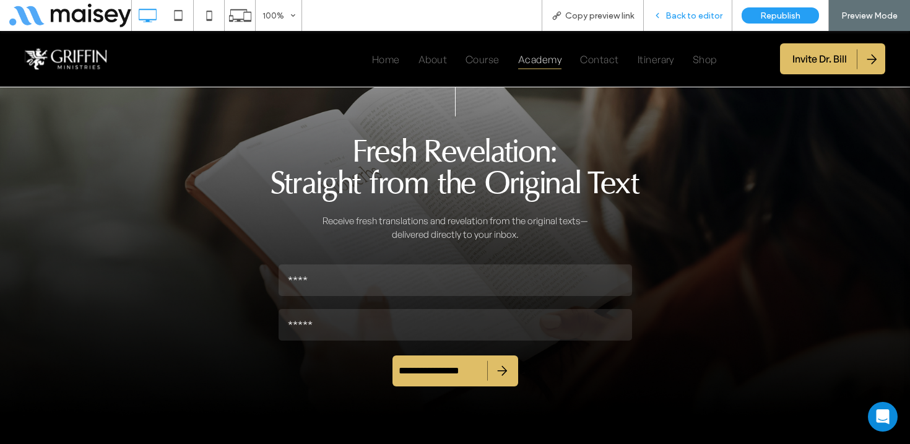
click at [695, 14] on span "Back to editor" at bounding box center [694, 16] width 57 height 11
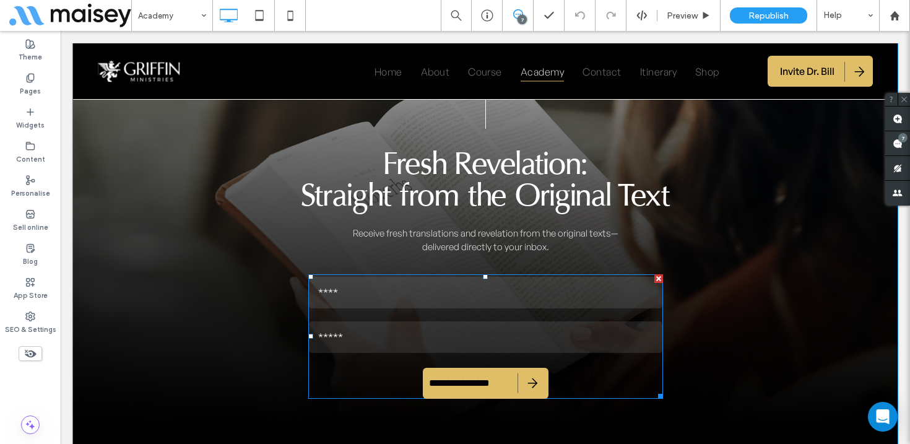
click at [659, 277] on div at bounding box center [659, 278] width 9 height 9
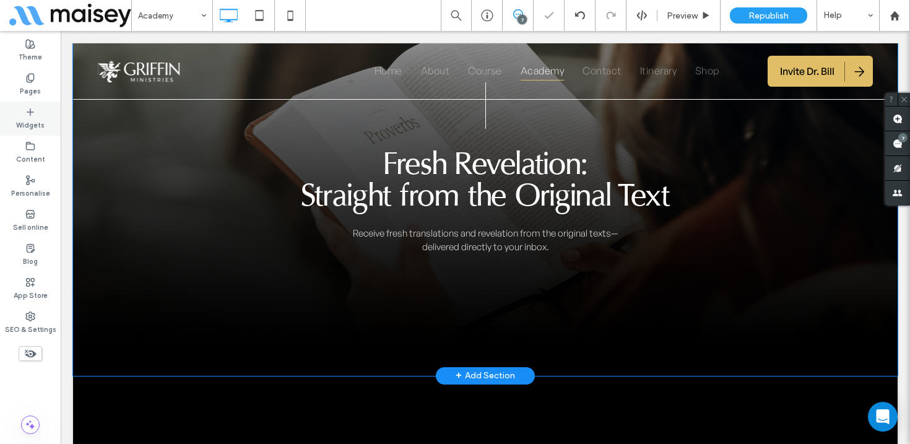
click at [28, 119] on label "Widgets" at bounding box center [30, 124] width 28 height 14
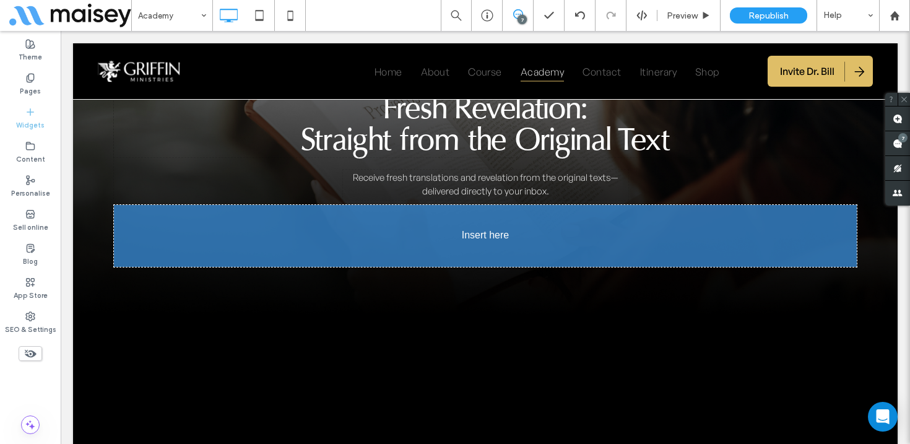
scroll to position [2389, 0]
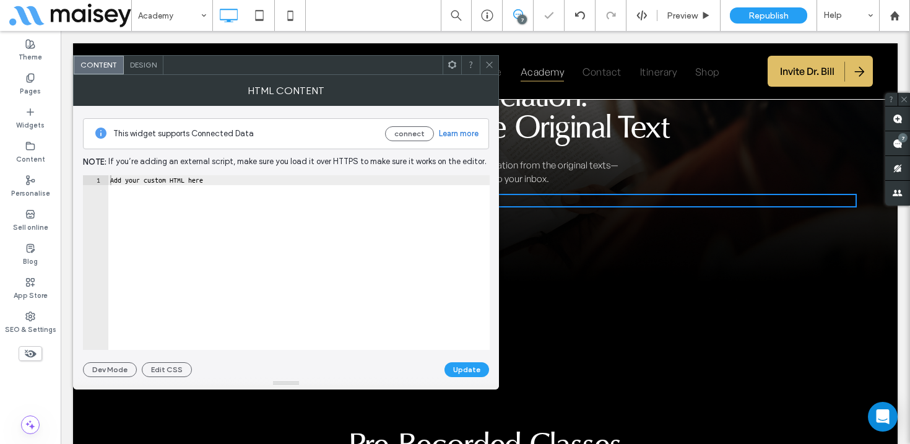
type textarea "**********"
drag, startPoint x: 242, startPoint y: 183, endPoint x: 95, endPoint y: 177, distance: 146.9
click at [95, 177] on div "**********" at bounding box center [286, 262] width 407 height 175
paste textarea "*********"
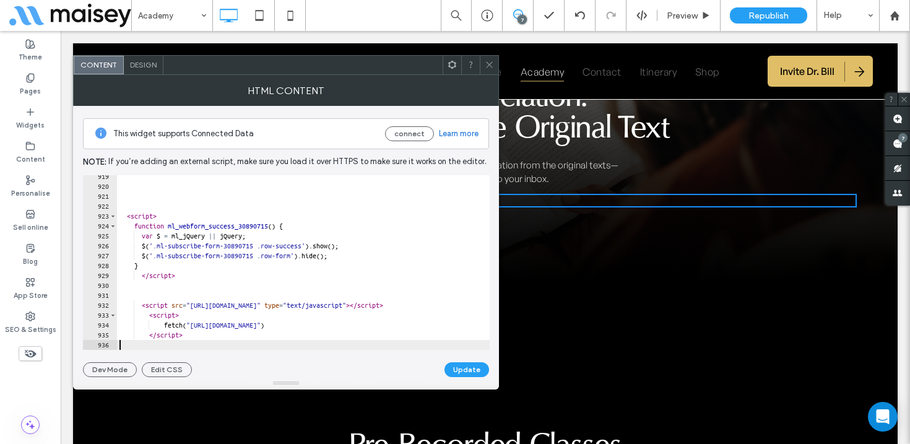
type textarea "*********"
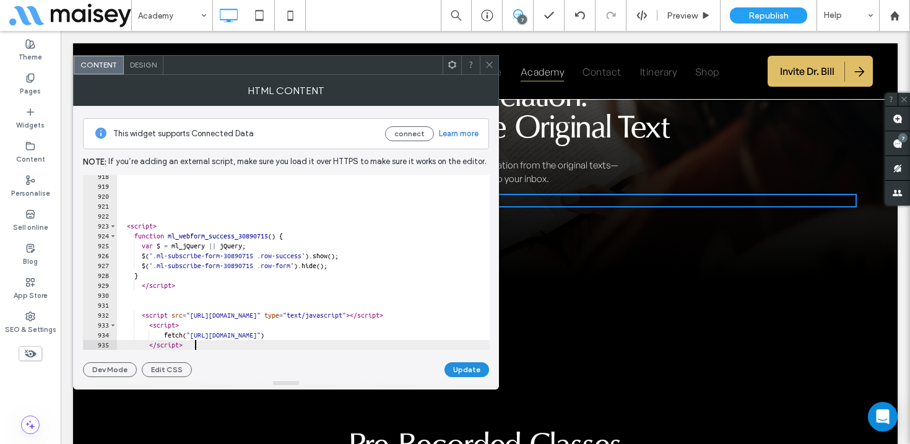
click at [471, 369] on button "Update" at bounding box center [467, 369] width 45 height 15
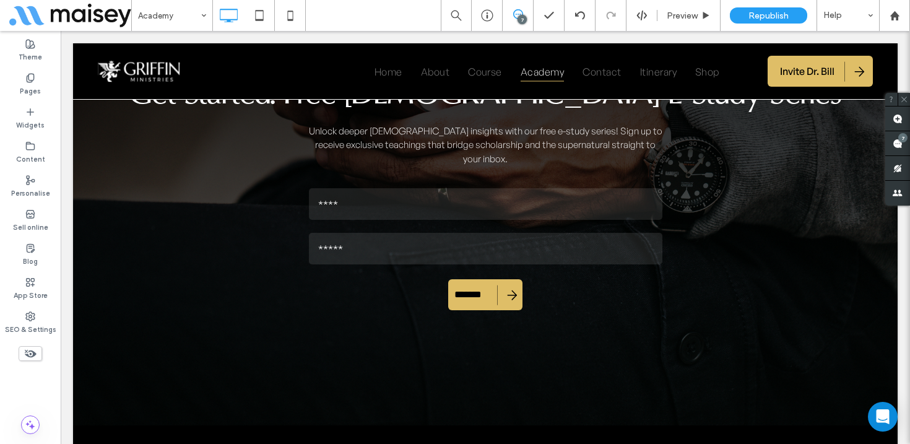
scroll to position [3637, 0]
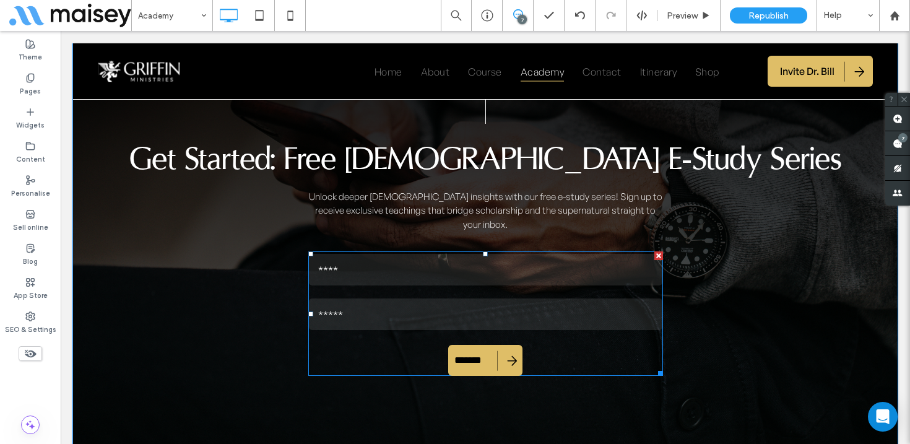
click at [656, 251] on div at bounding box center [659, 255] width 9 height 9
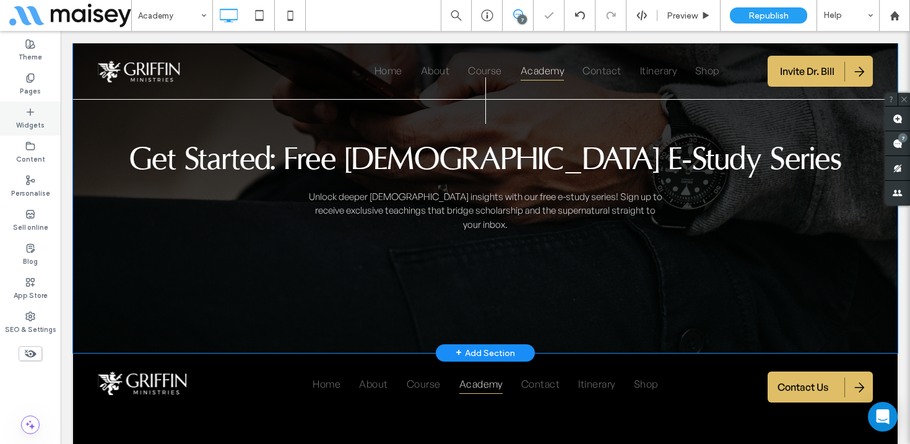
click at [27, 122] on label "Widgets" at bounding box center [30, 124] width 28 height 14
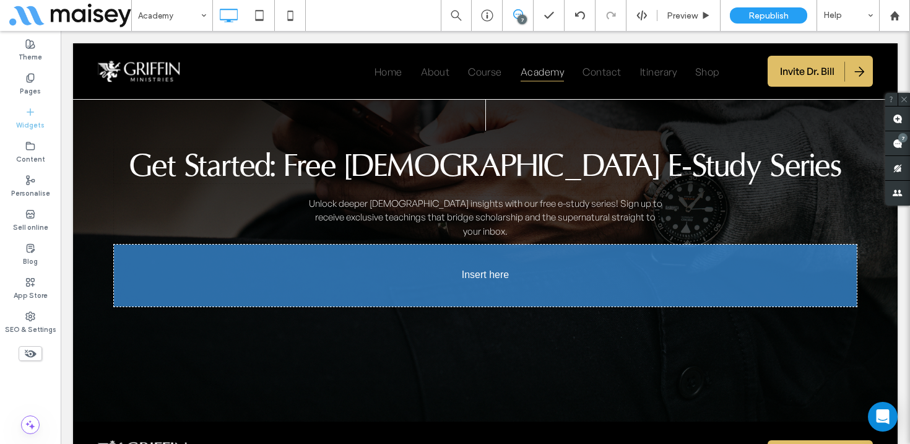
scroll to position [3652, 0]
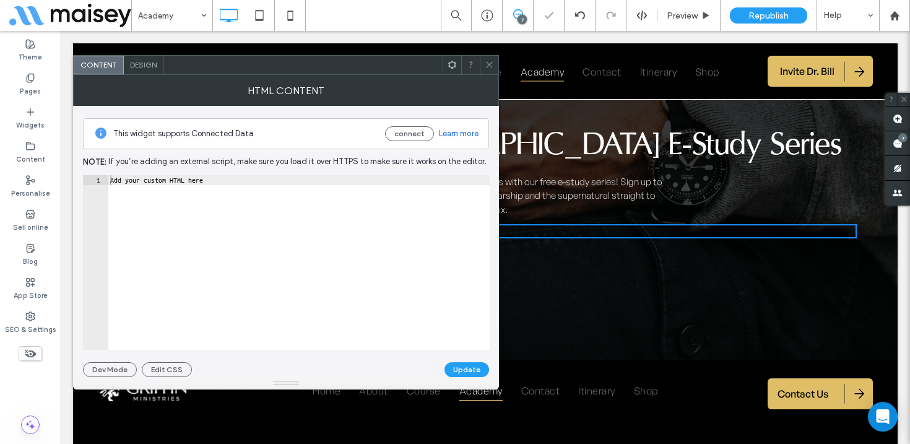
type textarea "**********"
drag, startPoint x: 331, startPoint y: 214, endPoint x: 63, endPoint y: 181, distance: 270.8
paste textarea "*********"
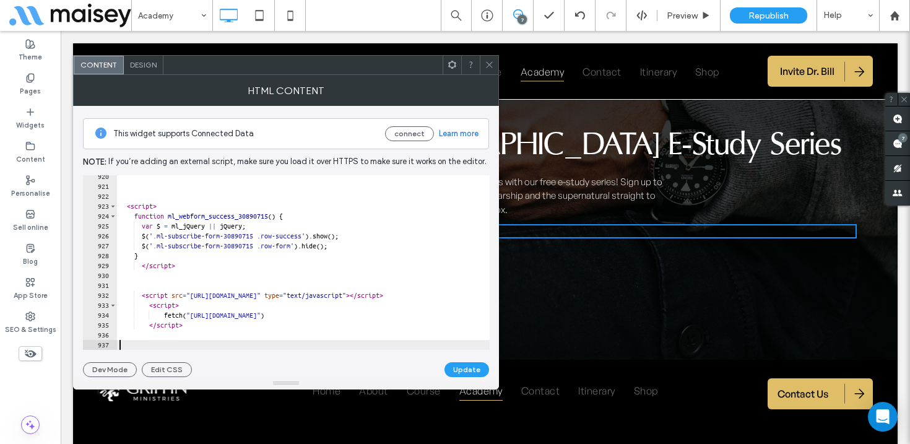
type textarea "*********"
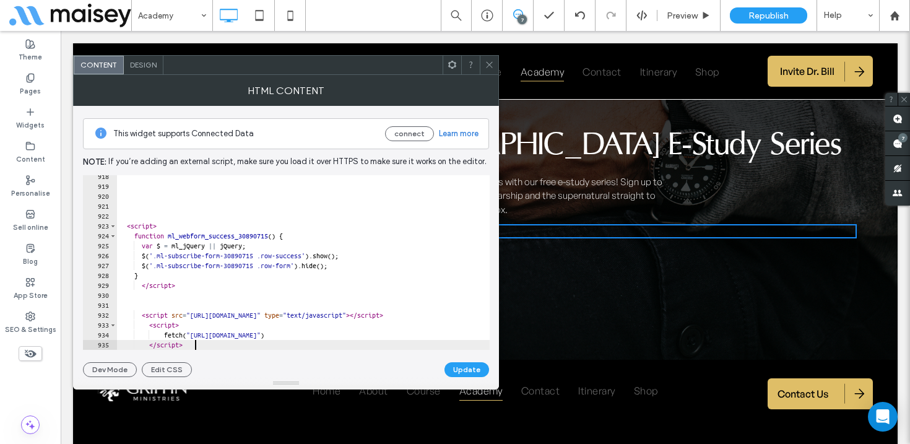
scroll to position [9090, 0]
click at [473, 369] on button "Update" at bounding box center [467, 369] width 45 height 15
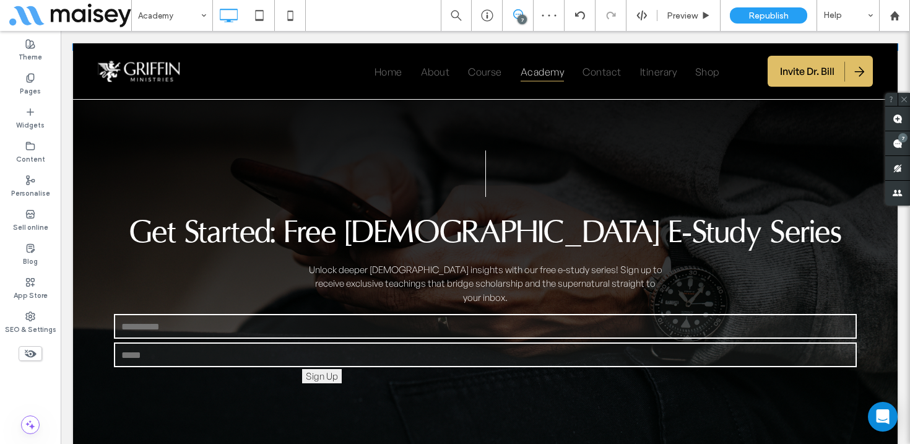
scroll to position [3614, 0]
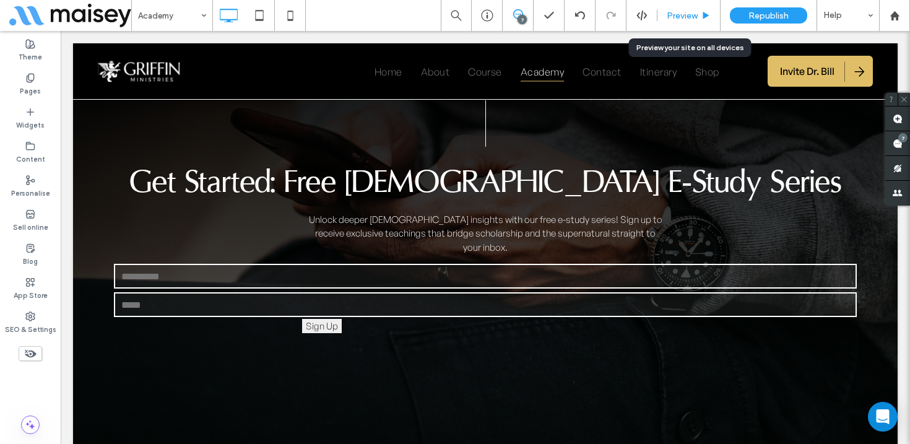
click at [693, 16] on span "Preview" at bounding box center [682, 16] width 31 height 11
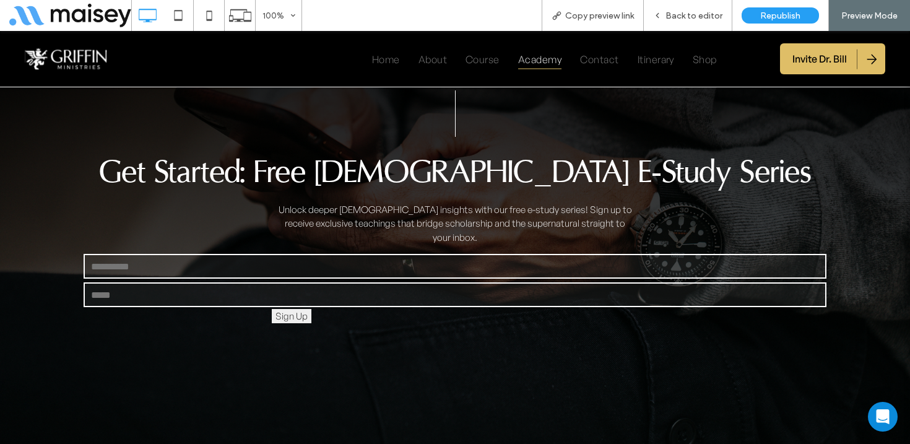
scroll to position [3615, 0]
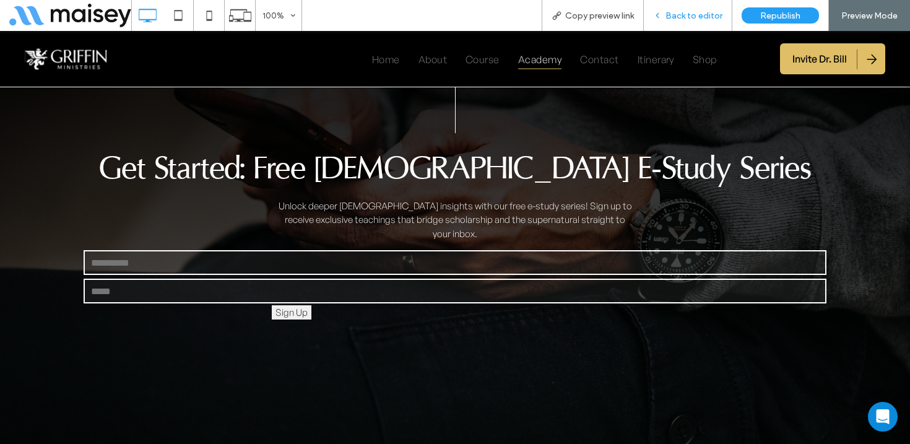
click at [703, 7] on div "Back to editor" at bounding box center [688, 15] width 89 height 31
click at [691, 13] on span "Back to editor" at bounding box center [694, 16] width 57 height 11
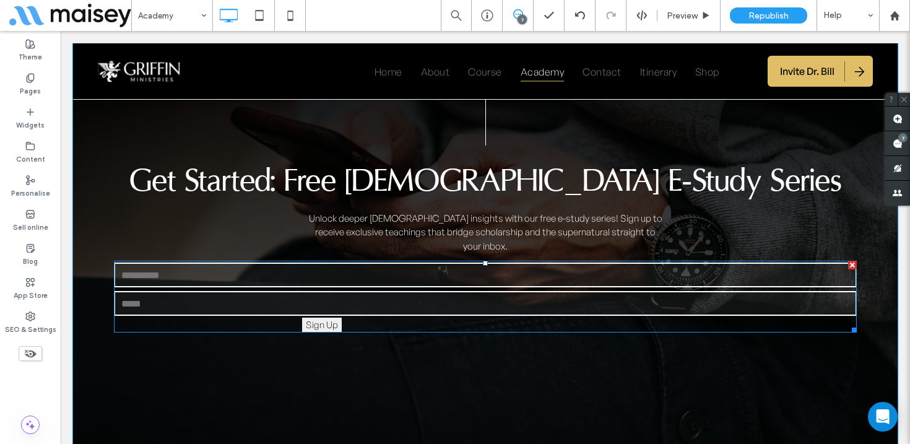
click at [852, 261] on div at bounding box center [852, 265] width 9 height 9
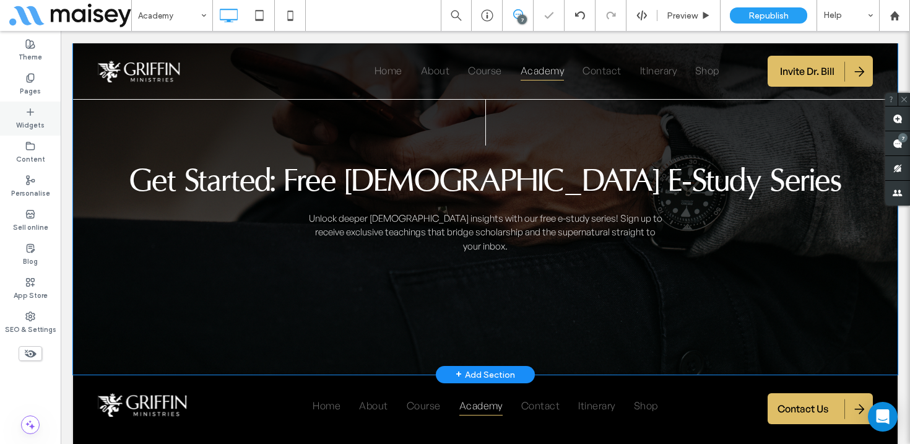
click at [28, 120] on label "Widgets" at bounding box center [30, 124] width 28 height 14
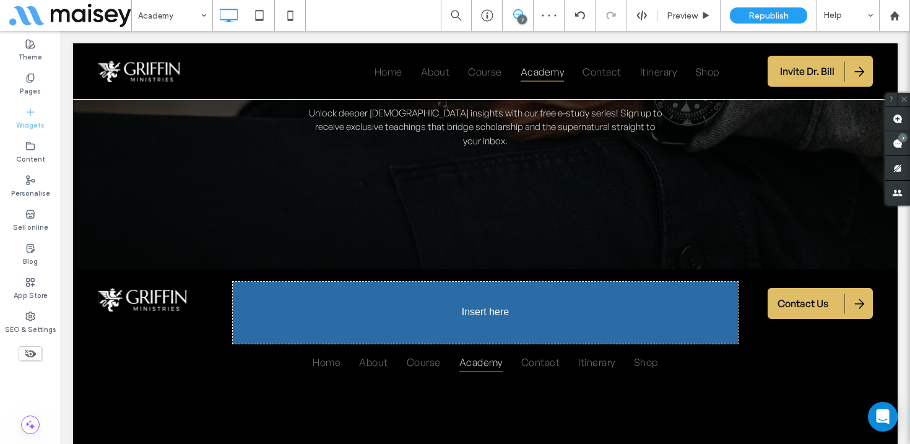
scroll to position [3724, 0]
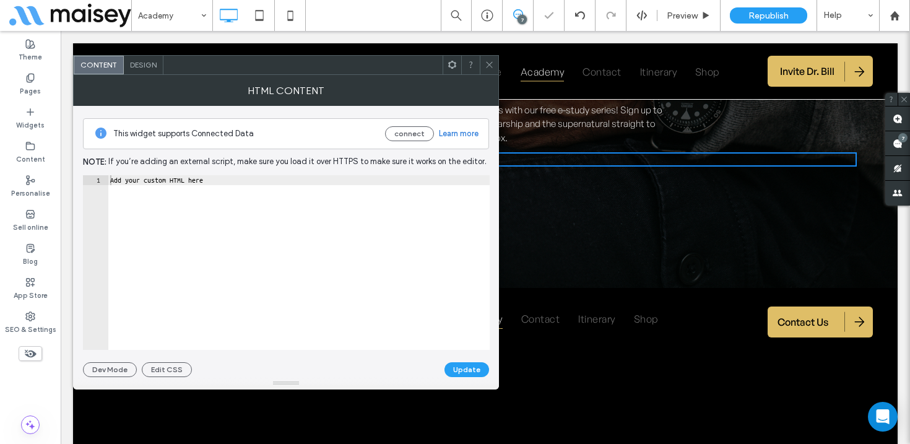
type textarea "**********"
drag, startPoint x: 268, startPoint y: 182, endPoint x: 94, endPoint y: 180, distance: 174.7
click at [94, 180] on div "**********" at bounding box center [286, 262] width 407 height 175
paste textarea "*********"
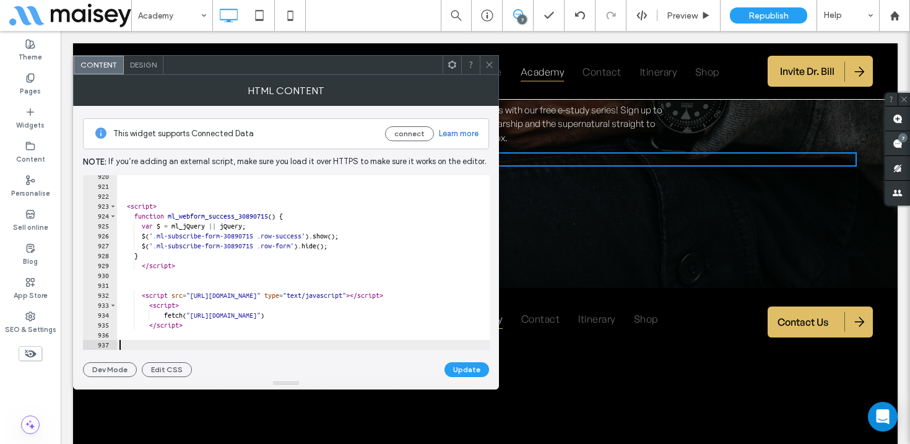
type textarea "*********"
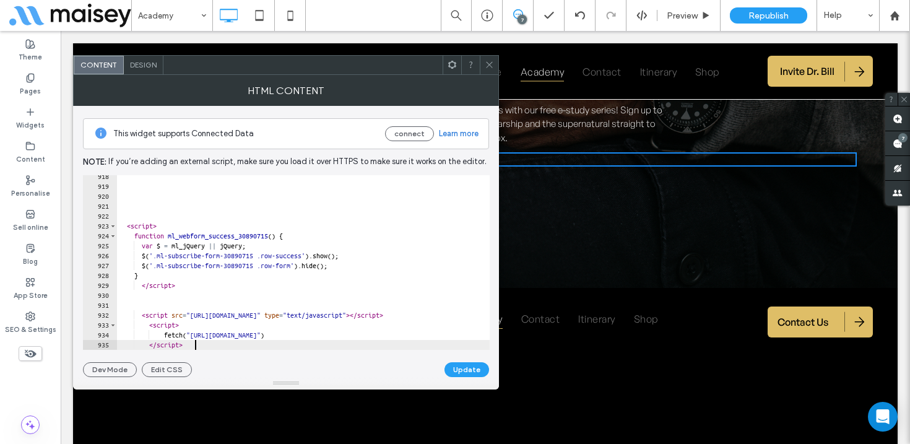
scroll to position [9090, 0]
click at [473, 372] on button "Update" at bounding box center [467, 369] width 45 height 15
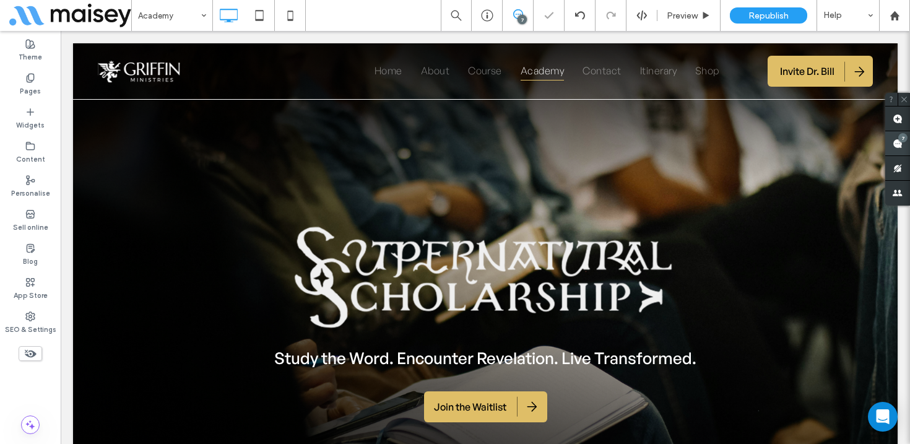
scroll to position [0, 0]
click at [894, 142] on span at bounding box center [898, 143] width 25 height 24
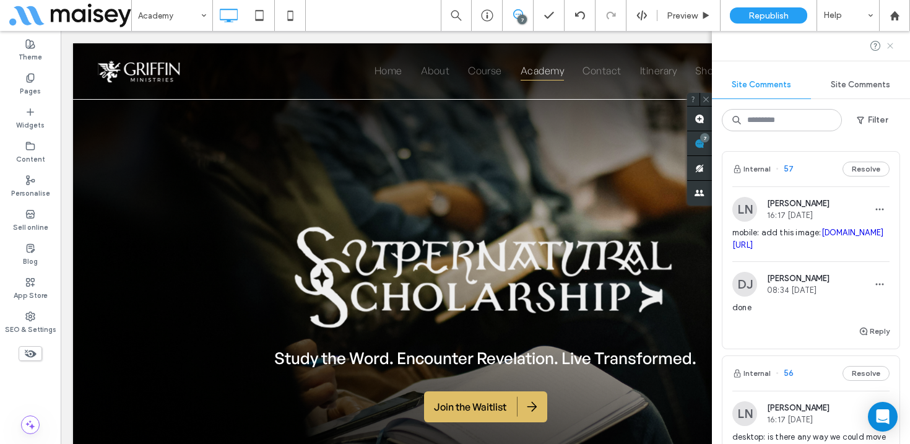
click at [891, 47] on icon at bounding box center [891, 46] width 10 height 10
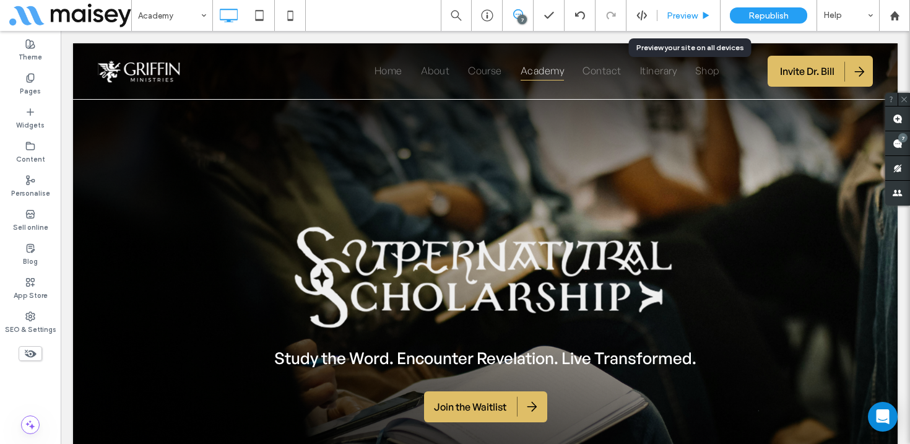
drag, startPoint x: 679, startPoint y: 15, endPoint x: 607, endPoint y: 57, distance: 83.8
click at [679, 15] on span "Preview" at bounding box center [682, 16] width 31 height 11
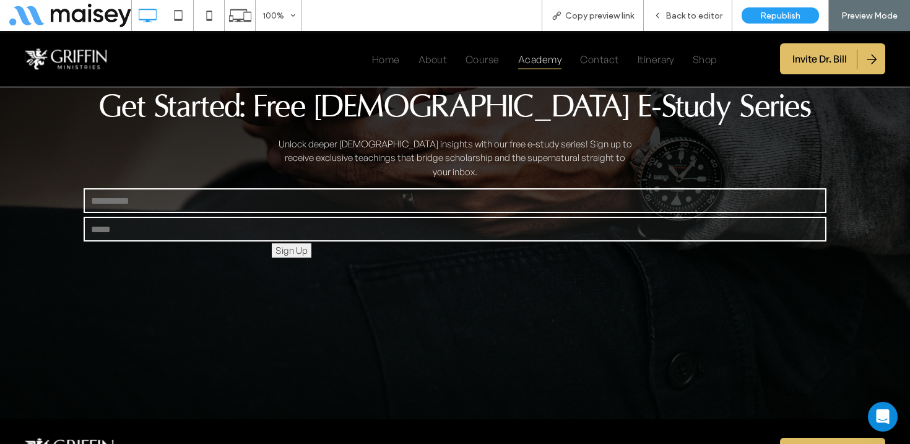
scroll to position [3668, 0]
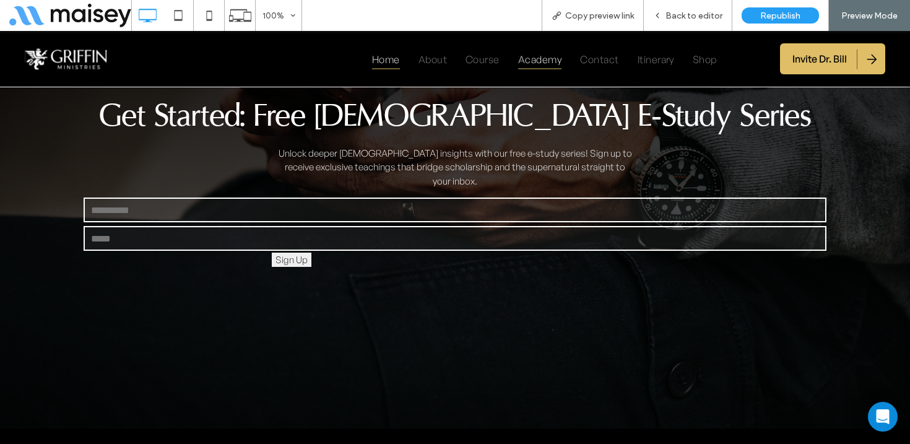
drag, startPoint x: 393, startPoint y: 63, endPoint x: 480, endPoint y: 222, distance: 181.5
click at [393, 63] on span "Home" at bounding box center [386, 58] width 28 height 20
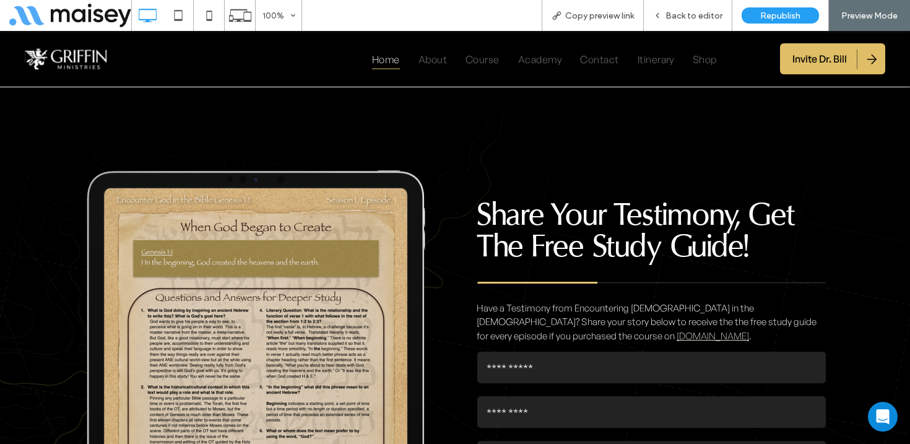
scroll to position [4824, 0]
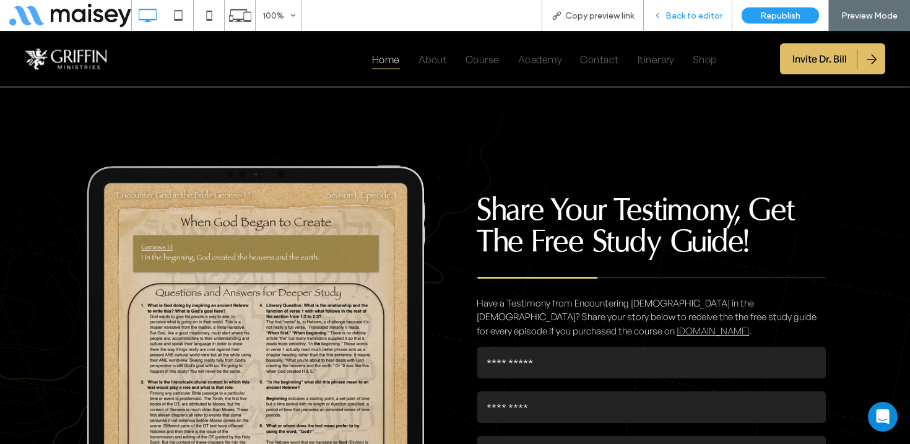
click at [695, 11] on span "Back to editor" at bounding box center [694, 16] width 57 height 11
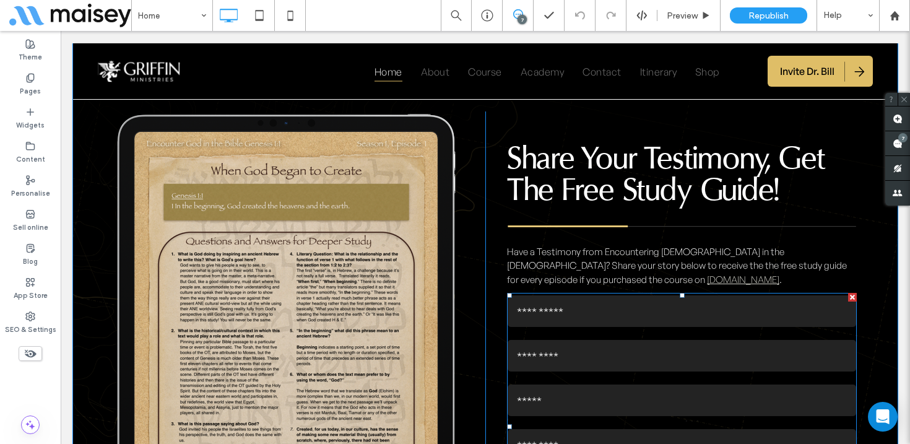
scroll to position [4848, 0]
click at [852, 292] on div at bounding box center [852, 296] width 9 height 9
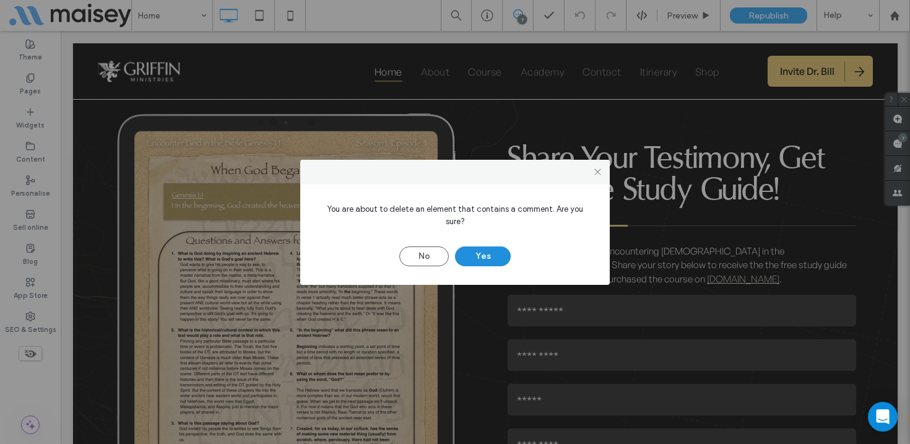
click at [488, 255] on button "Yes" at bounding box center [483, 256] width 56 height 20
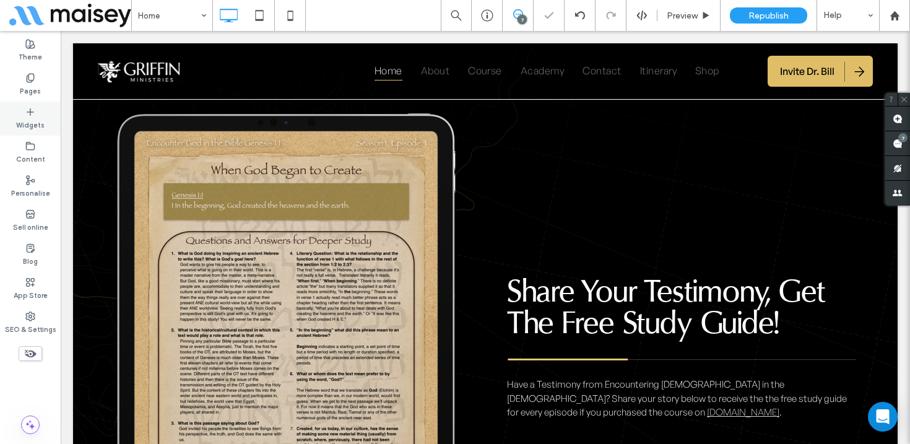
click at [31, 116] on icon at bounding box center [30, 112] width 10 height 10
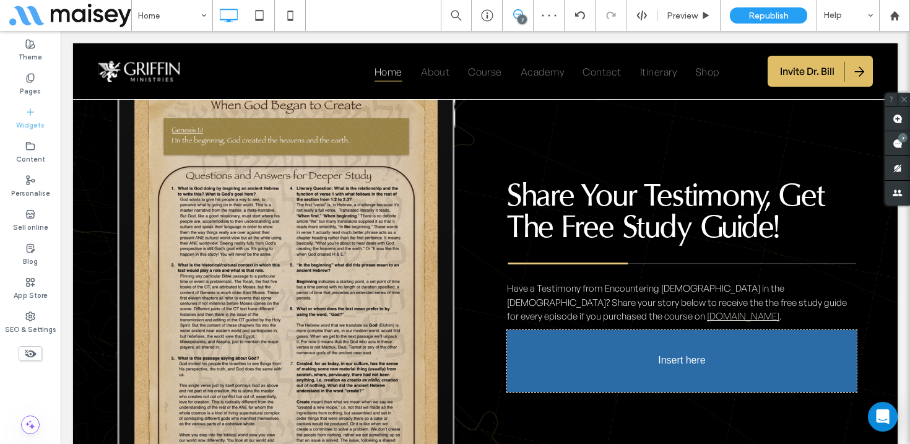
scroll to position [4928, 0]
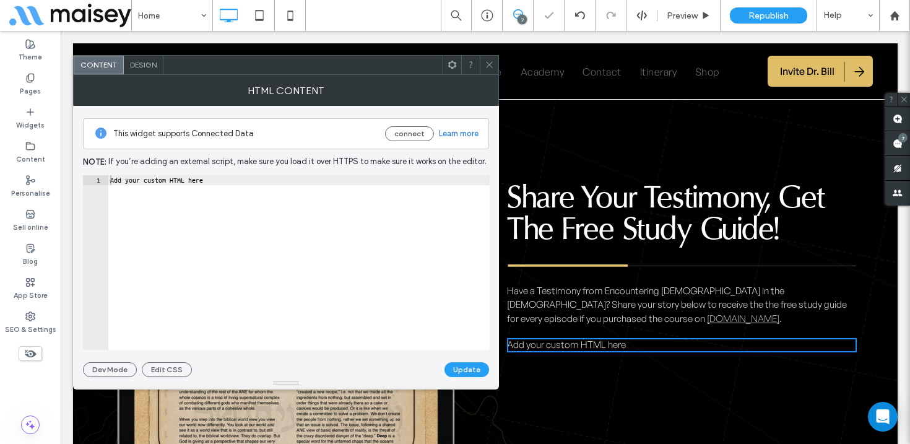
type textarea "**********"
click at [84, 175] on div "**********" at bounding box center [286, 262] width 407 height 175
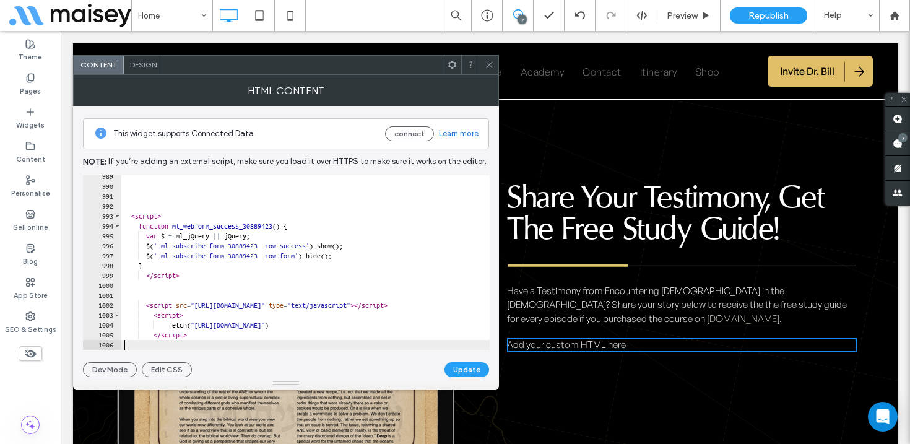
type textarea "*********"
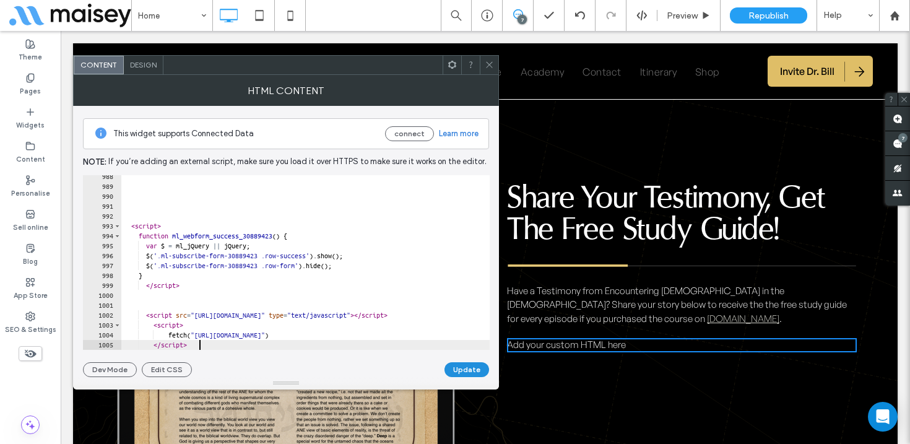
click at [468, 370] on button "Update" at bounding box center [467, 369] width 45 height 15
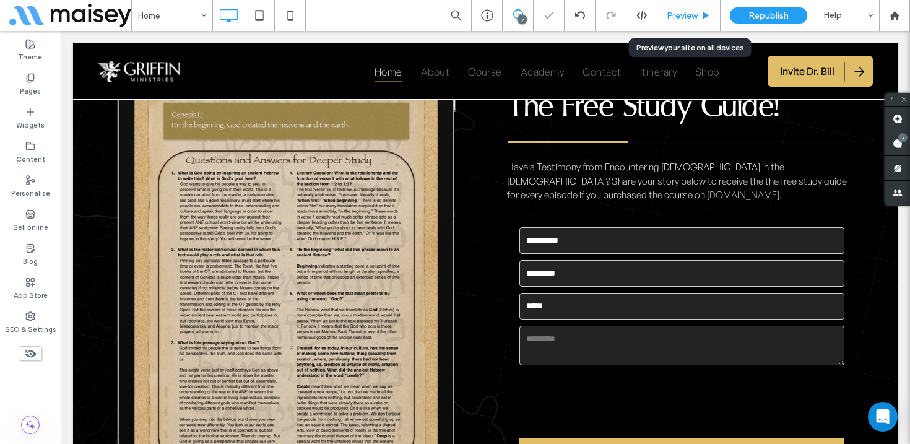
click at [697, 11] on span "Preview" at bounding box center [682, 16] width 31 height 11
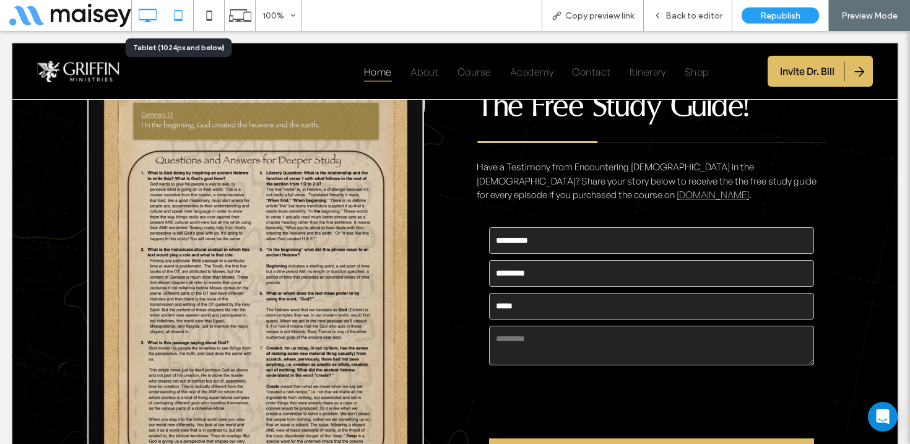
click at [181, 16] on icon at bounding box center [178, 15] width 25 height 25
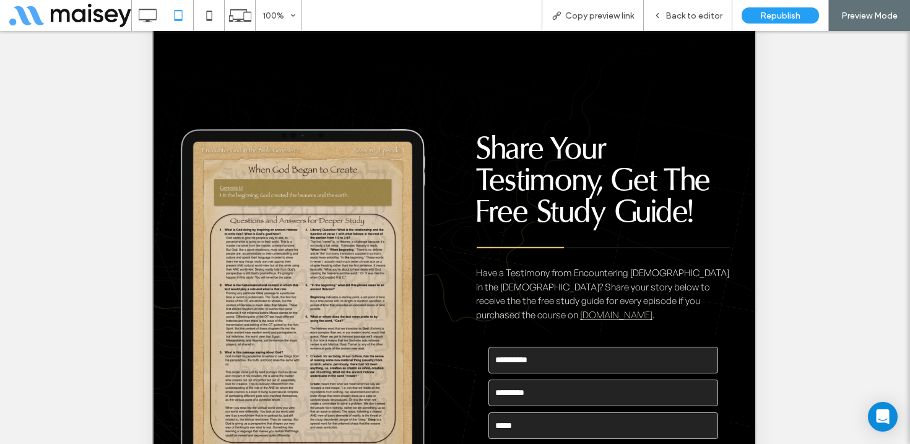
scroll to position [188, 0]
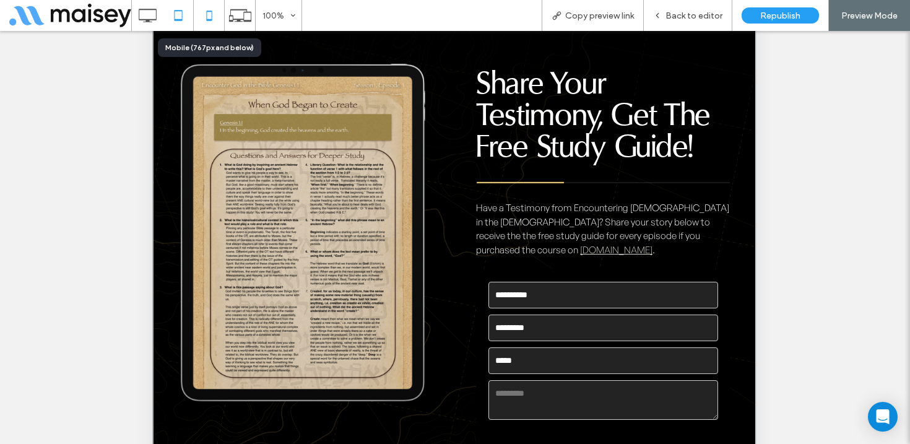
click at [207, 9] on icon at bounding box center [209, 15] width 25 height 25
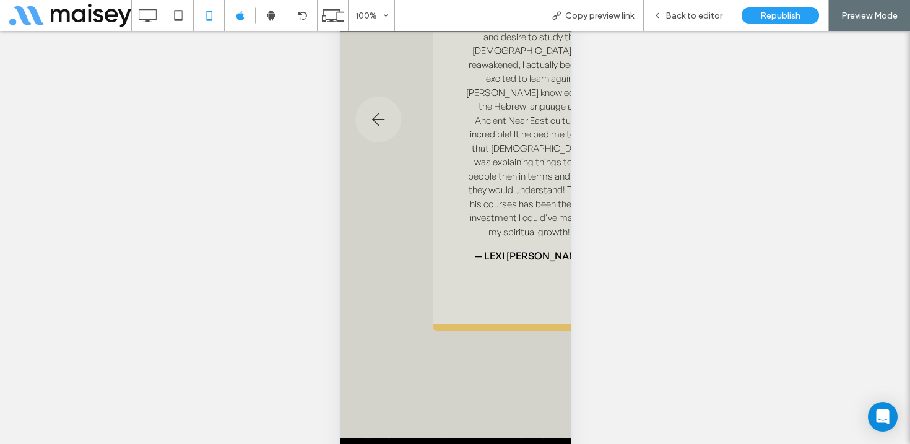
scroll to position [68, 0]
click at [150, 14] on icon at bounding box center [147, 15] width 25 height 25
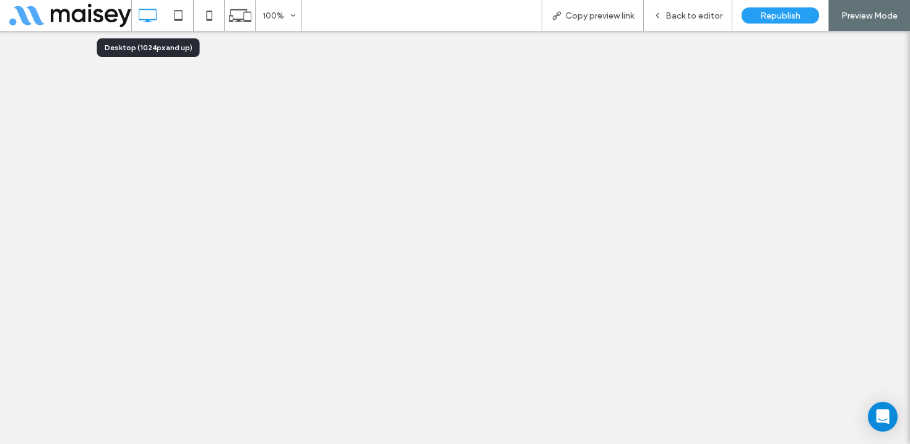
scroll to position [0, 0]
